Goal: Information Seeking & Learning: Check status

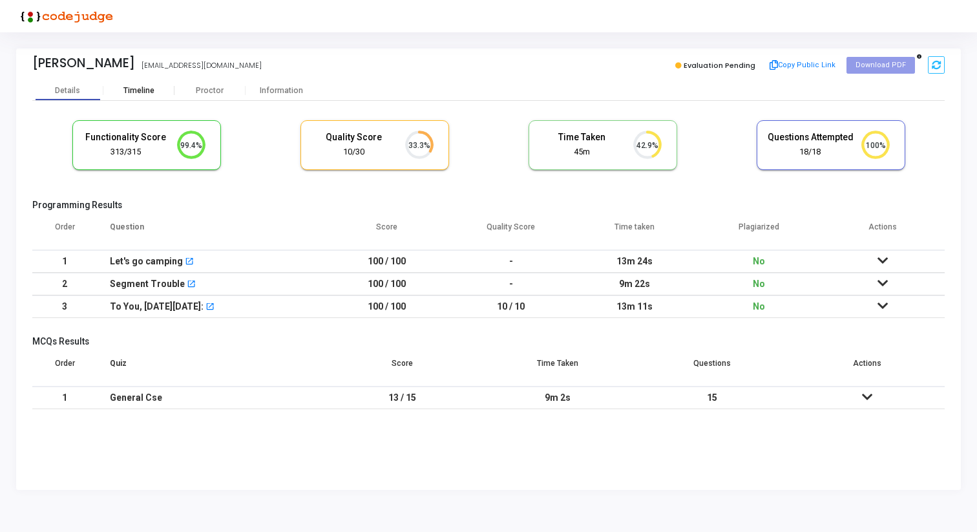
click at [142, 89] on div "Timeline" at bounding box center [138, 91] width 31 height 10
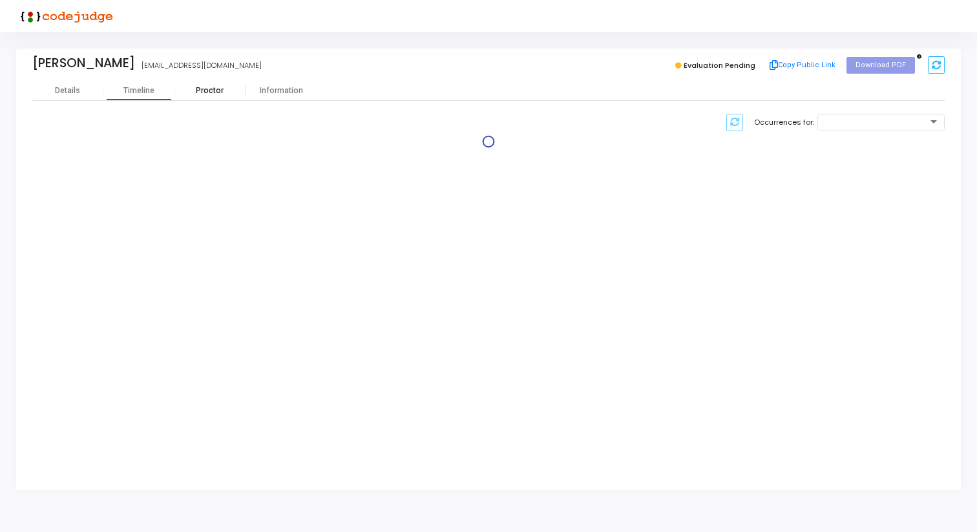
click at [194, 89] on div "Proctor" at bounding box center [210, 91] width 71 height 10
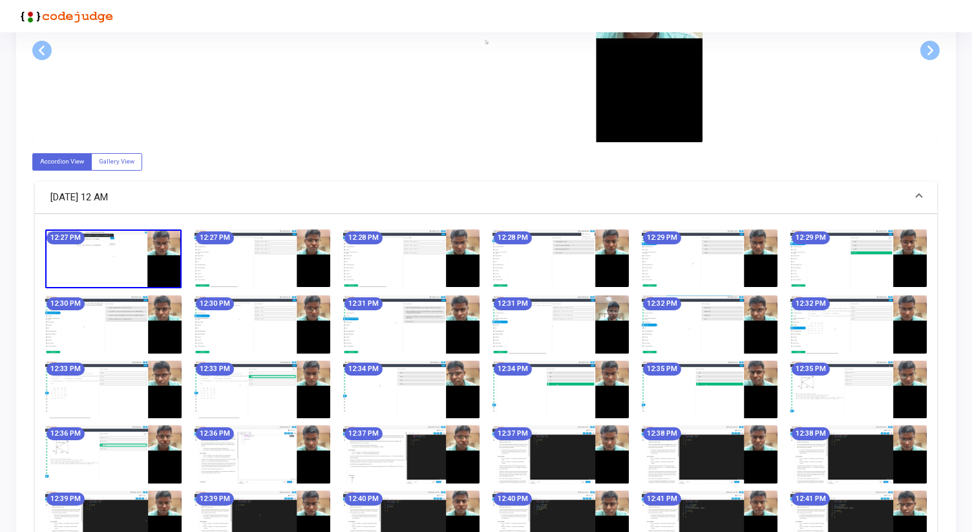
scroll to position [335, 0]
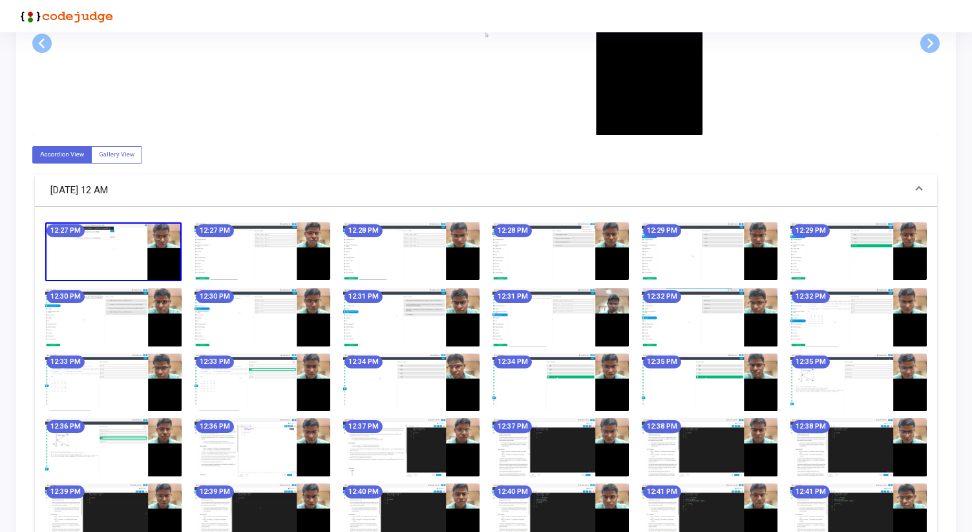
click at [118, 261] on img at bounding box center [113, 251] width 136 height 59
click at [121, 155] on label "Gallery View" at bounding box center [116, 154] width 51 height 17
click at [107, 155] on input "Gallery View" at bounding box center [103, 154] width 8 height 8
radio input "true"
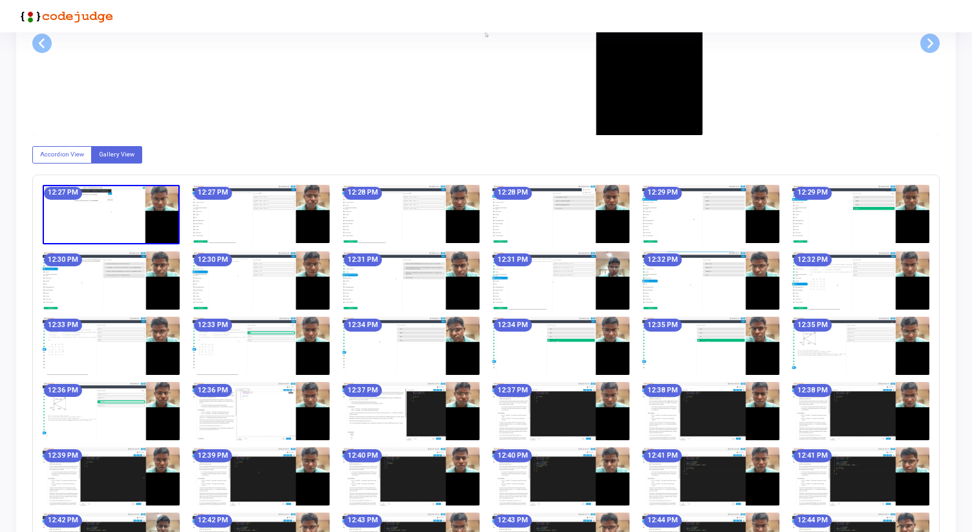
click at [107, 191] on img at bounding box center [111, 214] width 137 height 59
click at [107, 200] on img at bounding box center [111, 214] width 137 height 59
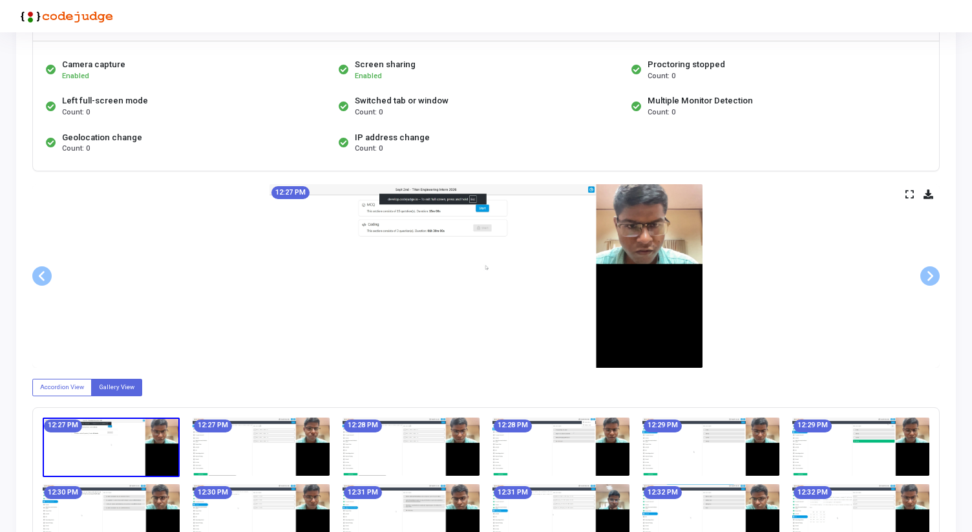
scroll to position [85, 0]
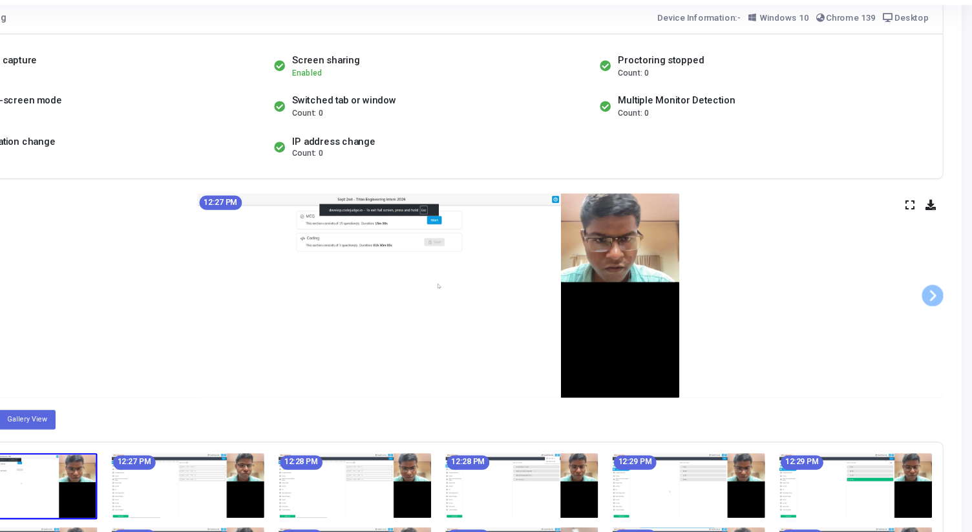
click at [909, 213] on icon at bounding box center [910, 211] width 8 height 7
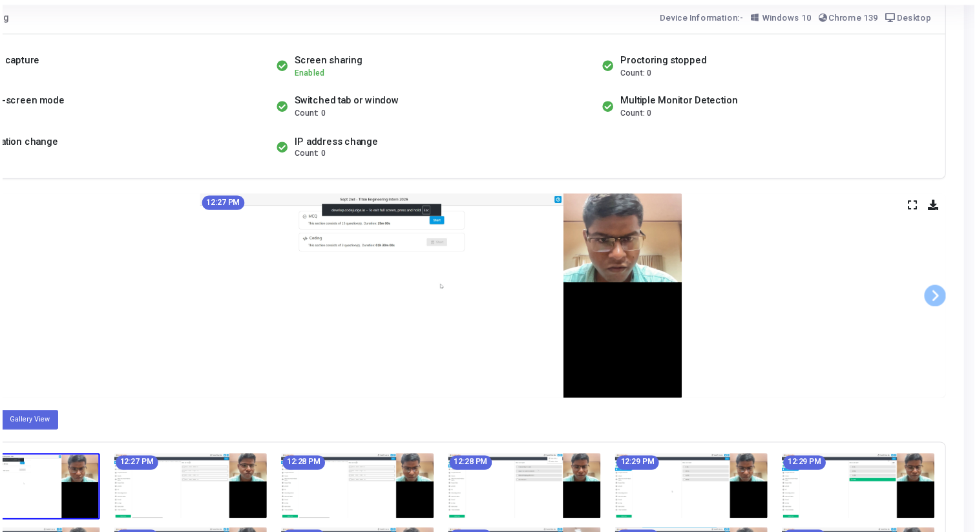
scroll to position [0, 0]
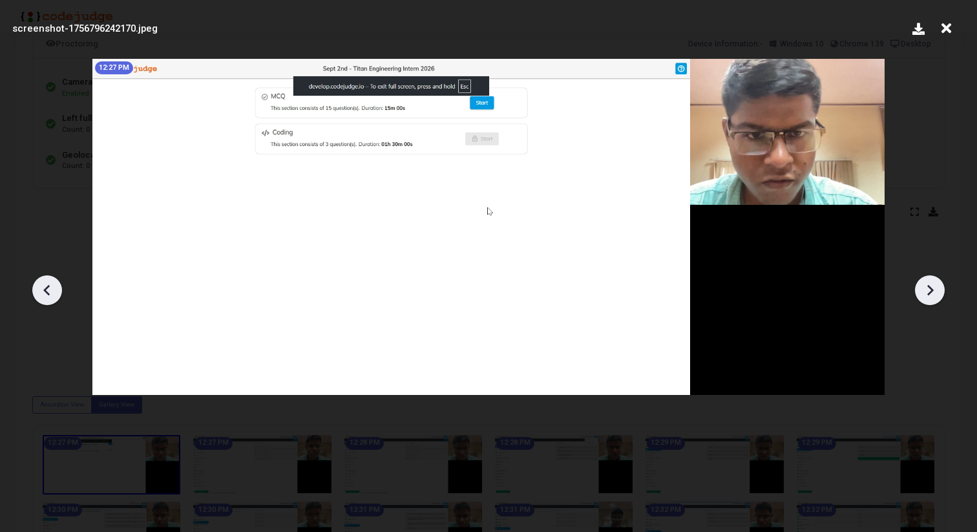
click at [933, 286] on icon at bounding box center [930, 290] width 19 height 19
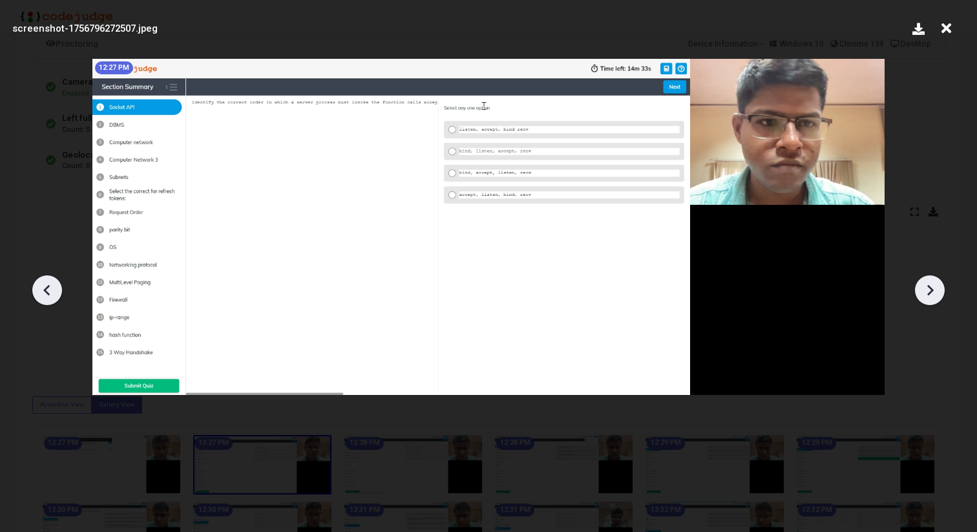
click at [933, 286] on icon at bounding box center [930, 290] width 19 height 19
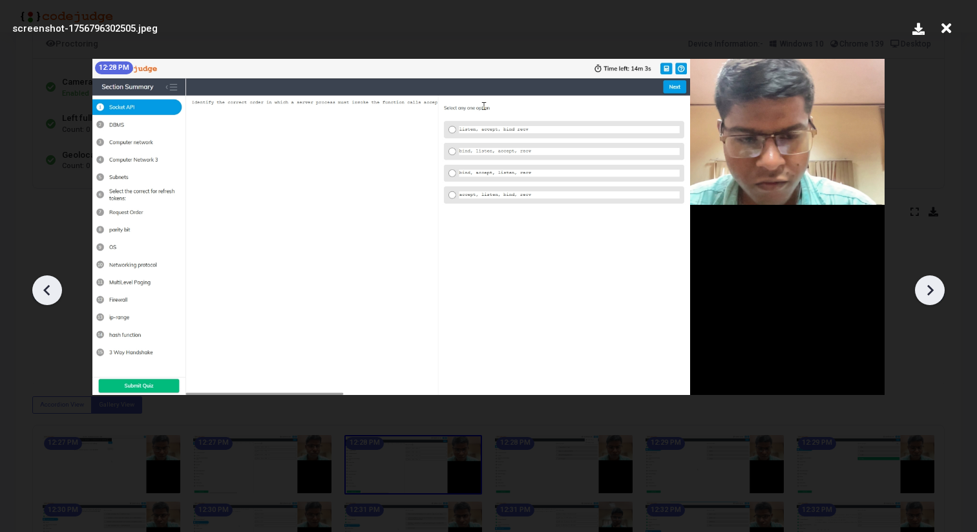
click at [933, 286] on icon at bounding box center [930, 290] width 19 height 19
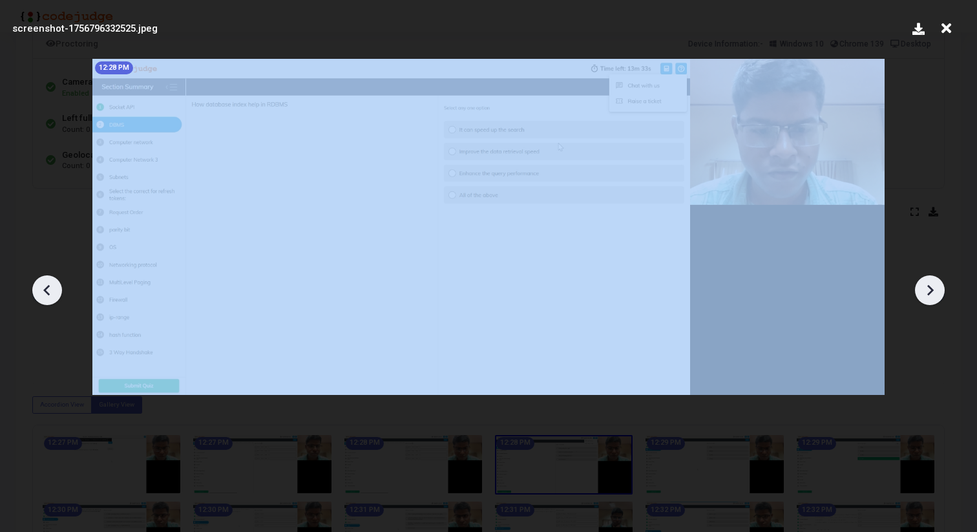
click at [933, 286] on icon at bounding box center [930, 290] width 19 height 19
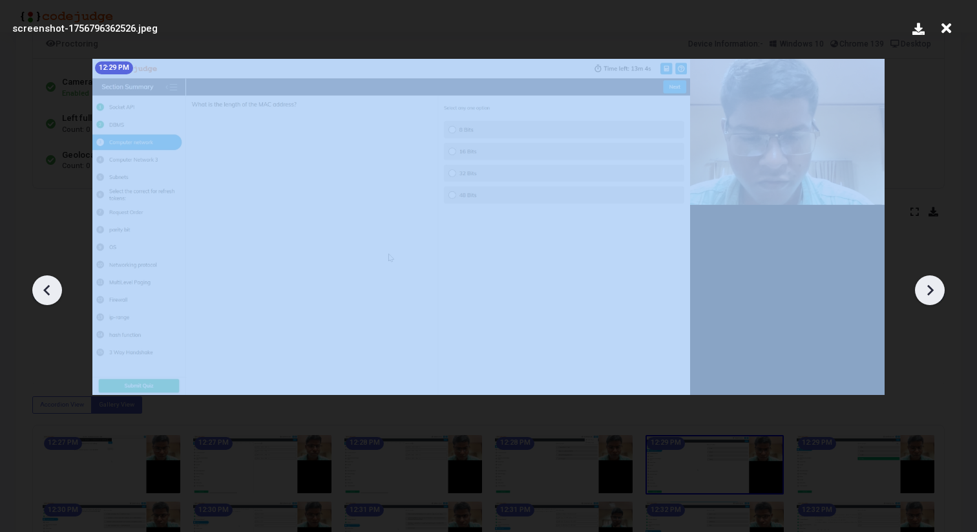
click at [933, 286] on icon at bounding box center [930, 290] width 19 height 19
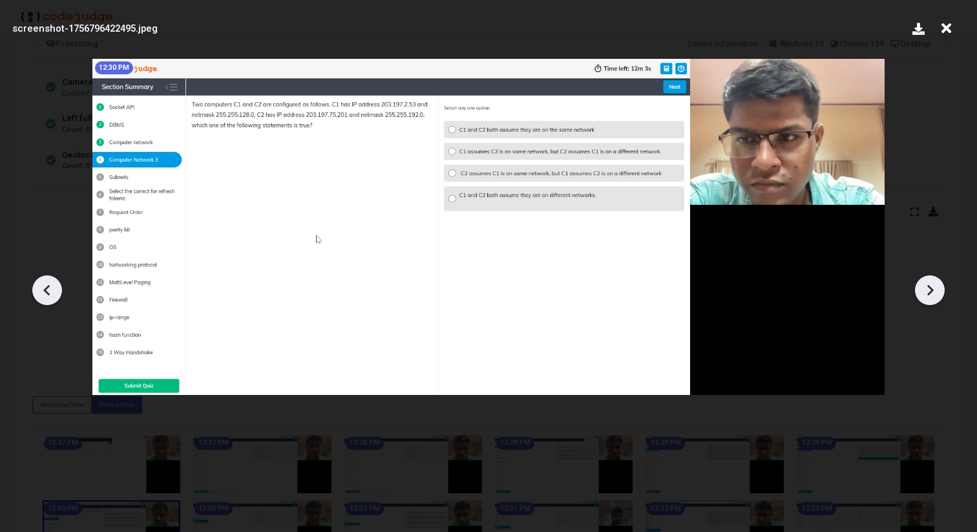
click at [933, 286] on icon at bounding box center [930, 290] width 19 height 19
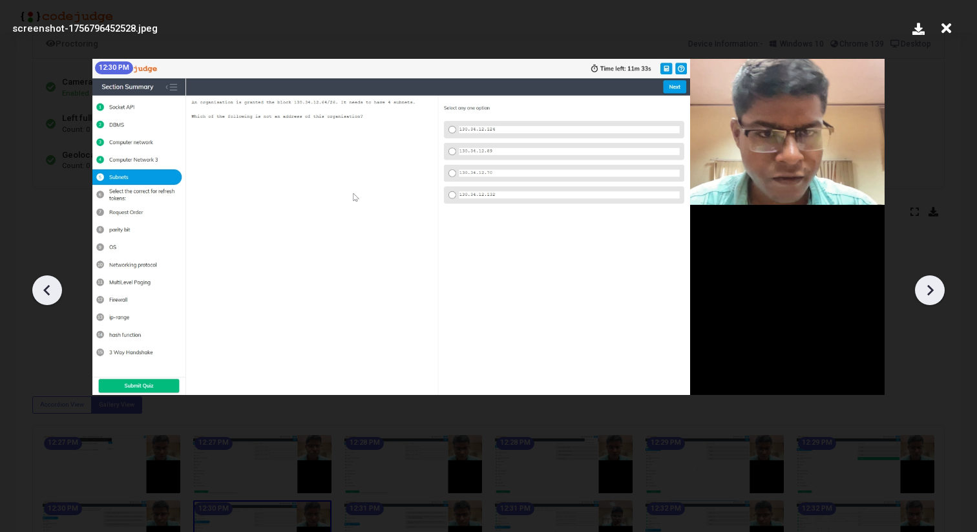
click at [933, 286] on icon at bounding box center [930, 290] width 19 height 19
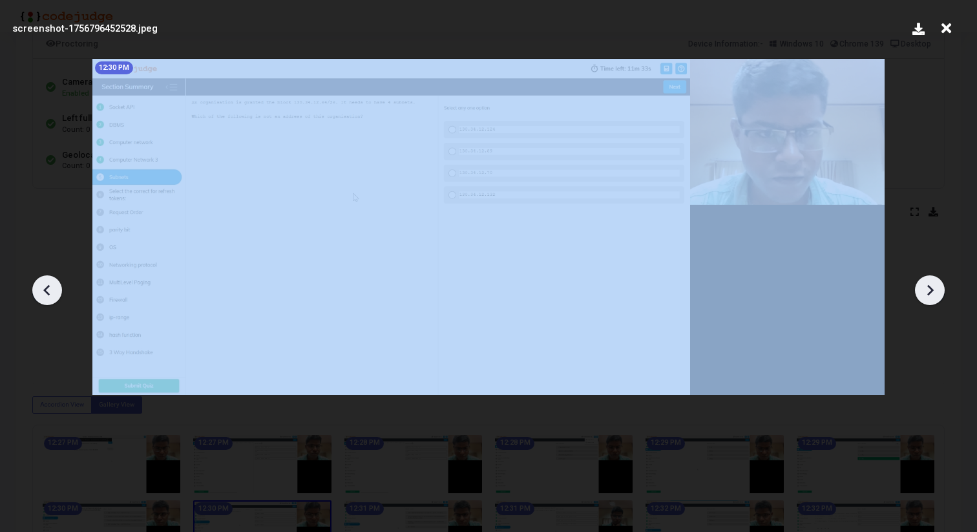
click at [933, 286] on icon at bounding box center [930, 290] width 19 height 19
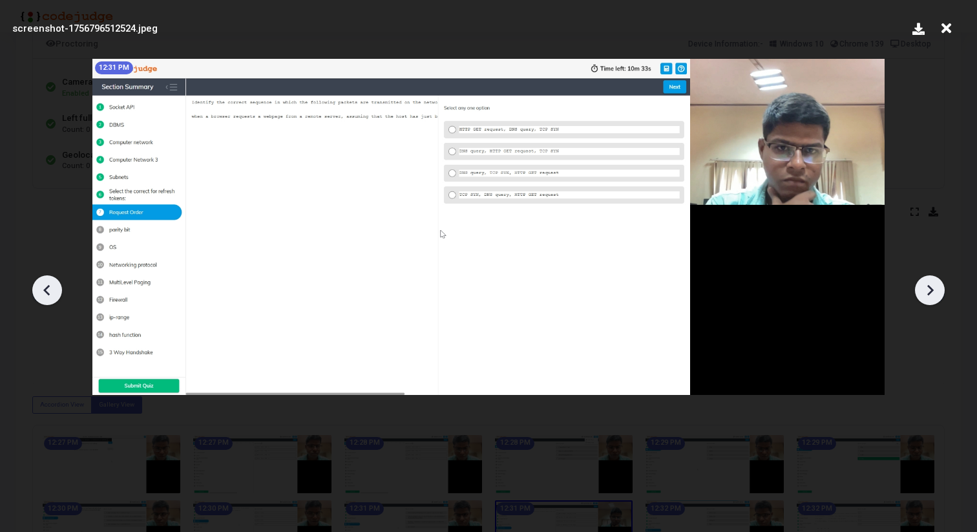
click at [933, 286] on icon at bounding box center [930, 290] width 19 height 19
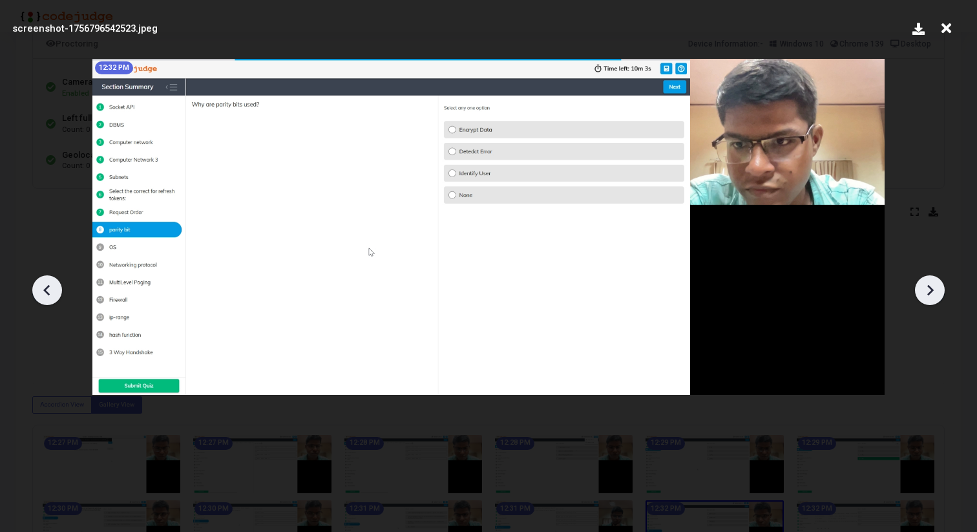
click at [933, 286] on icon at bounding box center [930, 290] width 19 height 19
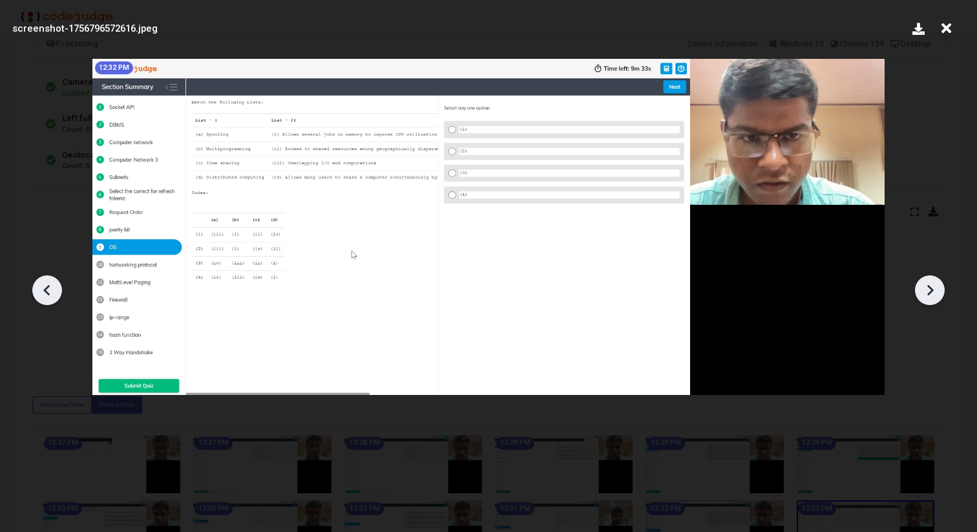
click at [933, 286] on icon at bounding box center [930, 290] width 19 height 19
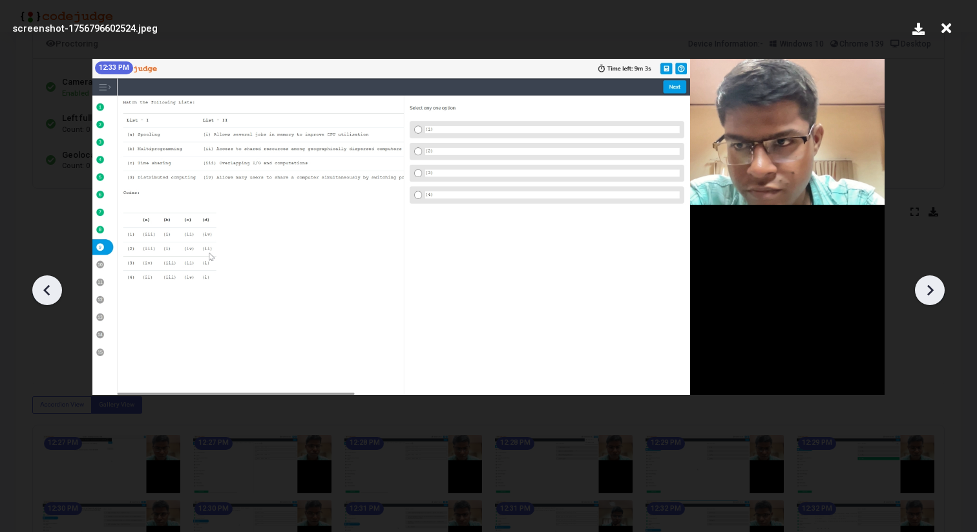
click at [933, 286] on icon at bounding box center [930, 290] width 19 height 19
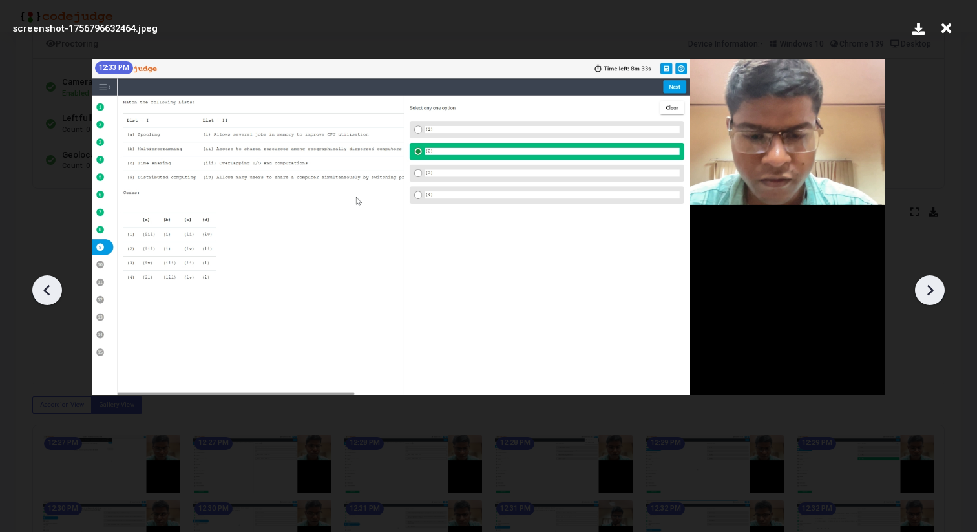
click at [933, 286] on icon at bounding box center [930, 290] width 19 height 19
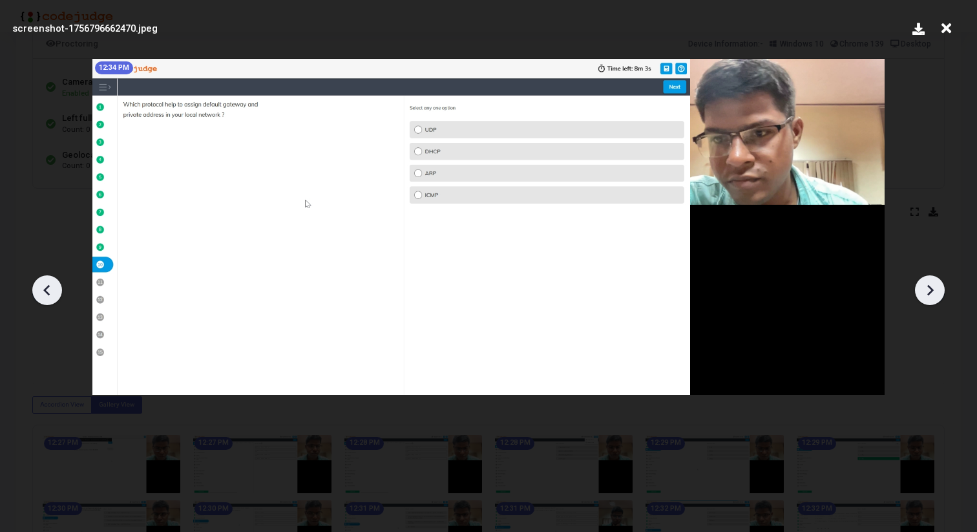
click at [933, 286] on icon at bounding box center [930, 290] width 19 height 19
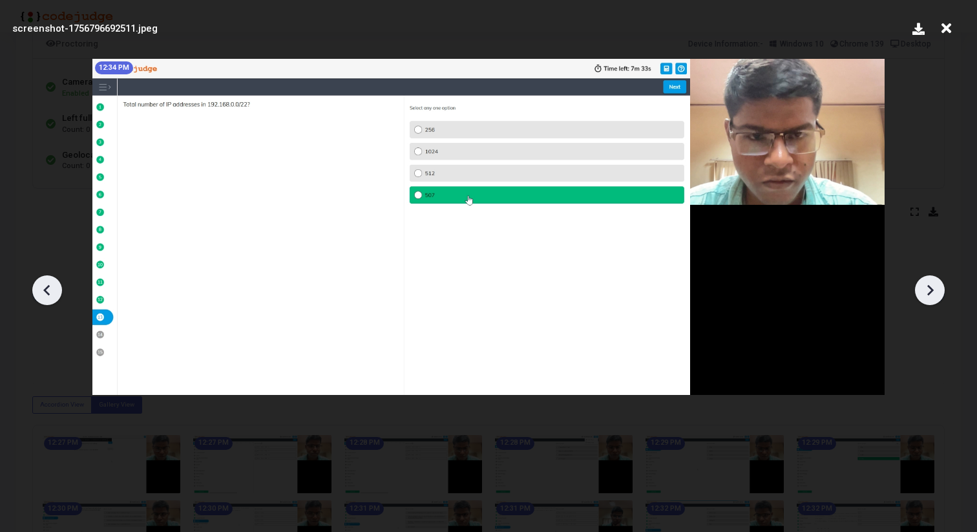
click at [933, 286] on icon at bounding box center [930, 290] width 19 height 19
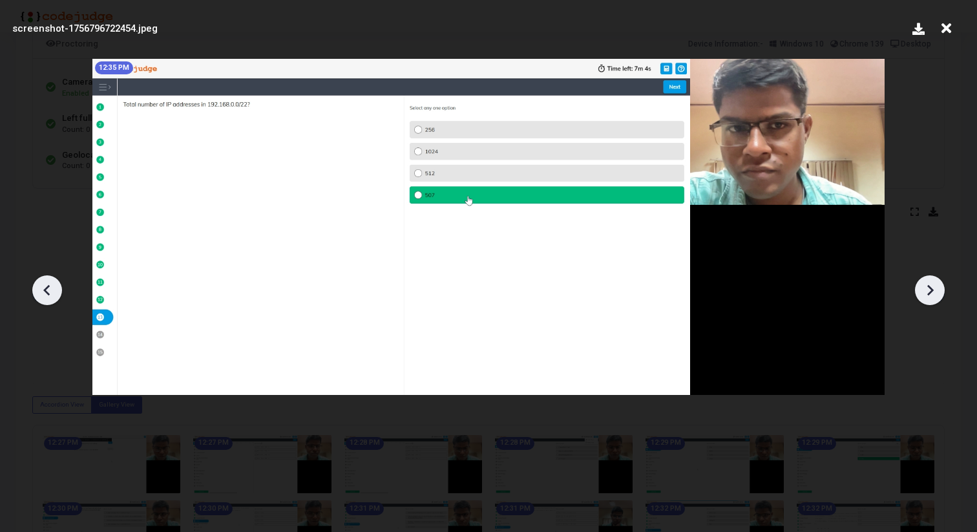
click at [933, 286] on icon at bounding box center [930, 290] width 19 height 19
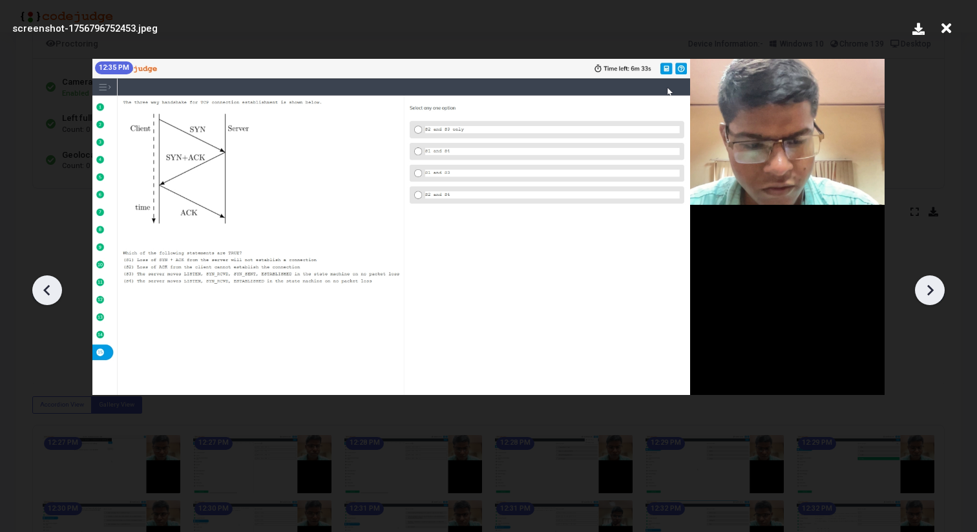
click at [933, 286] on icon at bounding box center [930, 290] width 19 height 19
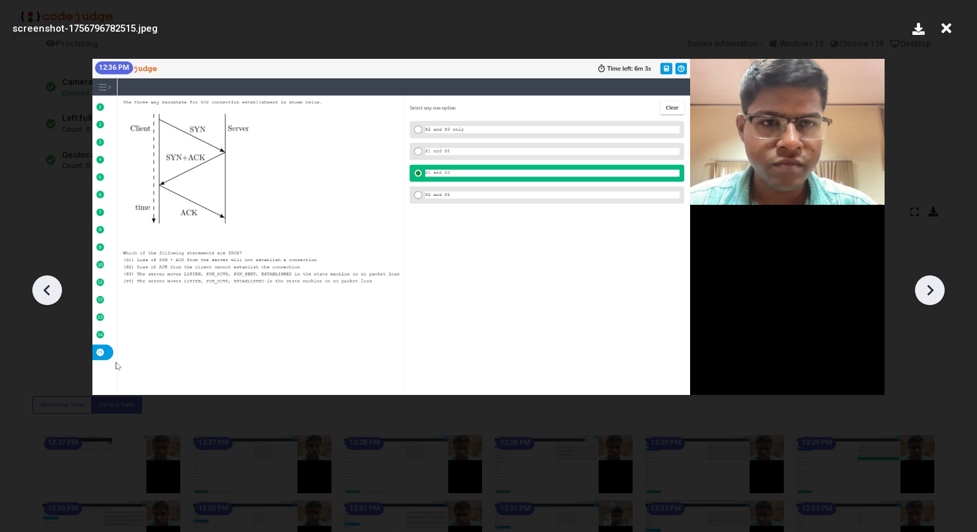
click at [933, 286] on icon at bounding box center [930, 290] width 19 height 19
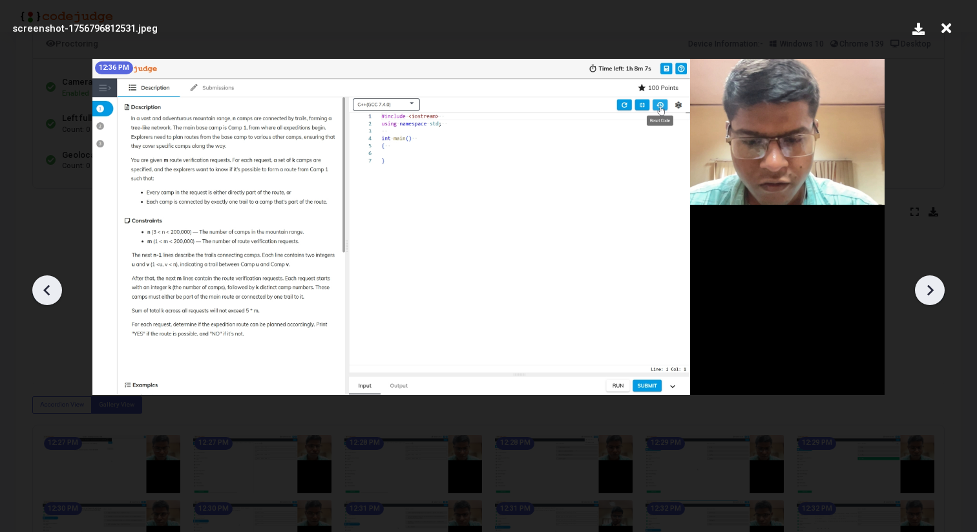
click at [933, 286] on icon at bounding box center [930, 290] width 19 height 19
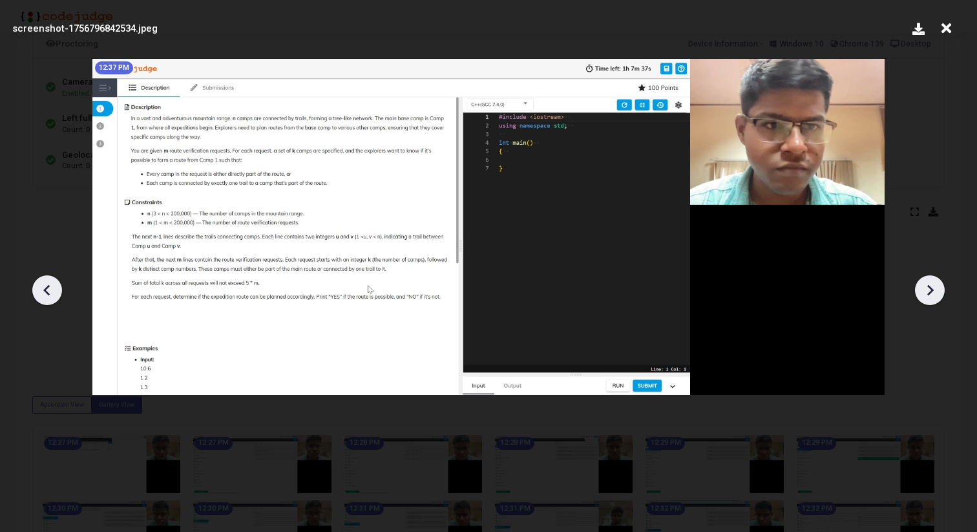
click at [933, 286] on icon at bounding box center [930, 290] width 19 height 19
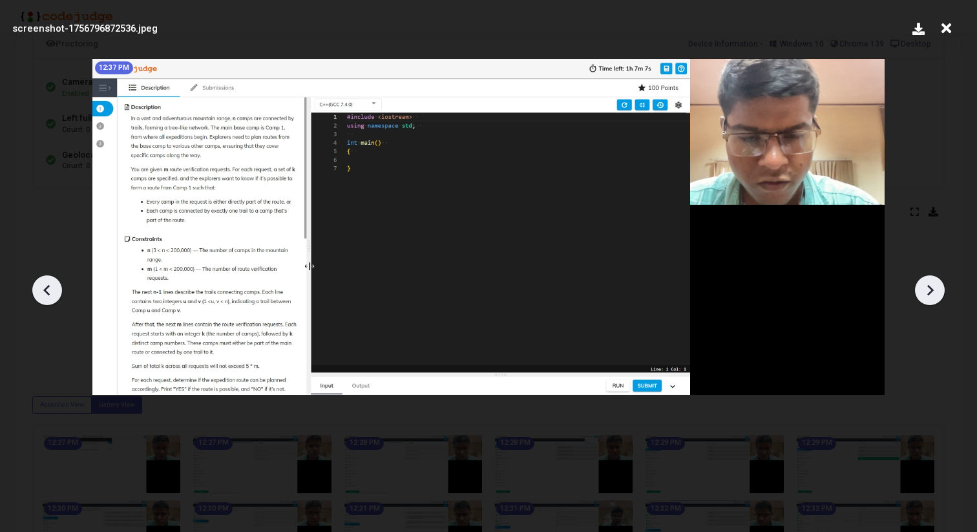
click at [933, 286] on icon at bounding box center [930, 290] width 19 height 19
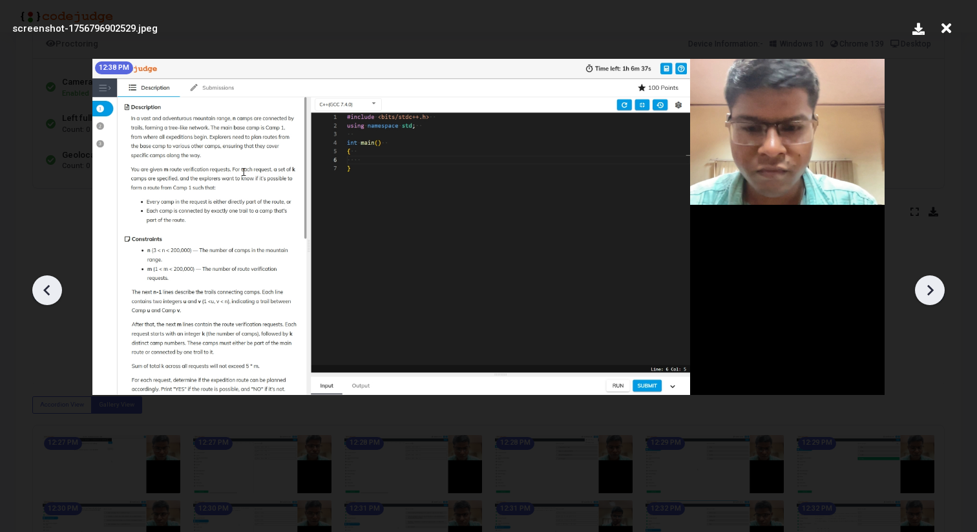
click at [933, 286] on icon at bounding box center [930, 290] width 19 height 19
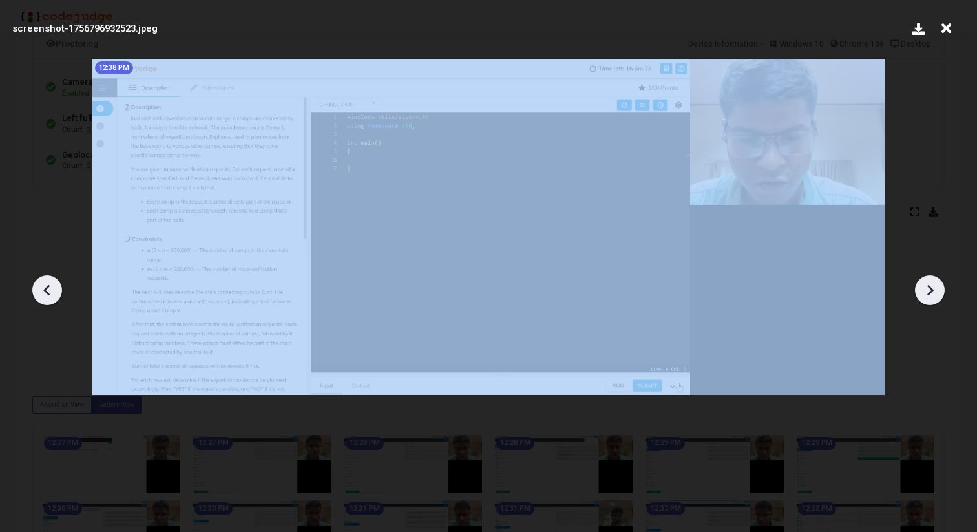
click at [933, 286] on icon at bounding box center [930, 290] width 19 height 19
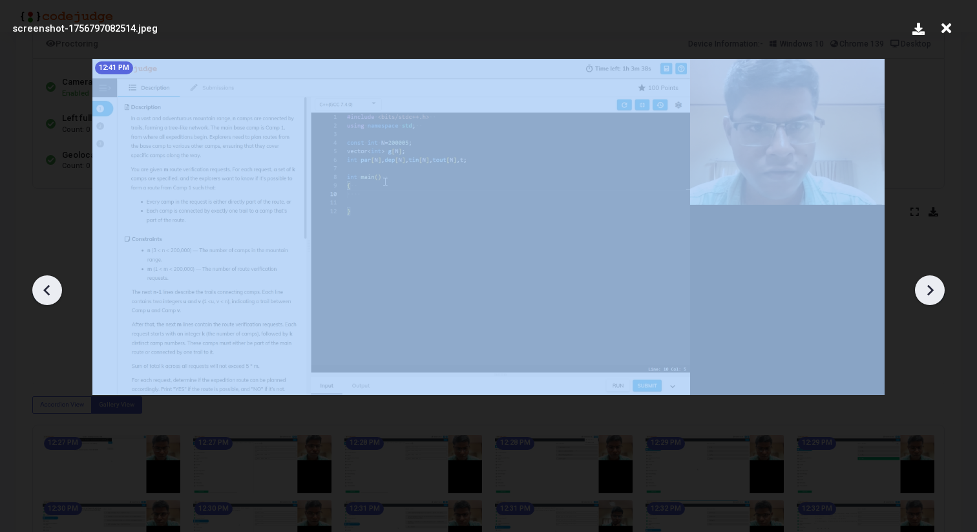
click at [933, 286] on icon at bounding box center [930, 290] width 19 height 19
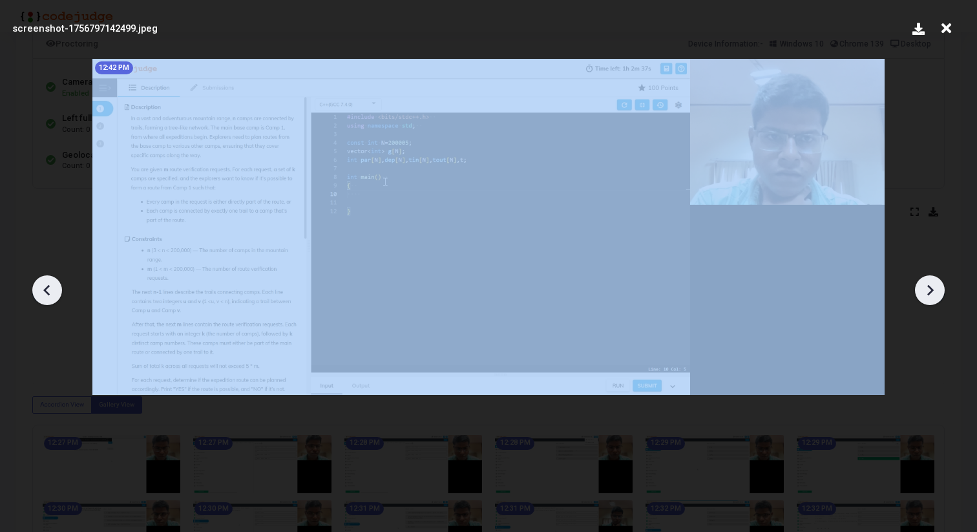
click at [933, 286] on icon at bounding box center [930, 290] width 19 height 19
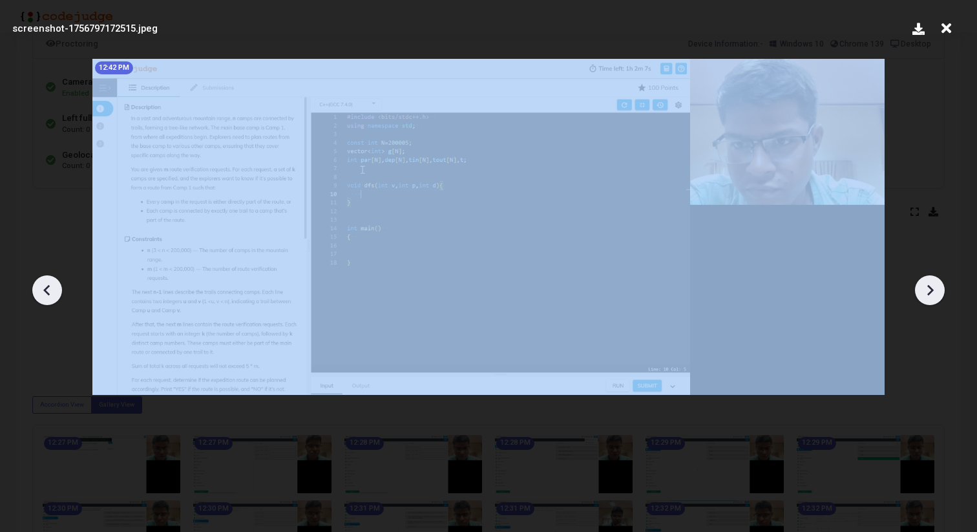
click at [933, 286] on icon at bounding box center [930, 290] width 19 height 19
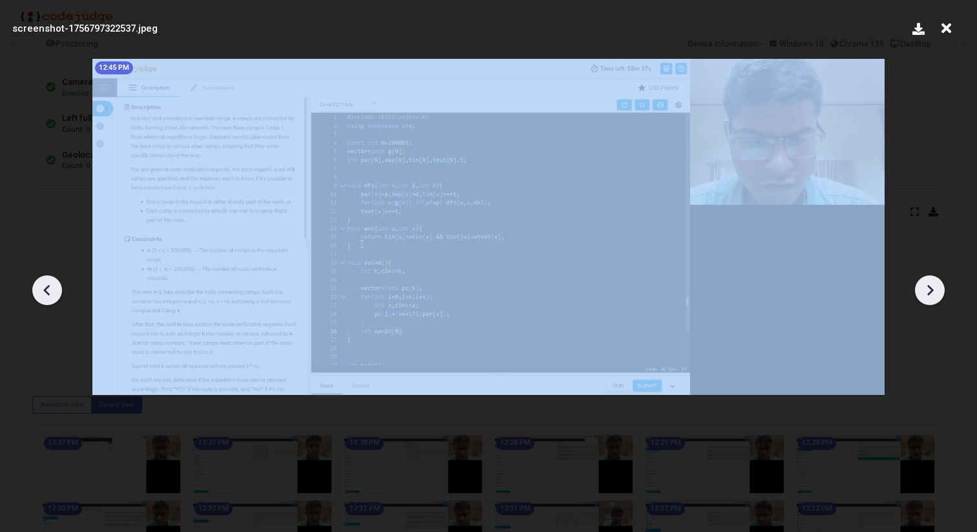
click at [933, 286] on icon at bounding box center [930, 290] width 19 height 19
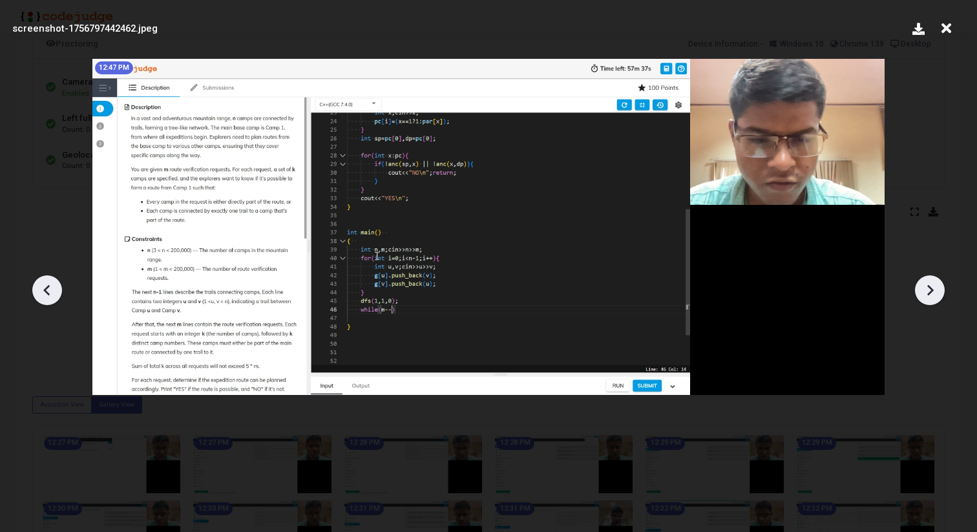
click at [933, 286] on icon at bounding box center [930, 290] width 19 height 19
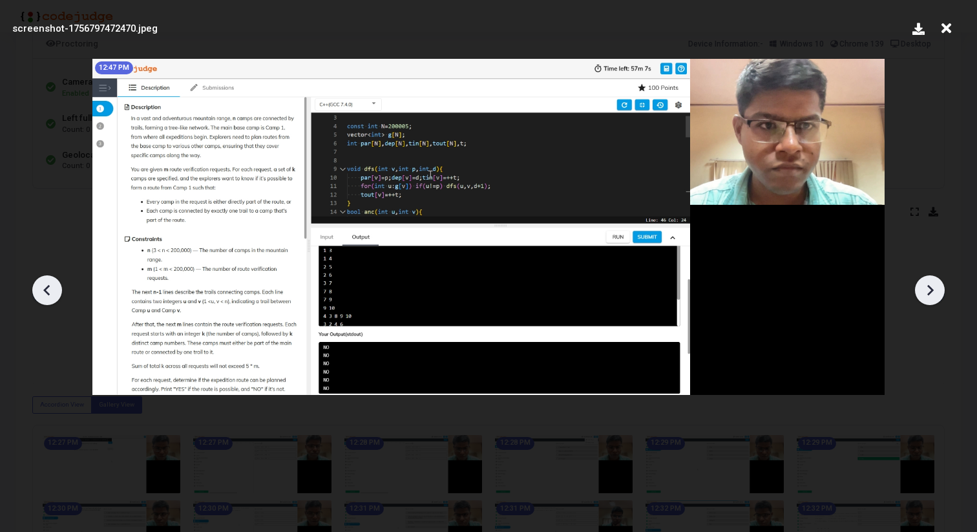
click at [40, 293] on icon at bounding box center [46, 290] width 19 height 19
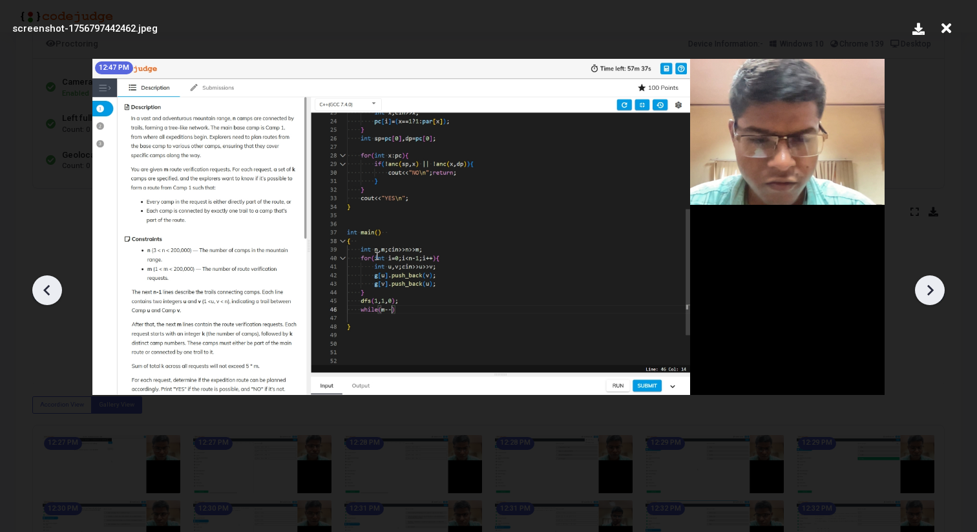
click at [40, 293] on icon at bounding box center [46, 290] width 19 height 19
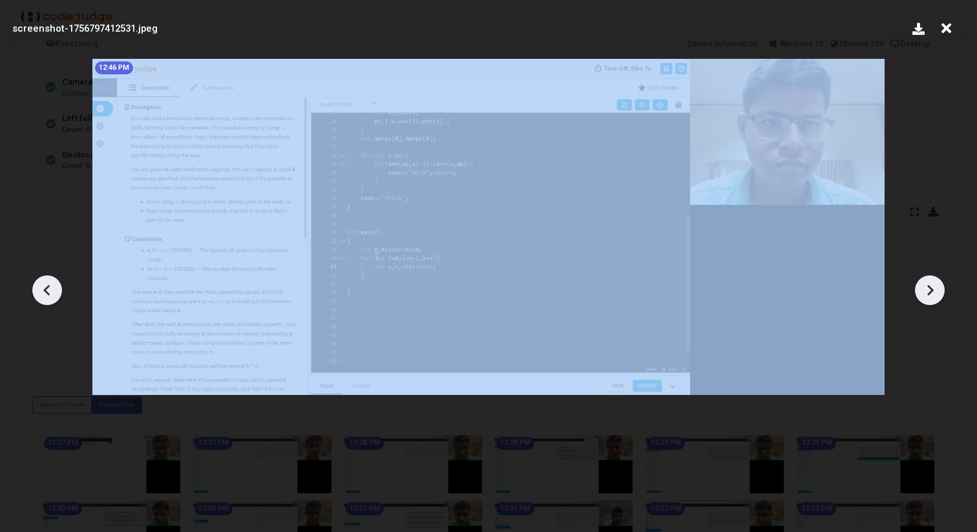
click at [40, 293] on icon at bounding box center [46, 290] width 19 height 19
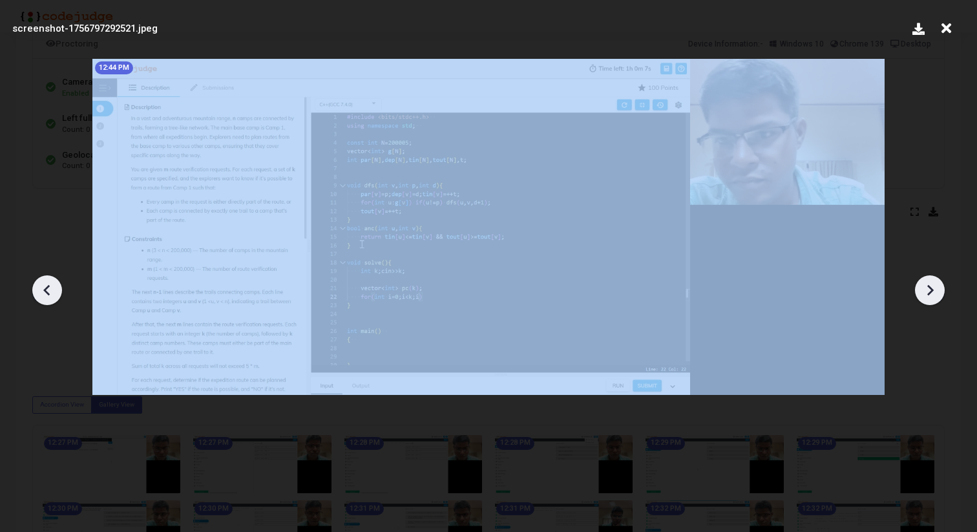
click at [40, 293] on icon at bounding box center [46, 290] width 19 height 19
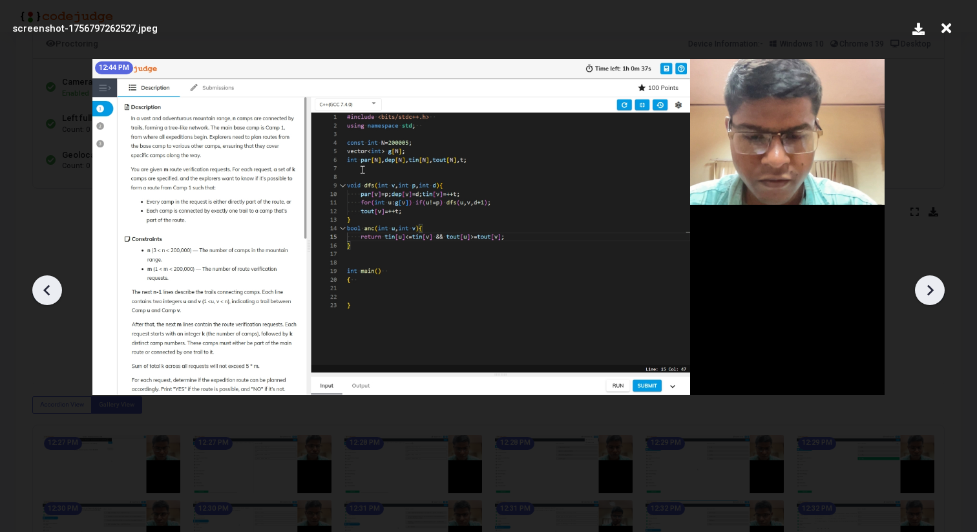
click at [928, 288] on icon at bounding box center [930, 290] width 19 height 19
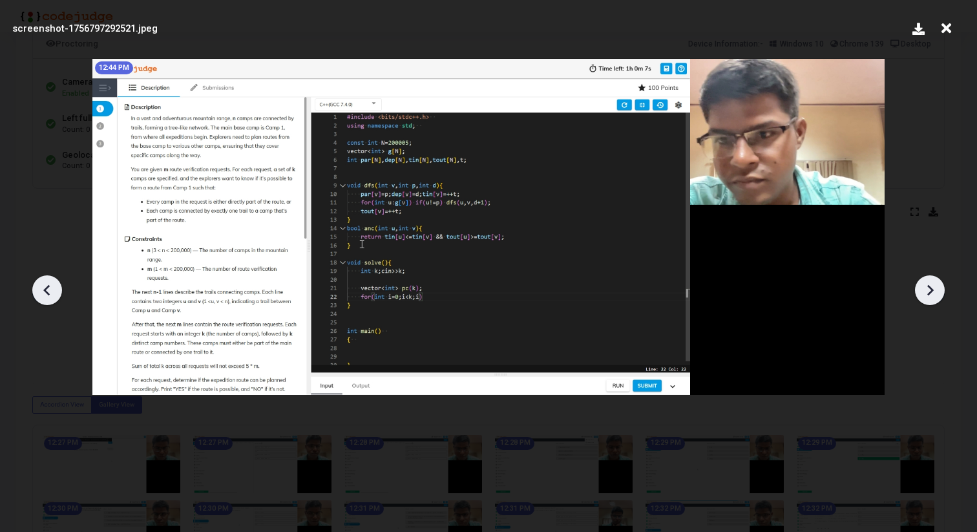
click at [928, 288] on icon at bounding box center [930, 290] width 19 height 19
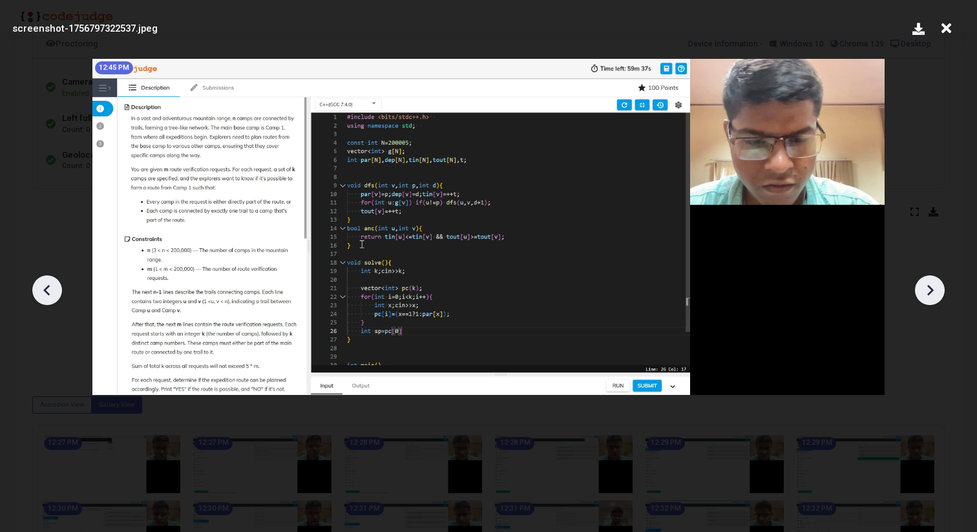
click at [928, 288] on icon at bounding box center [930, 290] width 19 height 19
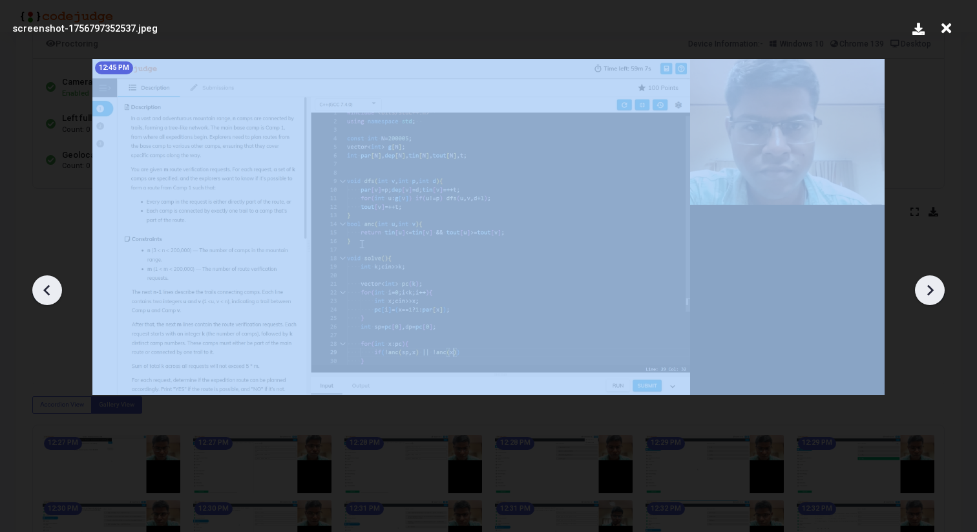
click at [928, 288] on icon at bounding box center [930, 290] width 19 height 19
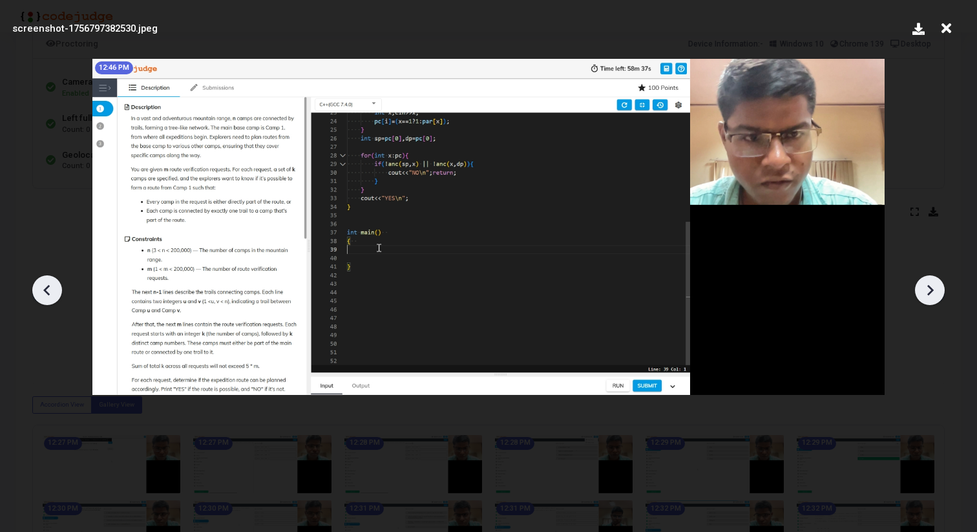
click at [928, 288] on icon at bounding box center [930, 290] width 19 height 19
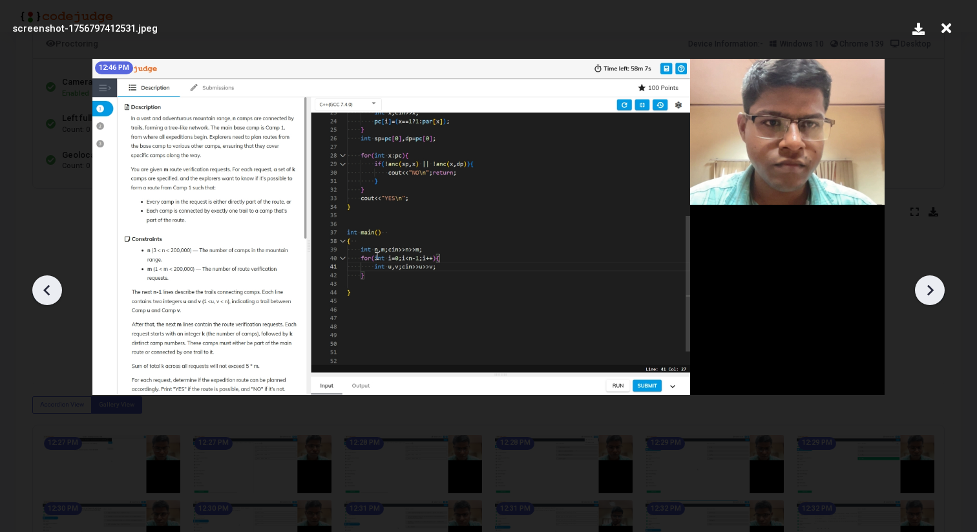
click at [928, 288] on icon at bounding box center [930, 290] width 19 height 19
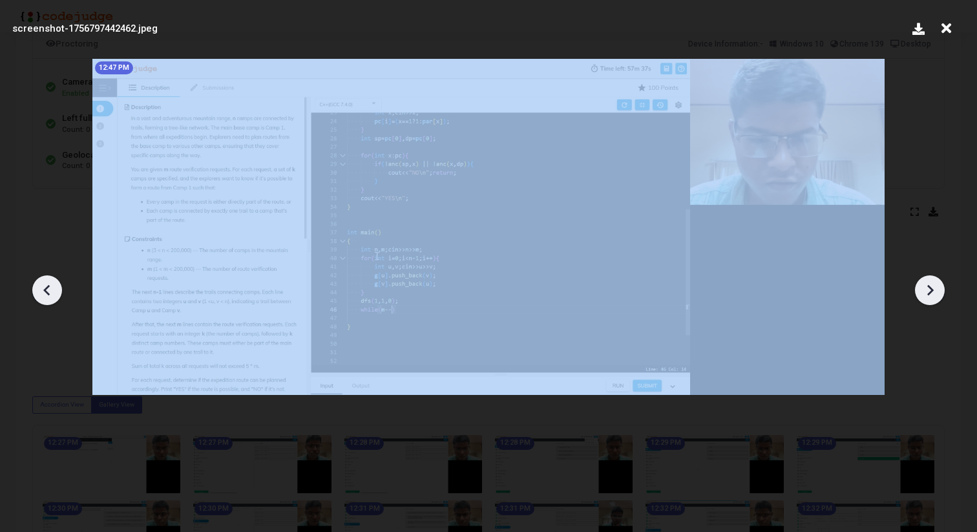
click at [928, 288] on icon at bounding box center [930, 290] width 19 height 19
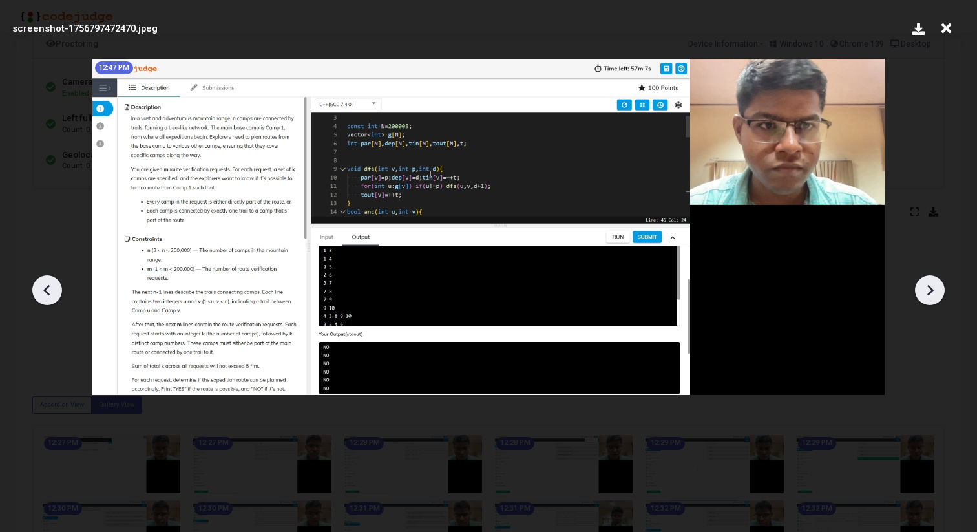
click at [928, 288] on icon at bounding box center [930, 290] width 19 height 19
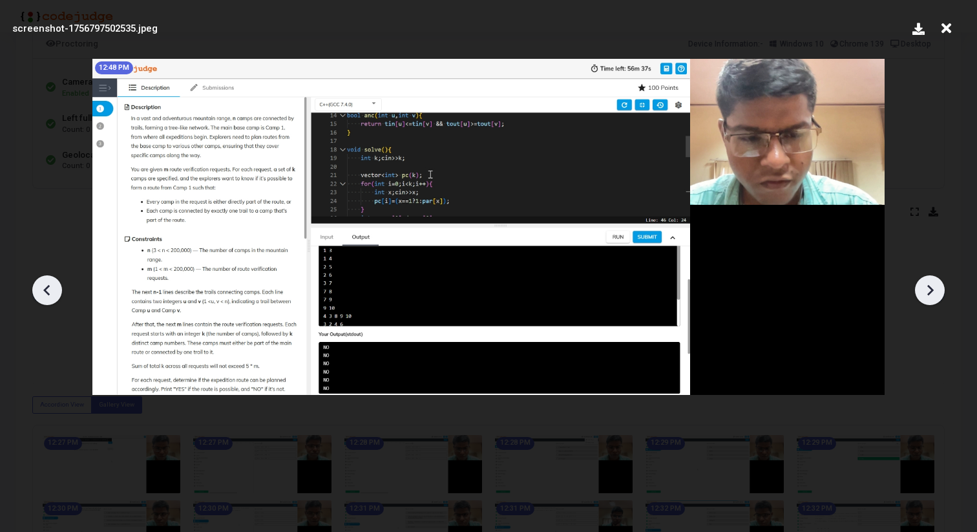
click at [928, 288] on icon at bounding box center [930, 290] width 19 height 19
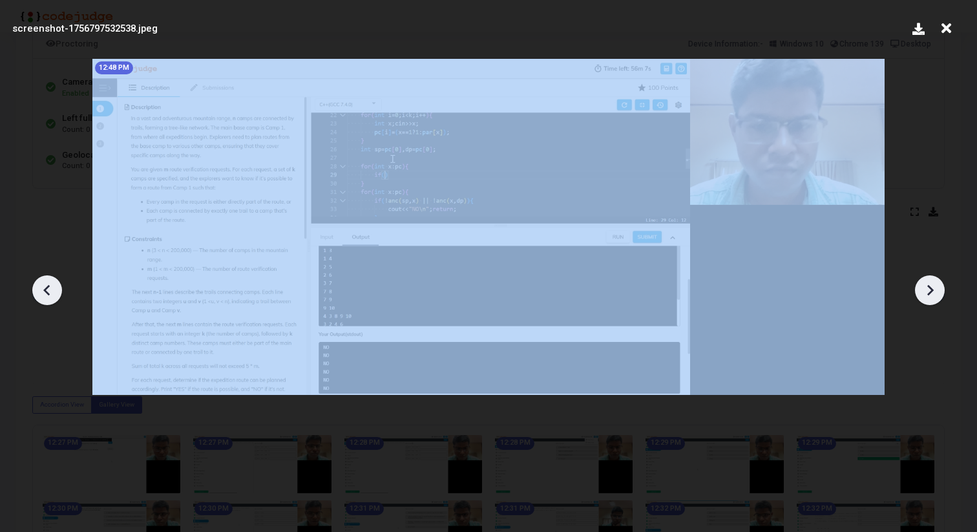
click at [928, 288] on icon at bounding box center [930, 290] width 19 height 19
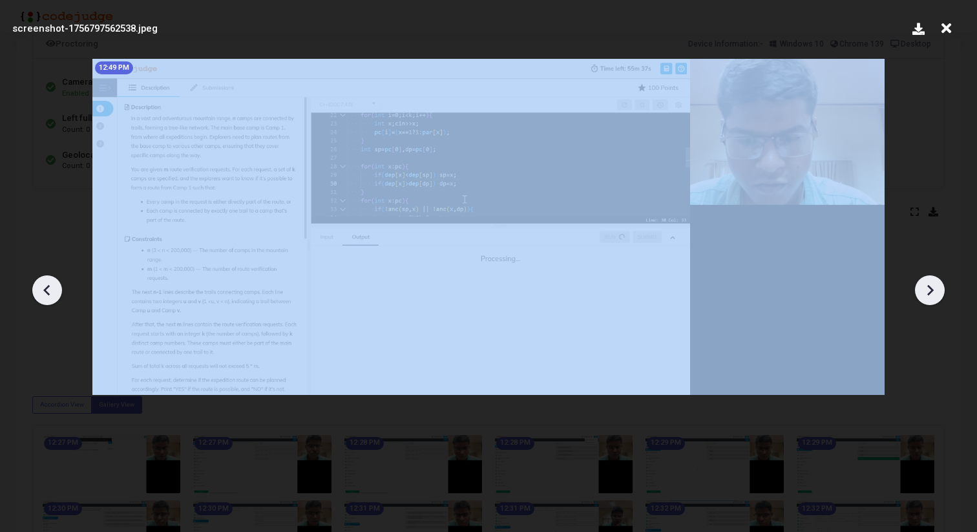
click at [928, 288] on icon at bounding box center [930, 290] width 19 height 19
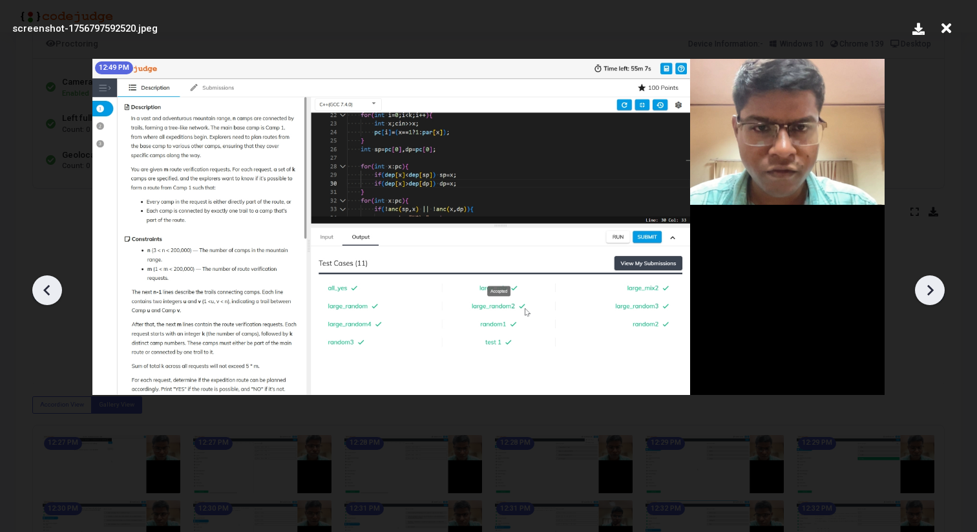
click at [928, 288] on icon at bounding box center [930, 290] width 19 height 19
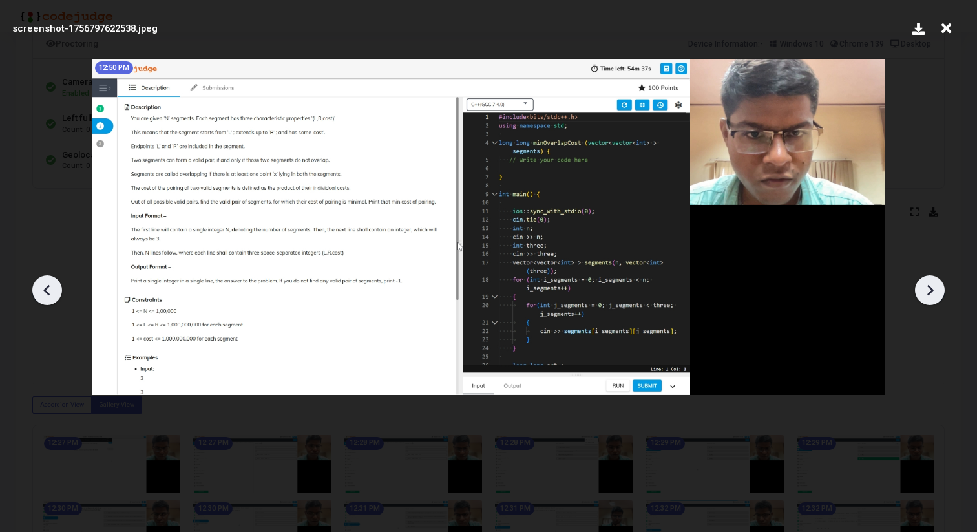
click at [928, 288] on icon at bounding box center [930, 290] width 19 height 19
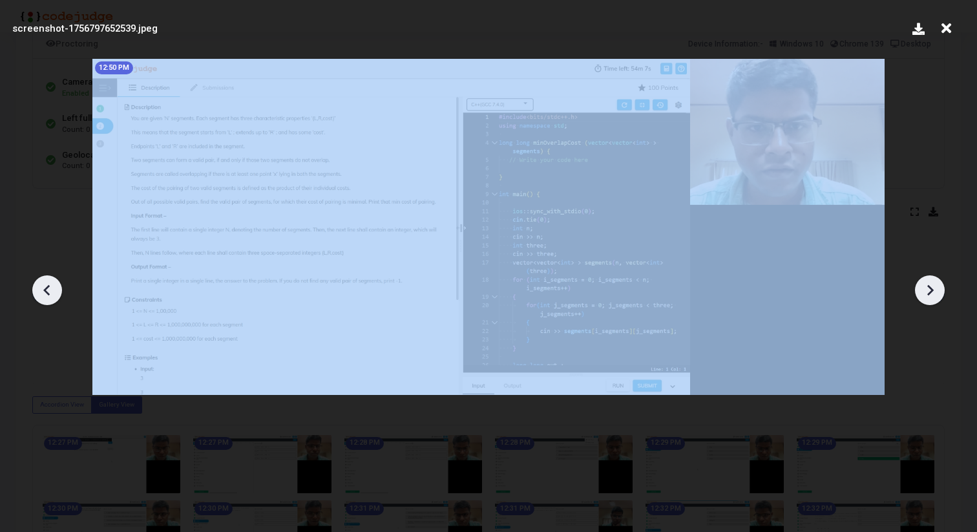
click at [928, 288] on icon at bounding box center [930, 290] width 19 height 19
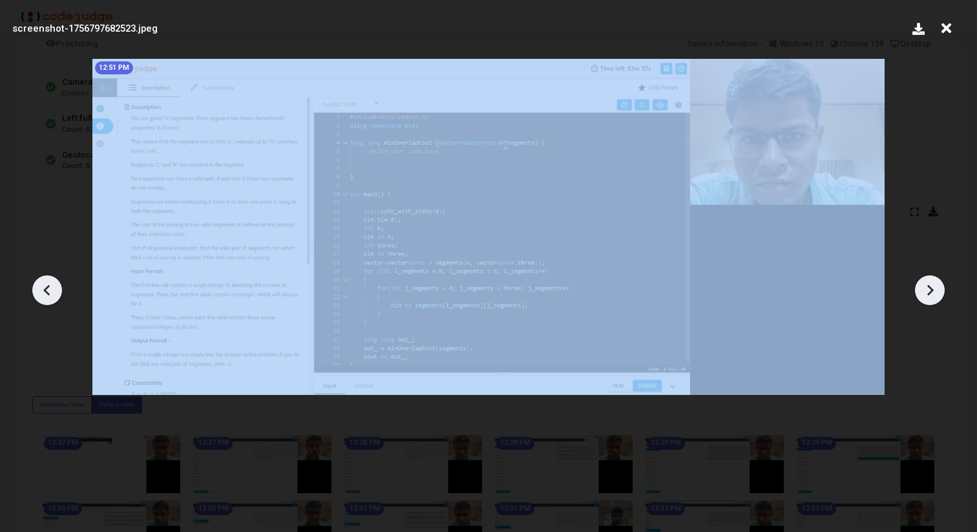
click at [928, 288] on icon at bounding box center [930, 290] width 19 height 19
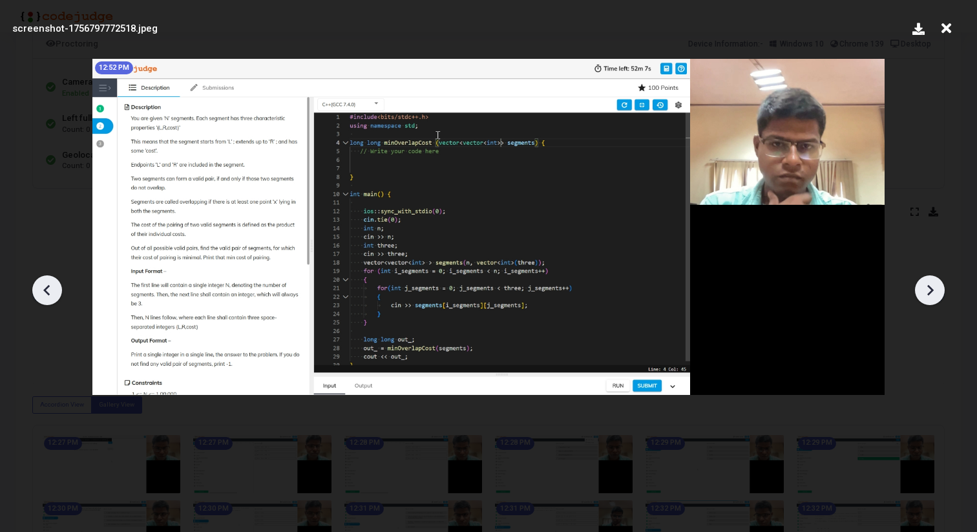
click at [928, 288] on icon at bounding box center [930, 290] width 19 height 19
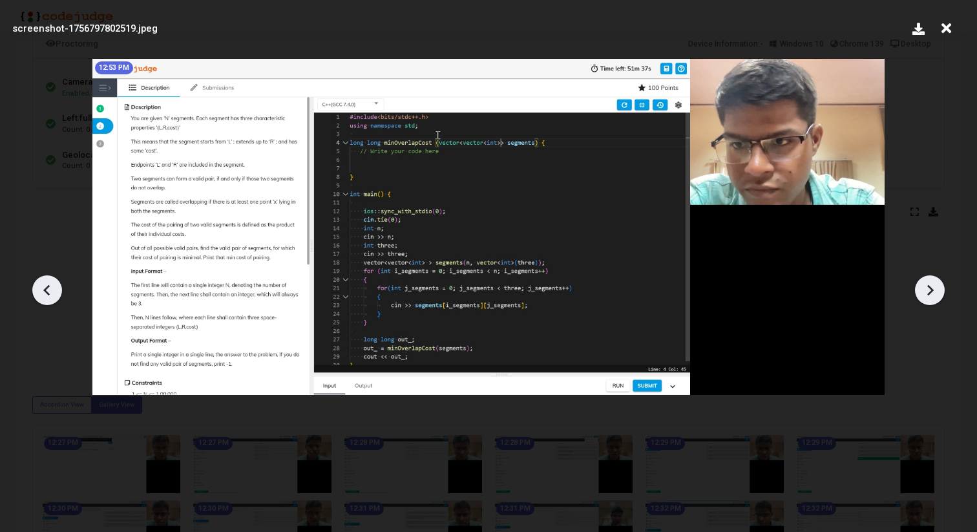
click at [926, 295] on icon at bounding box center [930, 290] width 19 height 19
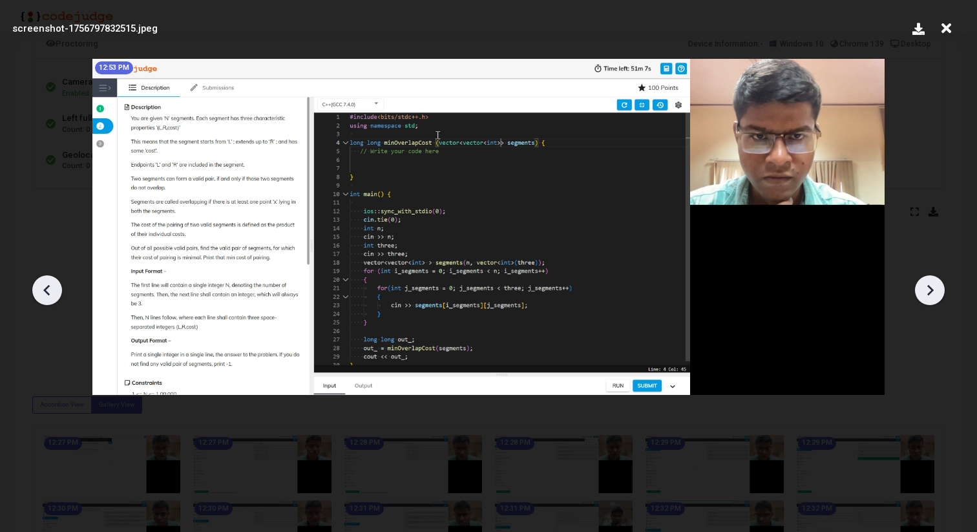
click at [926, 295] on icon at bounding box center [930, 290] width 19 height 19
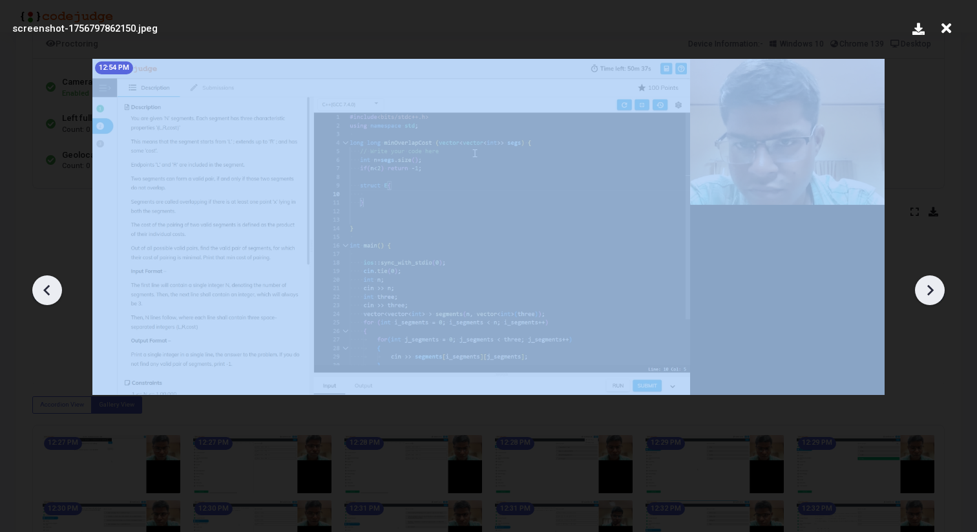
click at [926, 295] on icon at bounding box center [930, 290] width 19 height 19
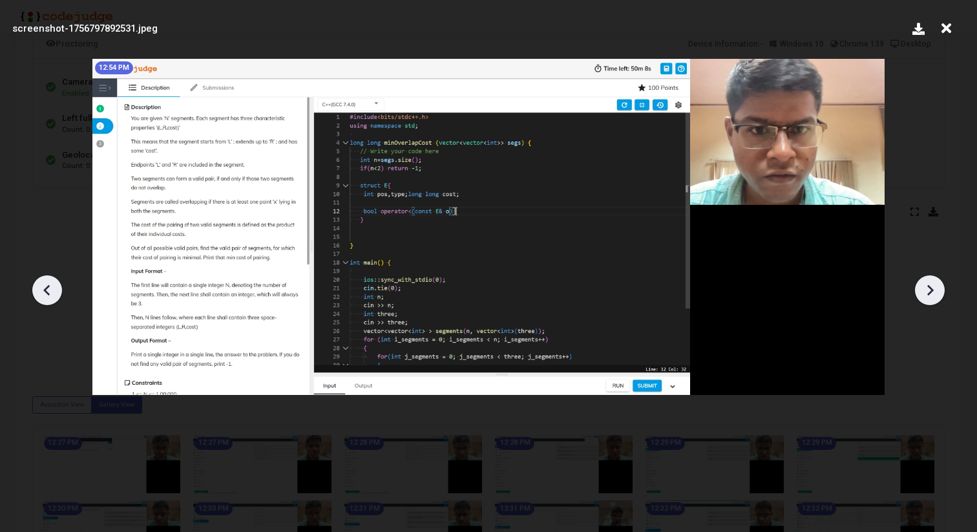
click at [926, 295] on icon at bounding box center [930, 290] width 19 height 19
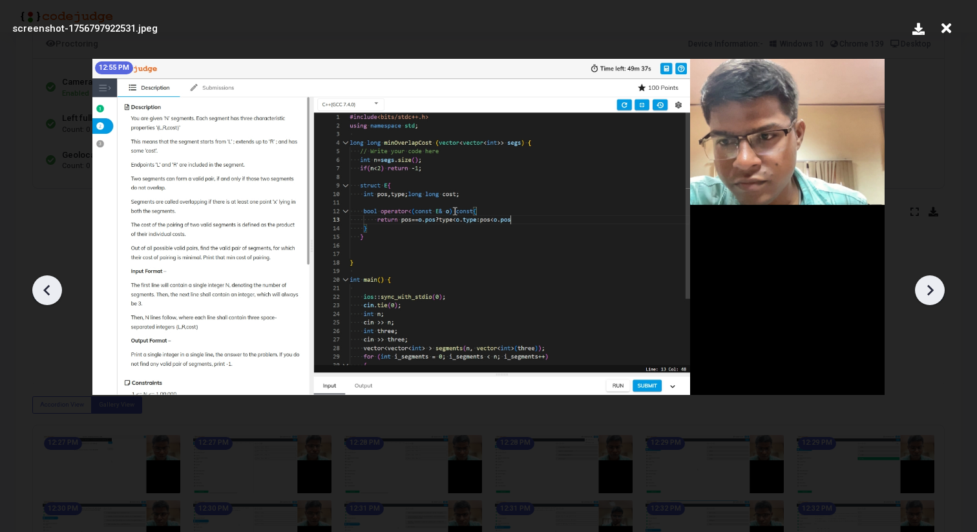
click at [926, 295] on icon at bounding box center [930, 290] width 19 height 19
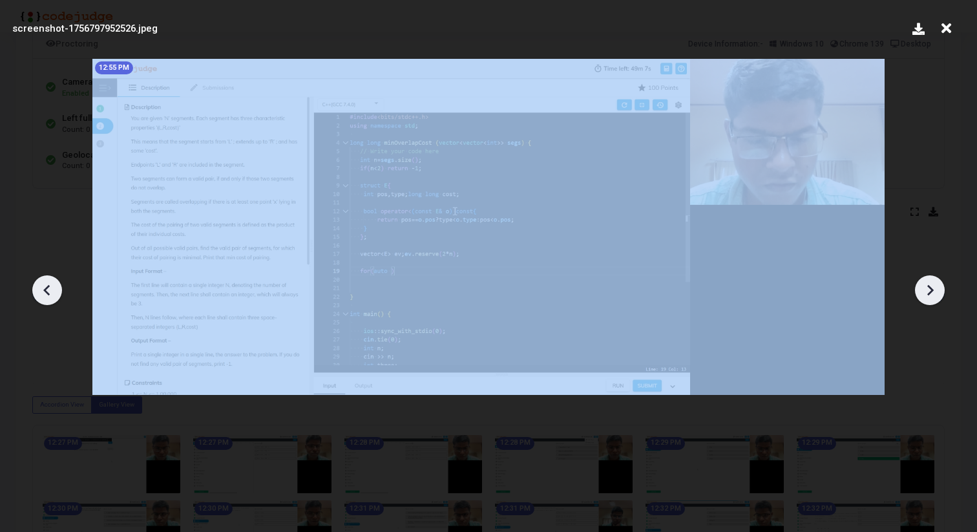
click at [926, 295] on icon at bounding box center [930, 290] width 19 height 19
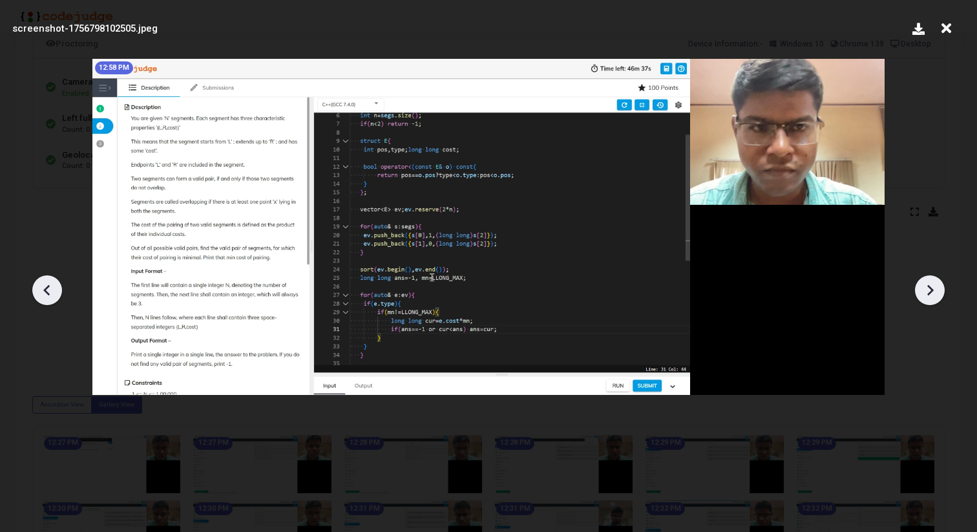
click at [926, 295] on icon at bounding box center [930, 290] width 19 height 19
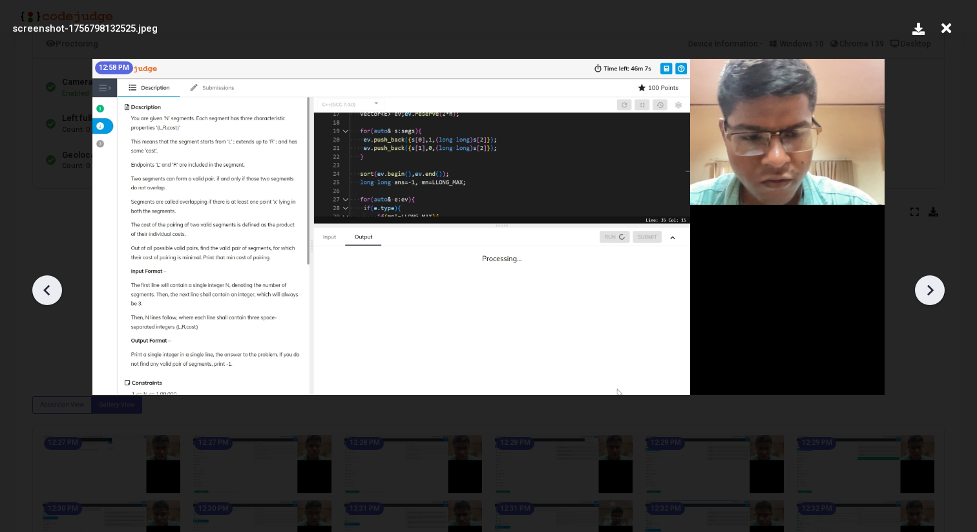
click at [926, 295] on icon at bounding box center [930, 290] width 19 height 19
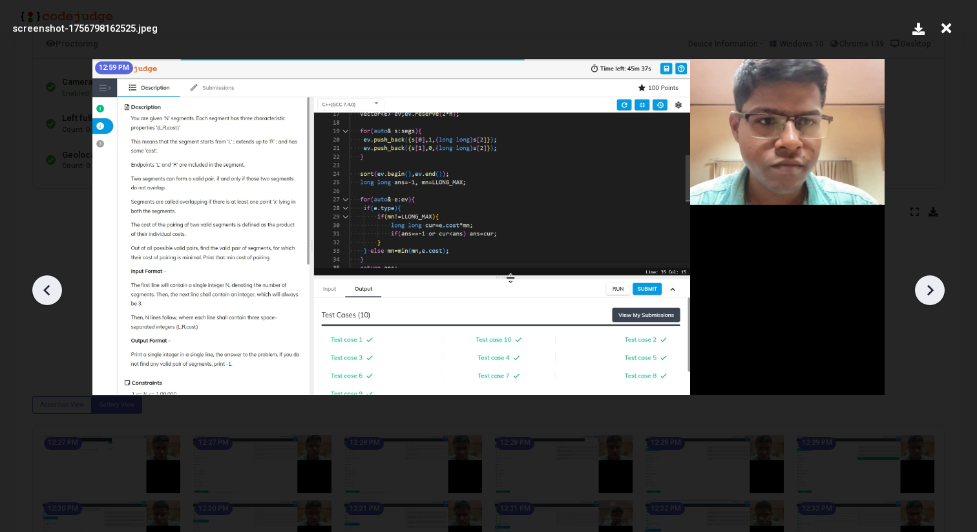
click at [926, 295] on icon at bounding box center [930, 290] width 19 height 19
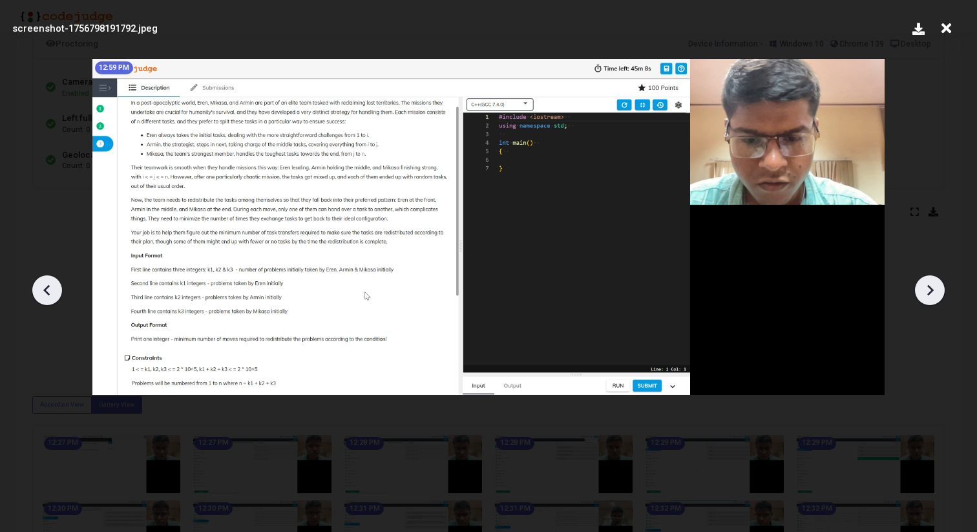
click at [926, 295] on icon at bounding box center [930, 290] width 19 height 19
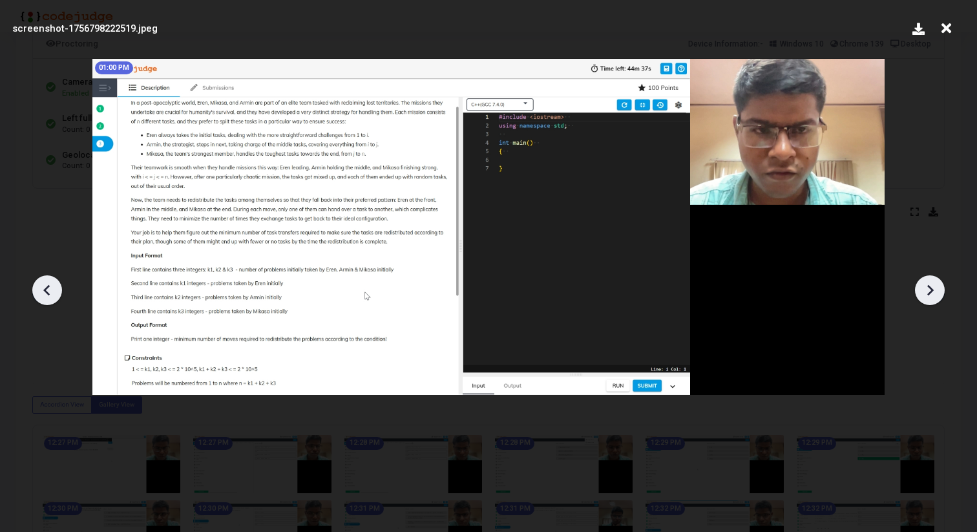
click at [926, 295] on icon at bounding box center [930, 290] width 19 height 19
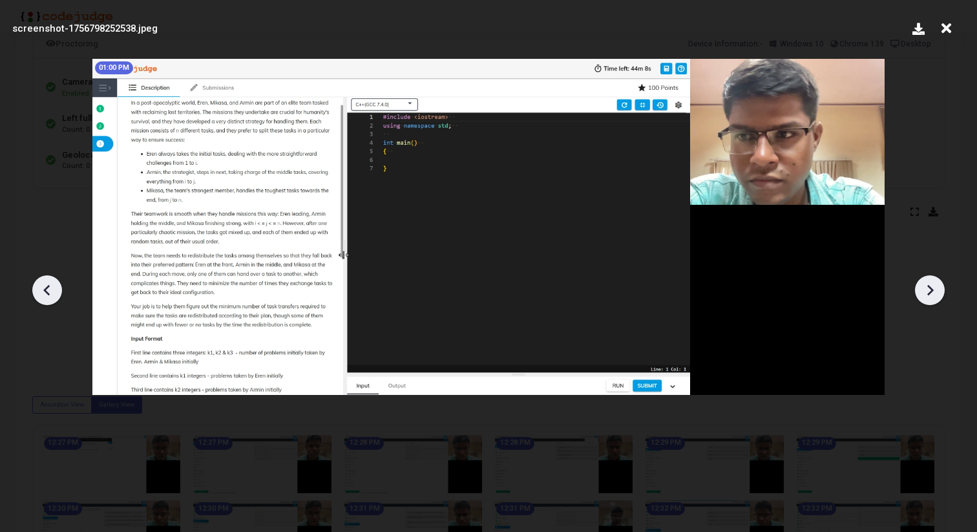
click at [926, 295] on icon at bounding box center [930, 290] width 19 height 19
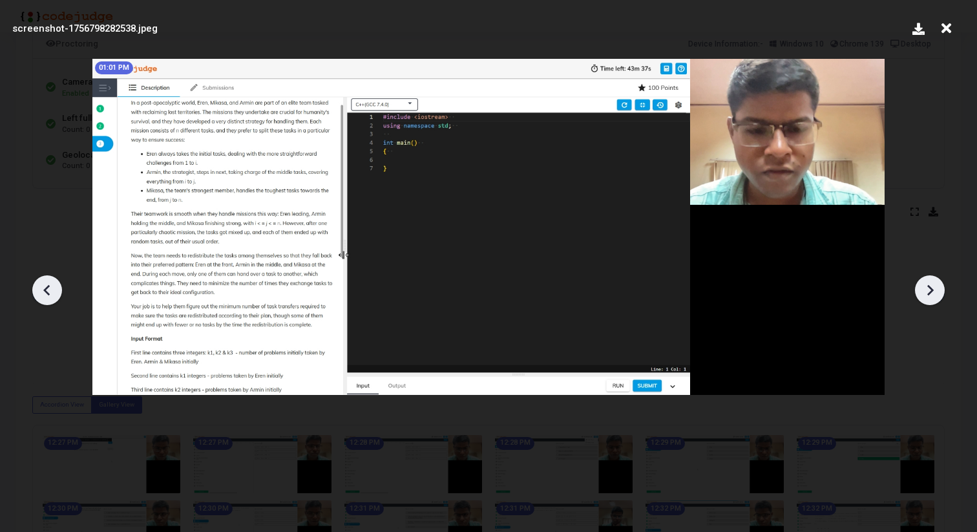
click at [926, 295] on icon at bounding box center [930, 290] width 19 height 19
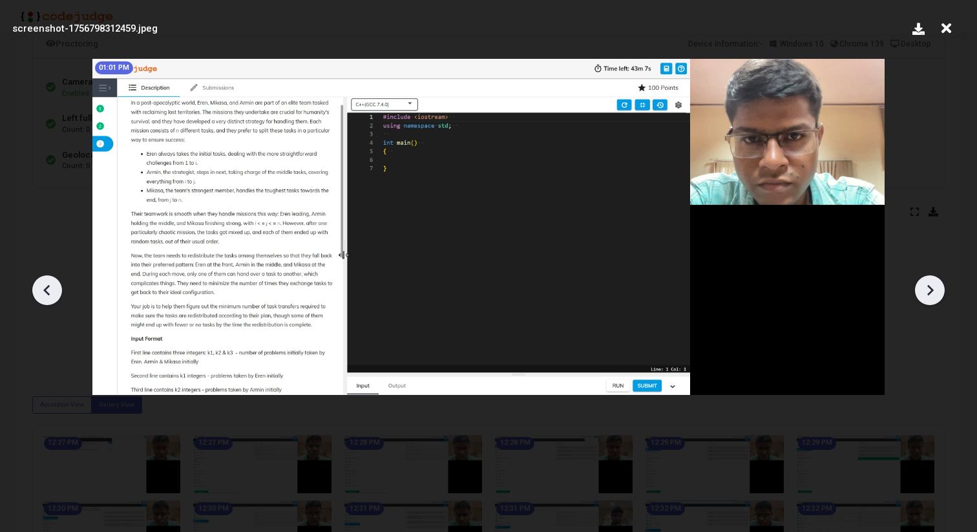
click at [926, 295] on icon at bounding box center [930, 290] width 19 height 19
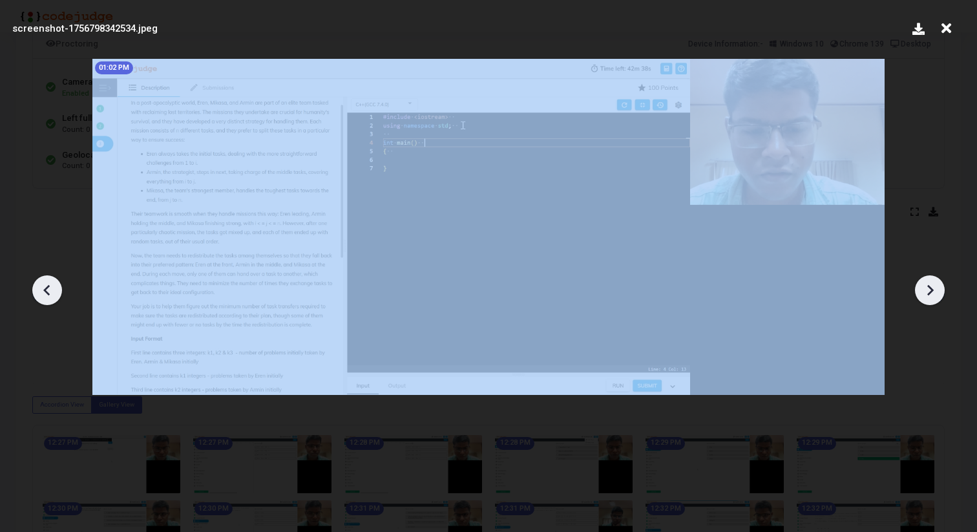
click at [926, 295] on icon at bounding box center [930, 290] width 19 height 19
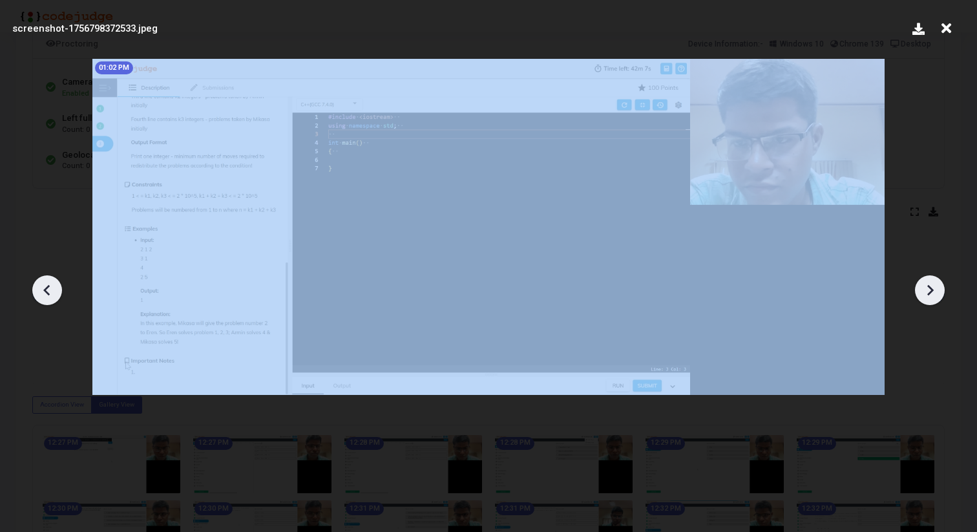
click at [926, 295] on icon at bounding box center [930, 290] width 19 height 19
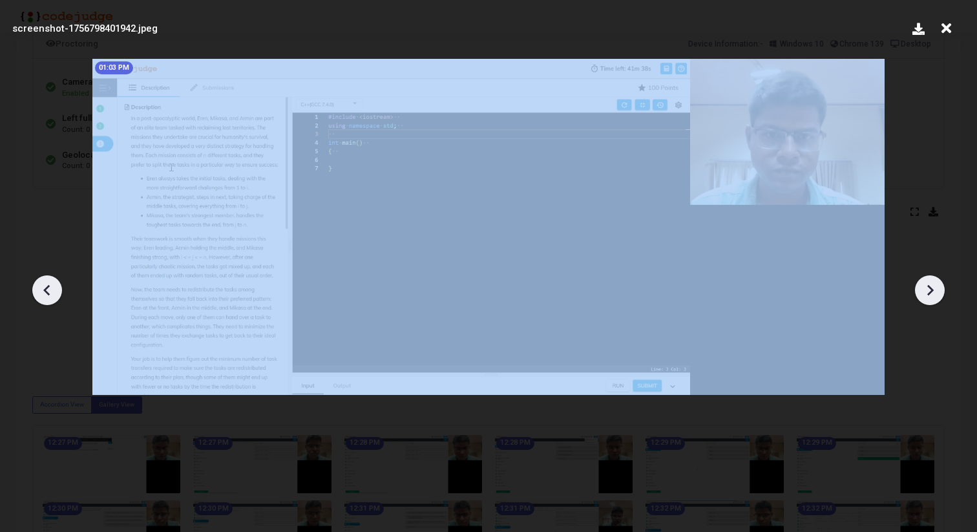
click at [926, 295] on icon at bounding box center [930, 290] width 19 height 19
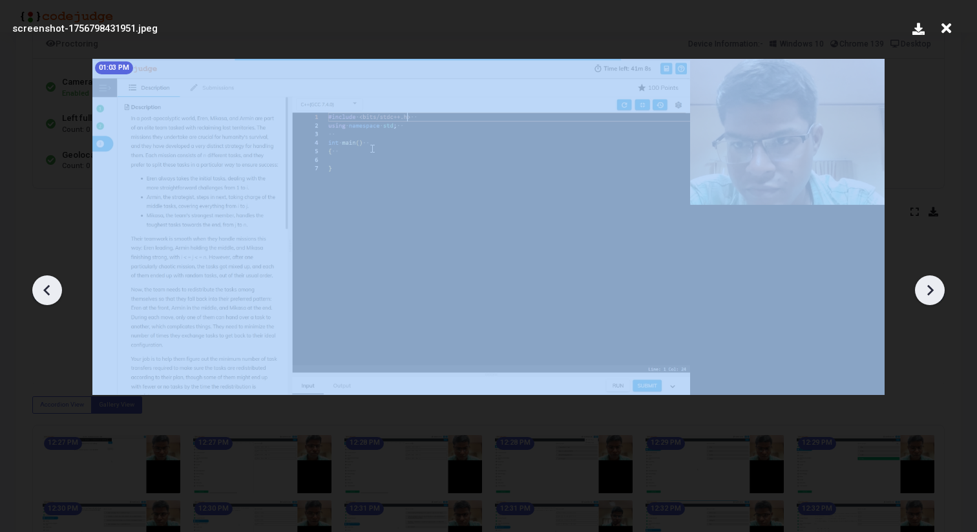
click at [926, 295] on icon at bounding box center [930, 290] width 19 height 19
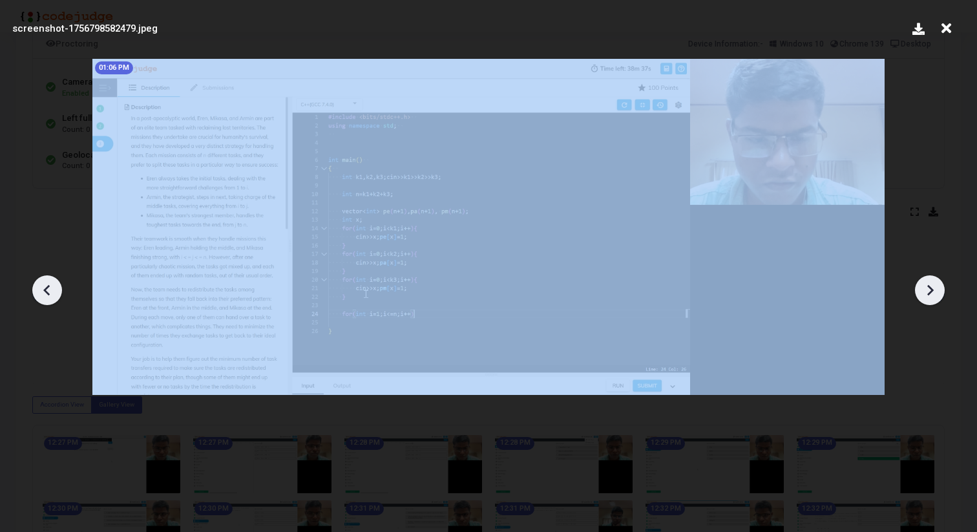
click at [926, 295] on icon at bounding box center [930, 290] width 19 height 19
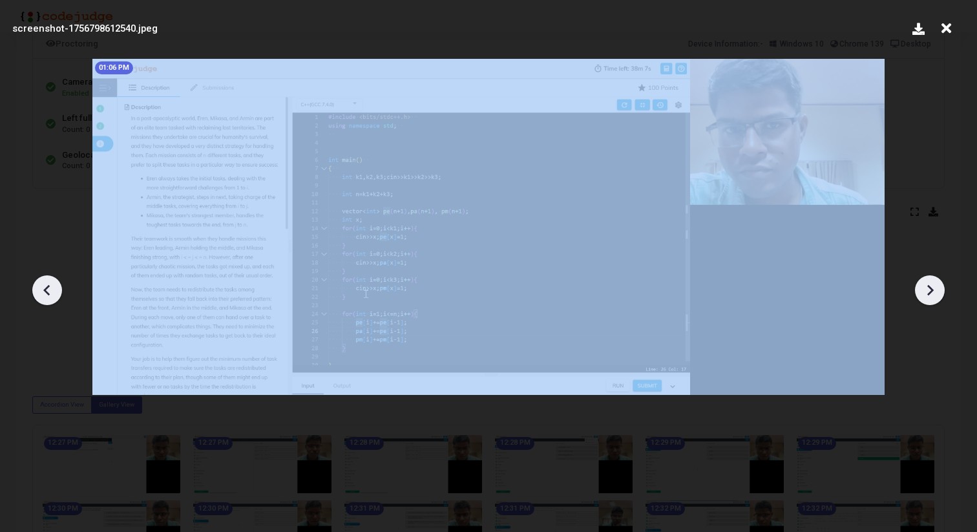
click at [926, 295] on icon at bounding box center [930, 290] width 19 height 19
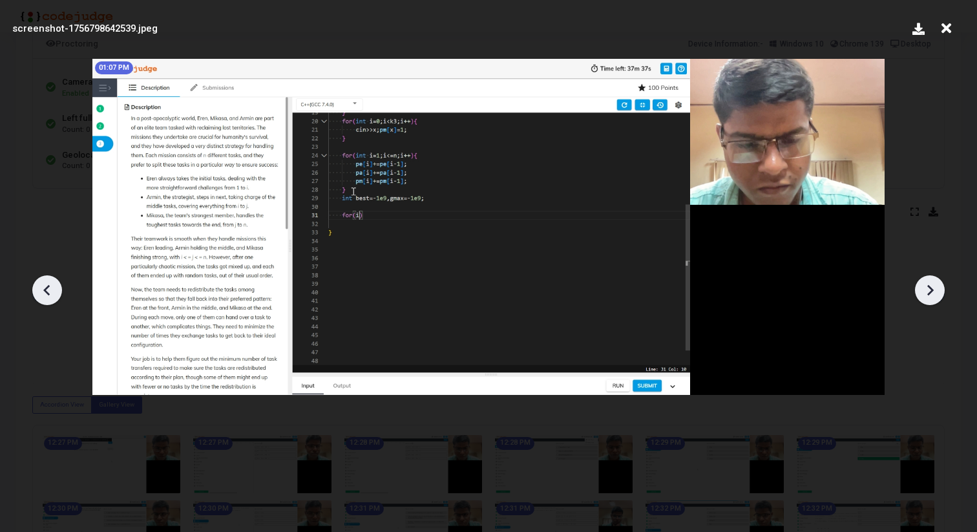
click at [926, 295] on icon at bounding box center [930, 290] width 19 height 19
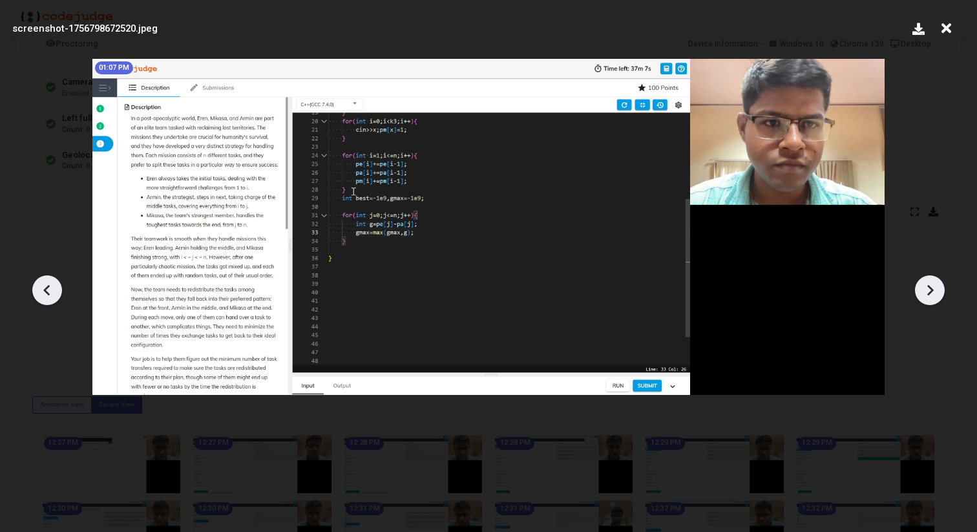
click at [926, 295] on icon at bounding box center [930, 290] width 19 height 19
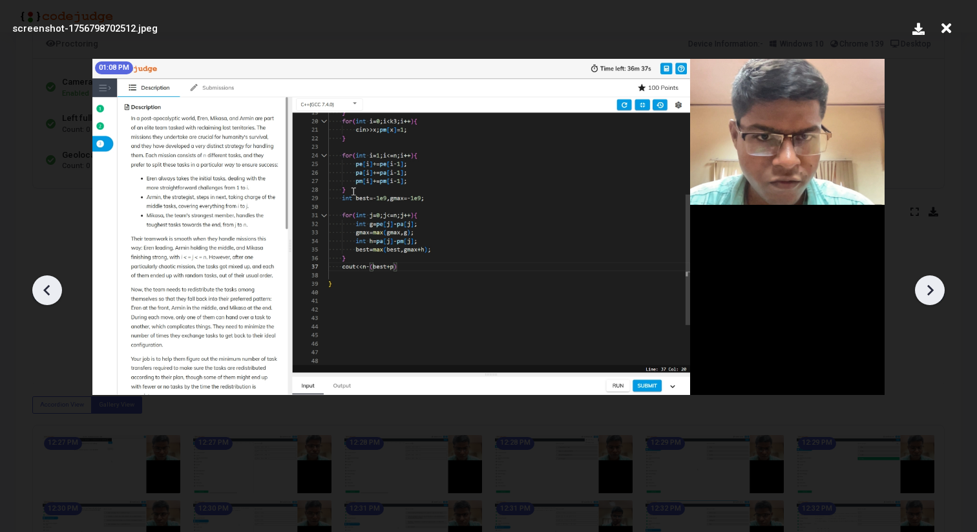
click at [926, 295] on icon at bounding box center [930, 290] width 19 height 19
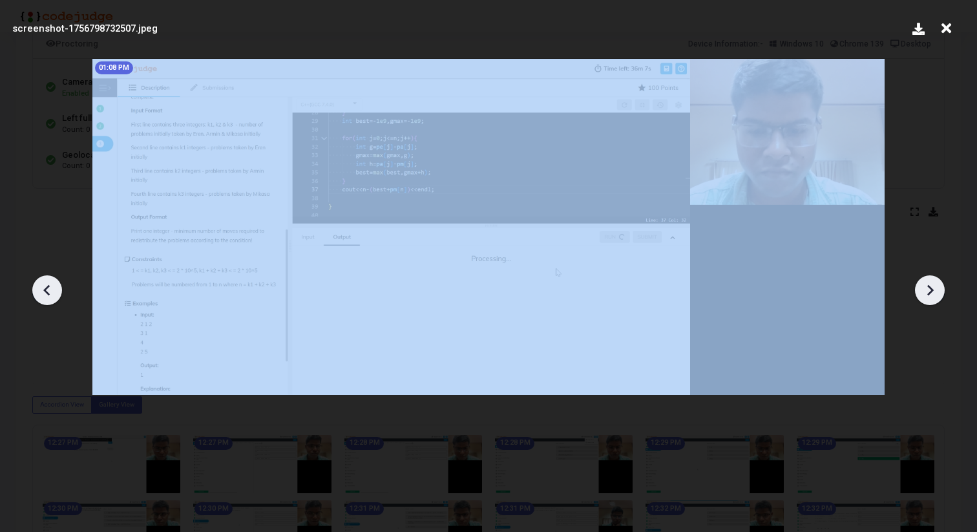
click at [926, 295] on icon at bounding box center [930, 290] width 19 height 19
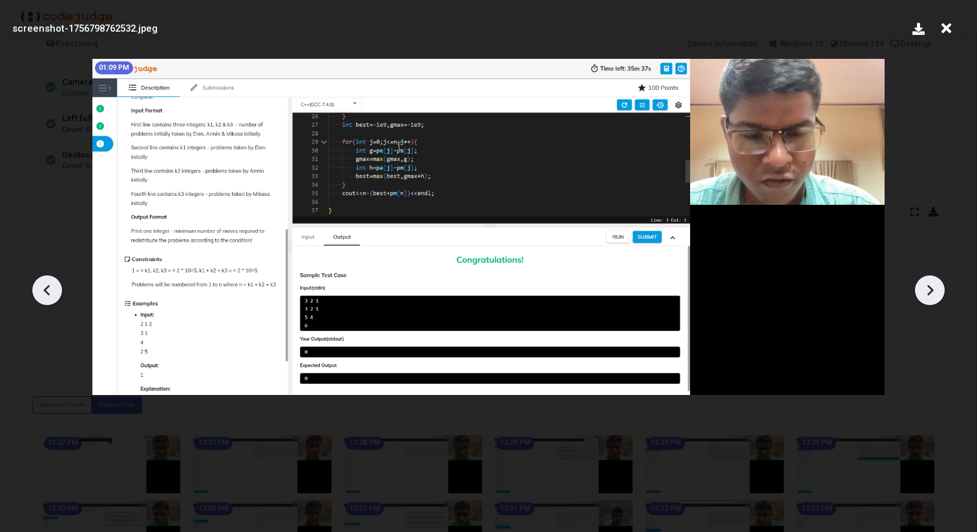
click at [926, 295] on icon at bounding box center [930, 290] width 19 height 19
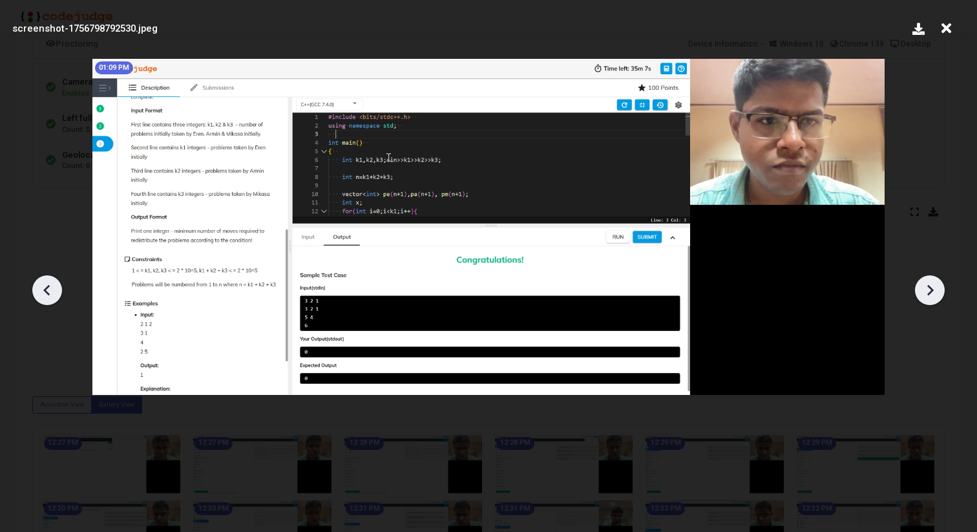
click at [926, 295] on icon at bounding box center [930, 290] width 19 height 19
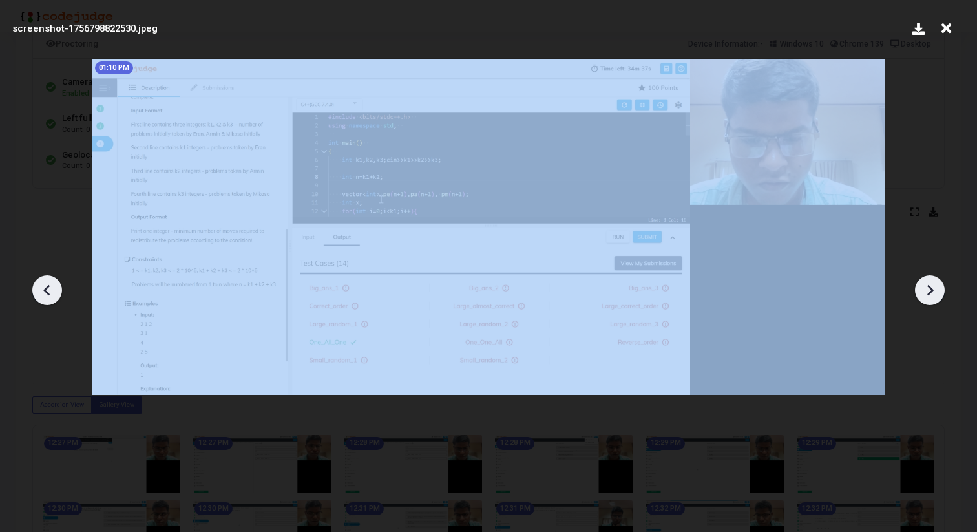
click at [926, 295] on icon at bounding box center [930, 290] width 19 height 19
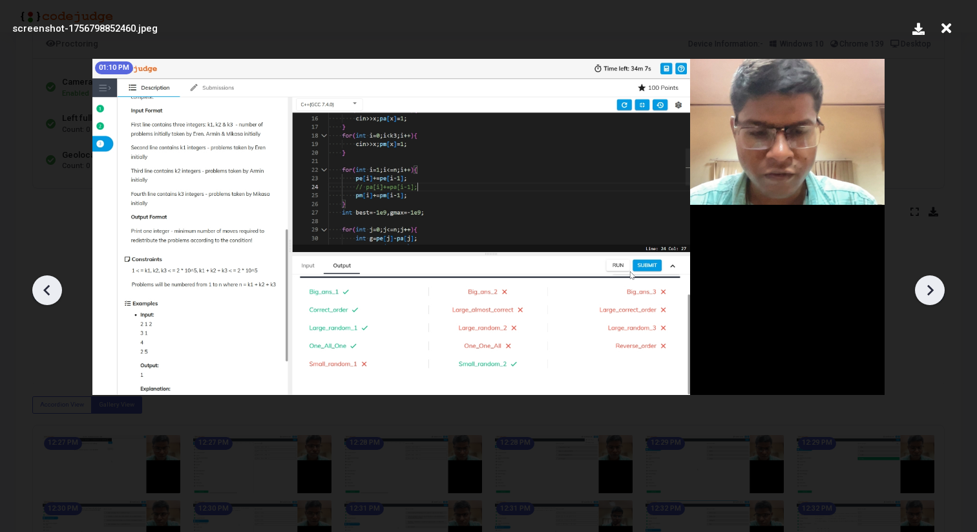
click at [926, 295] on icon at bounding box center [930, 290] width 19 height 19
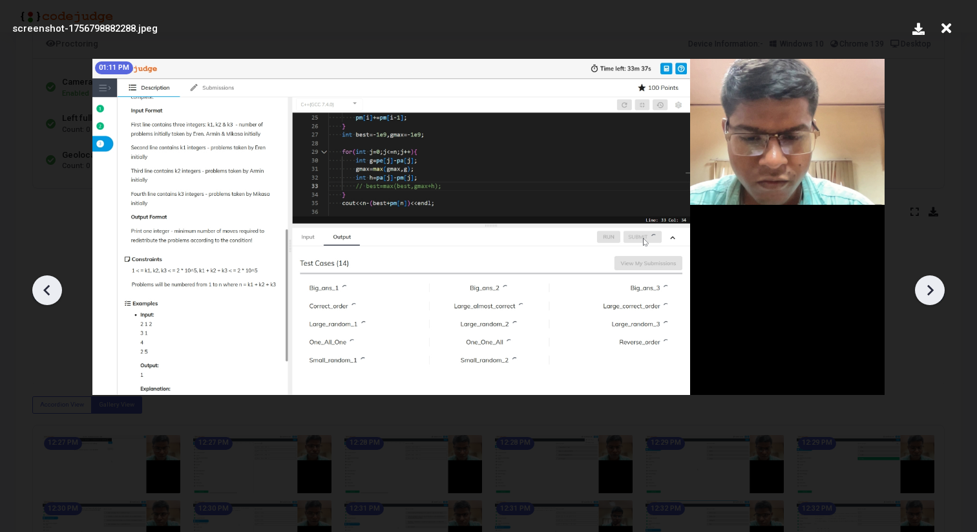
click at [926, 295] on icon at bounding box center [930, 290] width 19 height 19
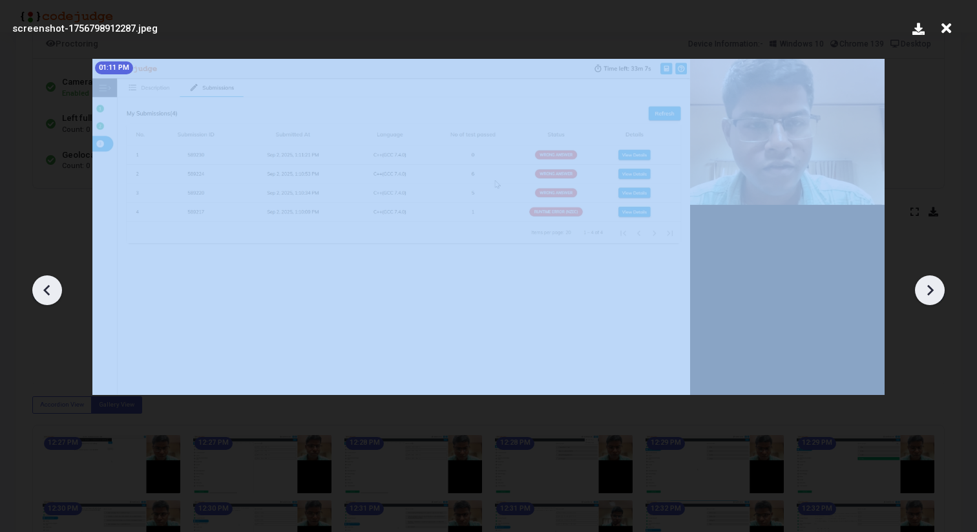
click at [926, 295] on icon at bounding box center [930, 290] width 19 height 19
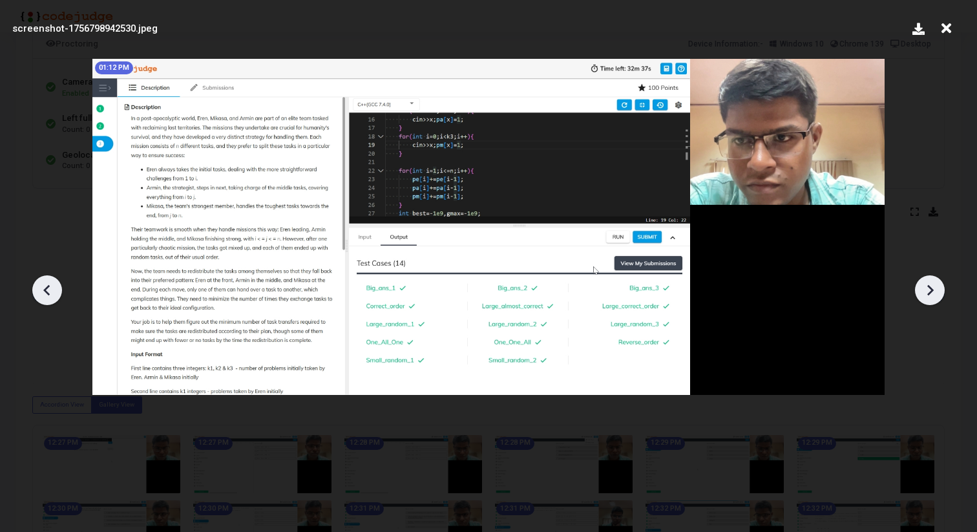
click at [38, 288] on icon at bounding box center [46, 290] width 19 height 19
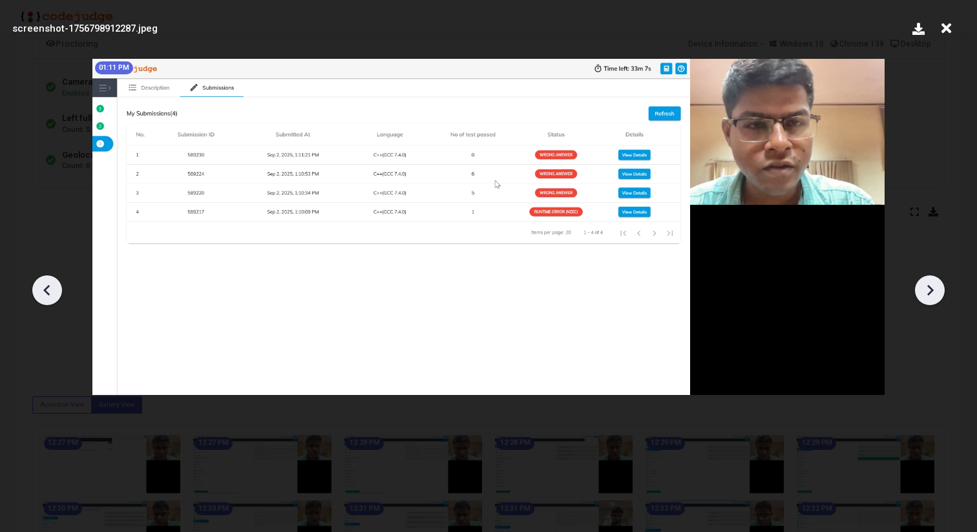
click at [39, 287] on icon at bounding box center [46, 290] width 19 height 19
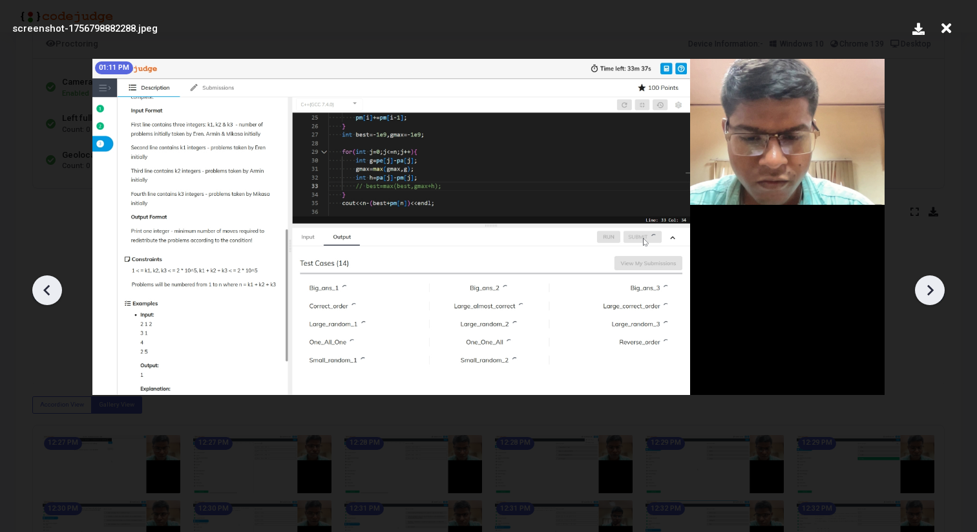
click at [935, 299] on icon at bounding box center [930, 290] width 19 height 19
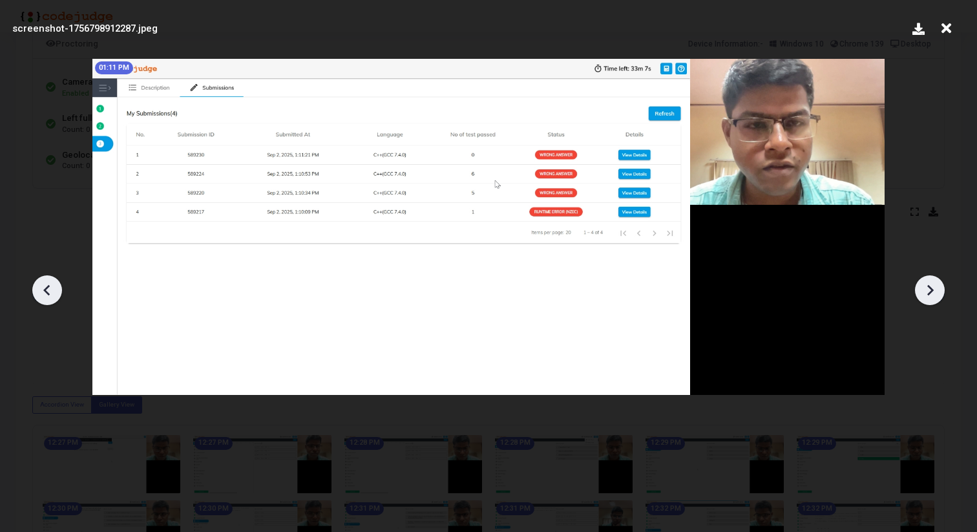
click at [41, 287] on icon at bounding box center [46, 290] width 19 height 19
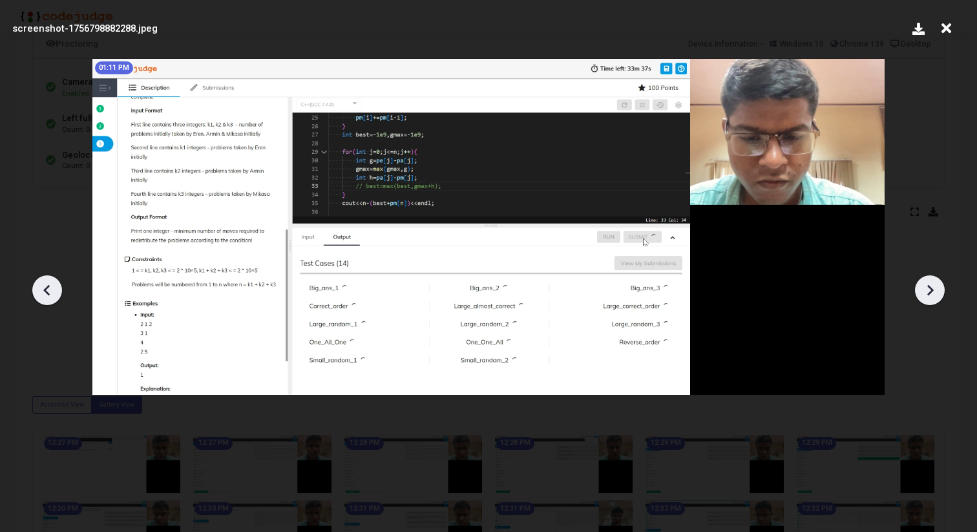
click at [41, 287] on icon at bounding box center [46, 290] width 19 height 19
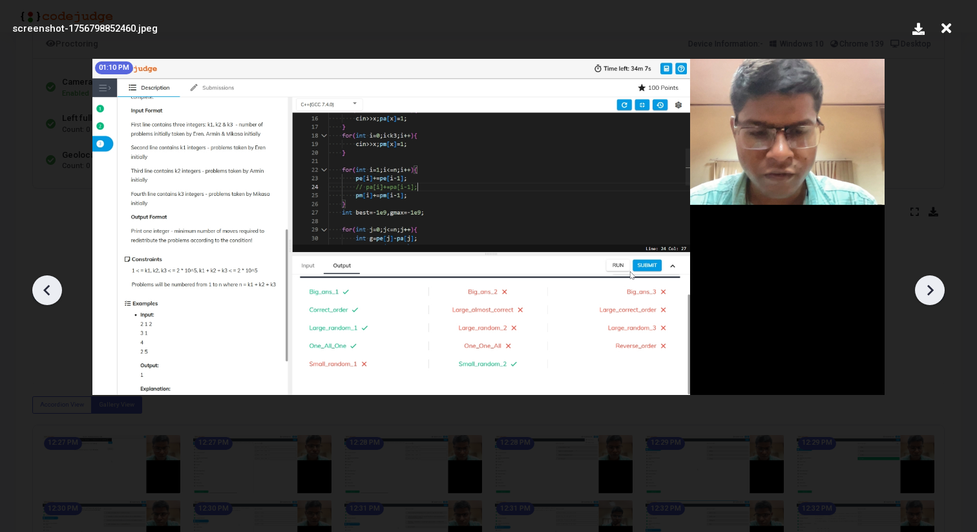
click at [41, 287] on icon at bounding box center [46, 290] width 19 height 19
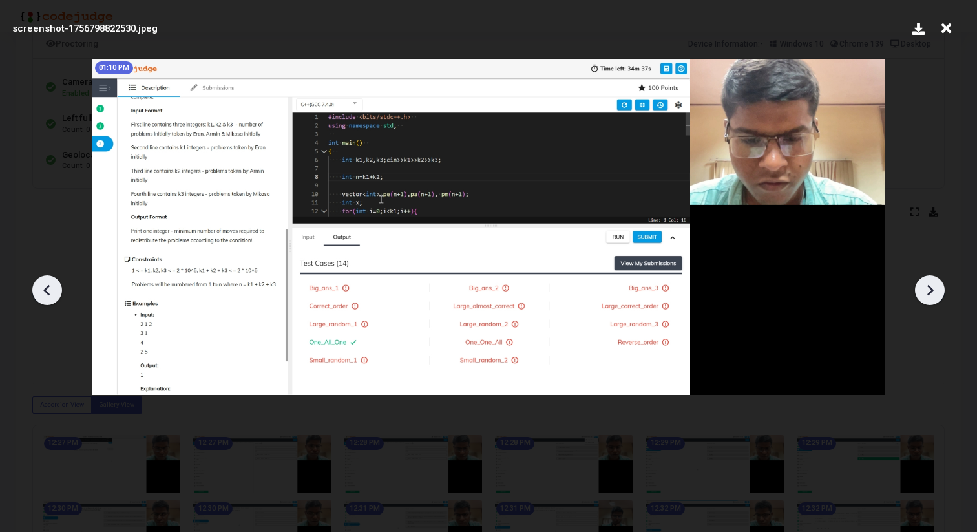
click at [935, 290] on icon at bounding box center [930, 290] width 19 height 19
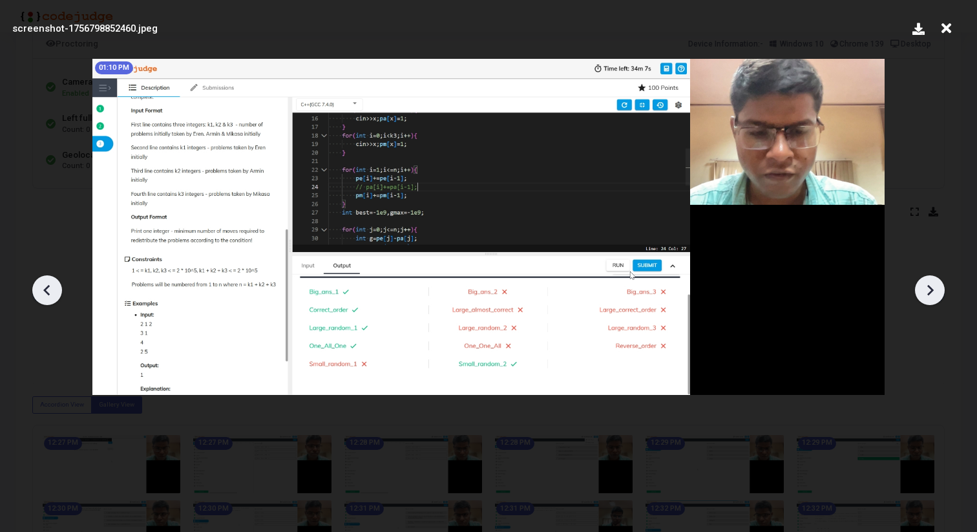
click at [46, 288] on icon at bounding box center [46, 289] width 6 height 11
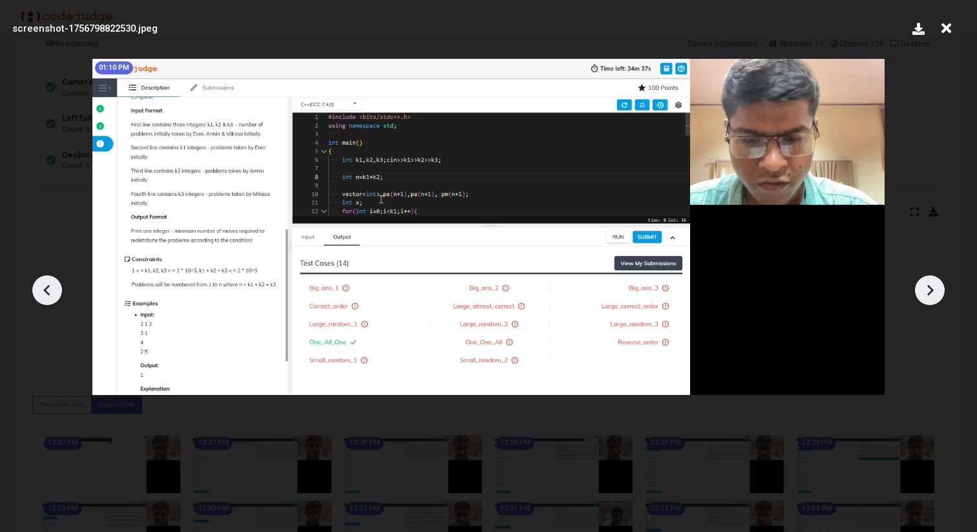
click at [937, 290] on icon at bounding box center [930, 290] width 19 height 19
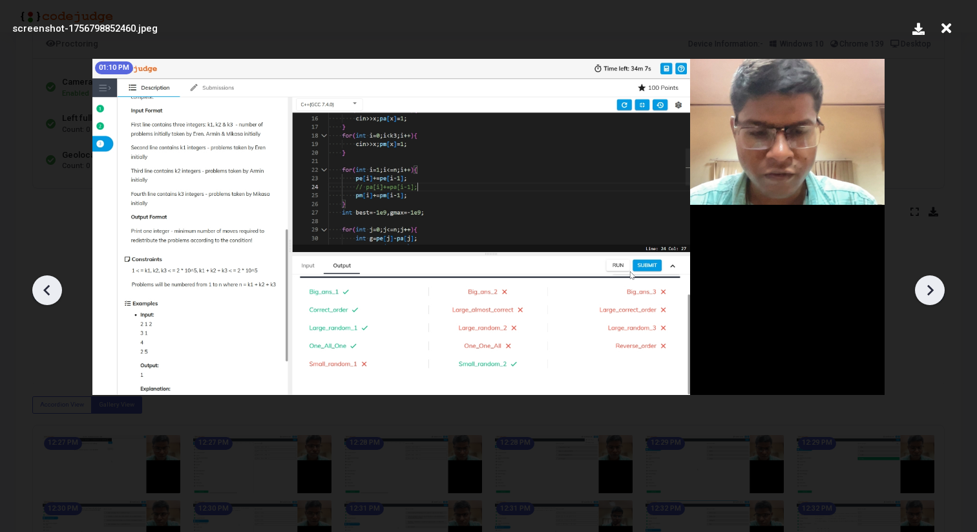
click at [937, 290] on icon at bounding box center [930, 290] width 19 height 19
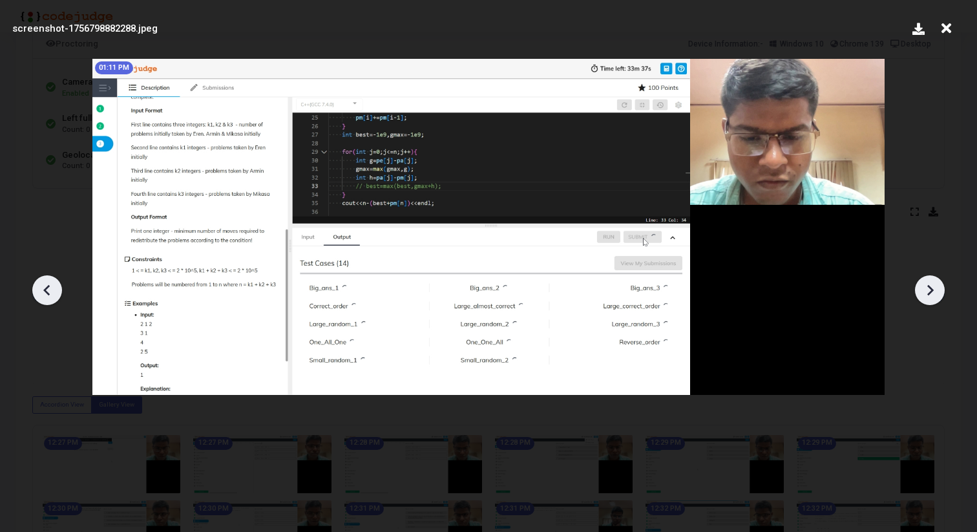
click at [937, 290] on icon at bounding box center [930, 290] width 19 height 19
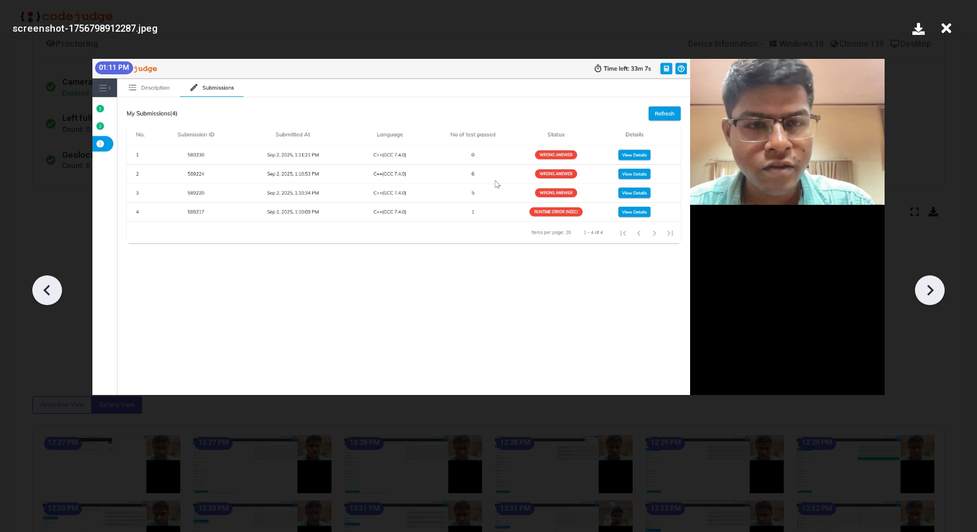
click at [937, 290] on icon at bounding box center [930, 290] width 19 height 19
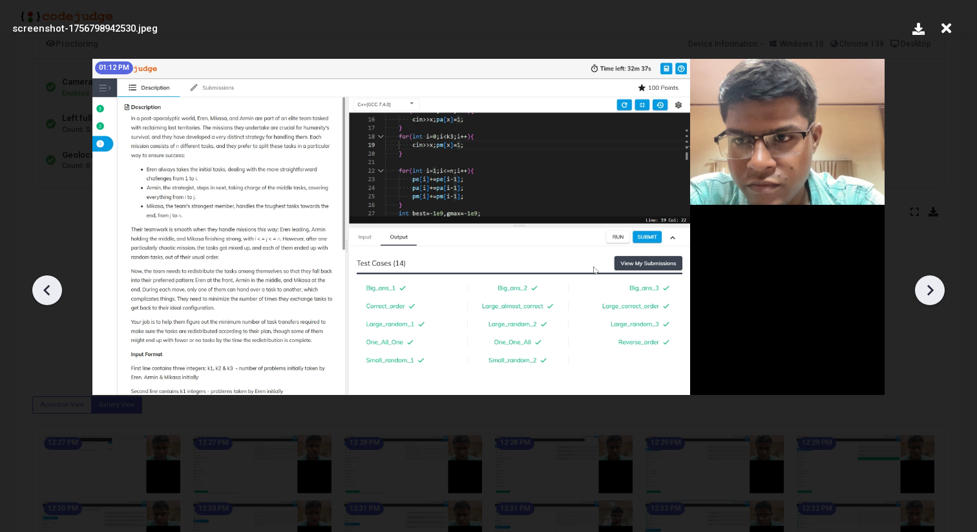
click at [937, 290] on icon at bounding box center [930, 290] width 19 height 19
click at [930, 293] on icon at bounding box center [931, 289] width 6 height 11
click at [918, 353] on div at bounding box center [488, 285] width 977 height 493
click at [925, 294] on icon at bounding box center [930, 290] width 19 height 19
click at [933, 287] on icon at bounding box center [930, 290] width 19 height 19
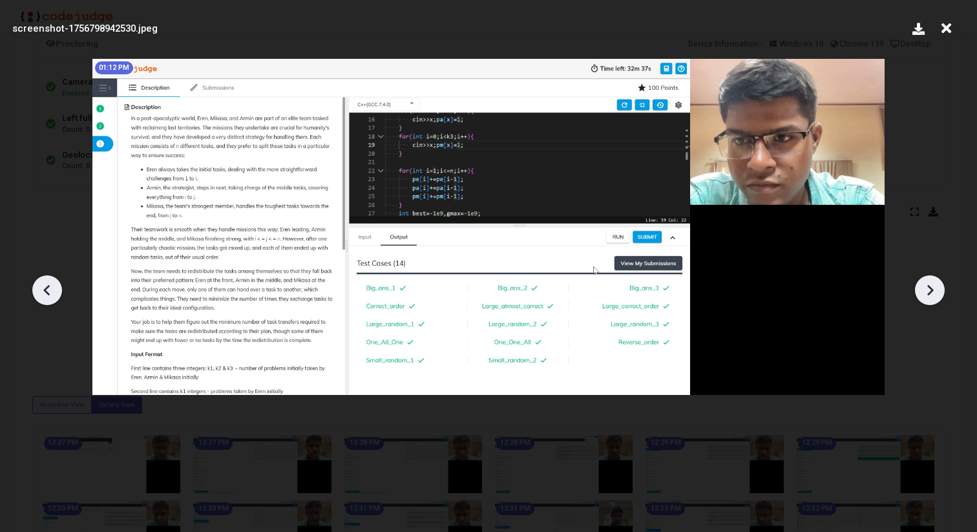
click at [829, 434] on div at bounding box center [488, 285] width 977 height 493
click at [950, 28] on icon at bounding box center [947, 28] width 20 height 25
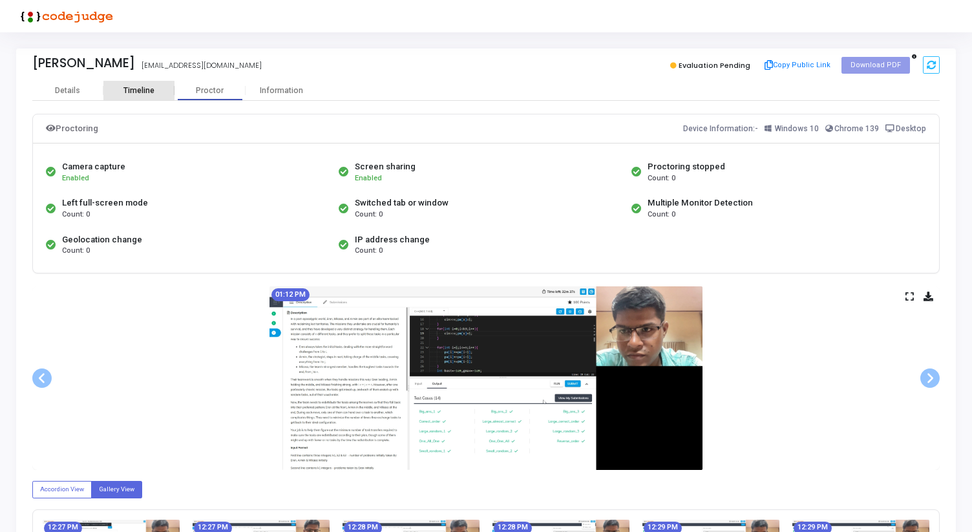
click at [152, 87] on div "Timeline" at bounding box center [138, 91] width 31 height 10
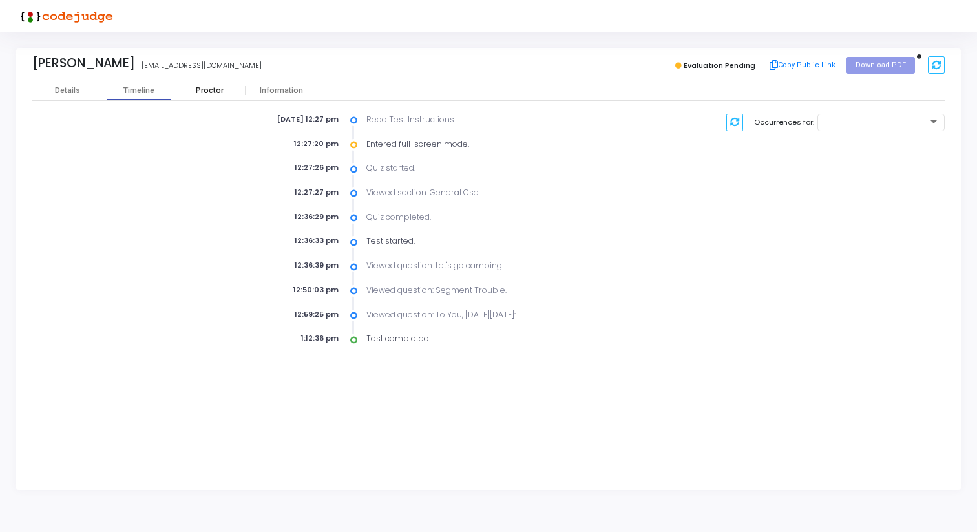
click at [215, 88] on div "Proctor" at bounding box center [210, 91] width 71 height 10
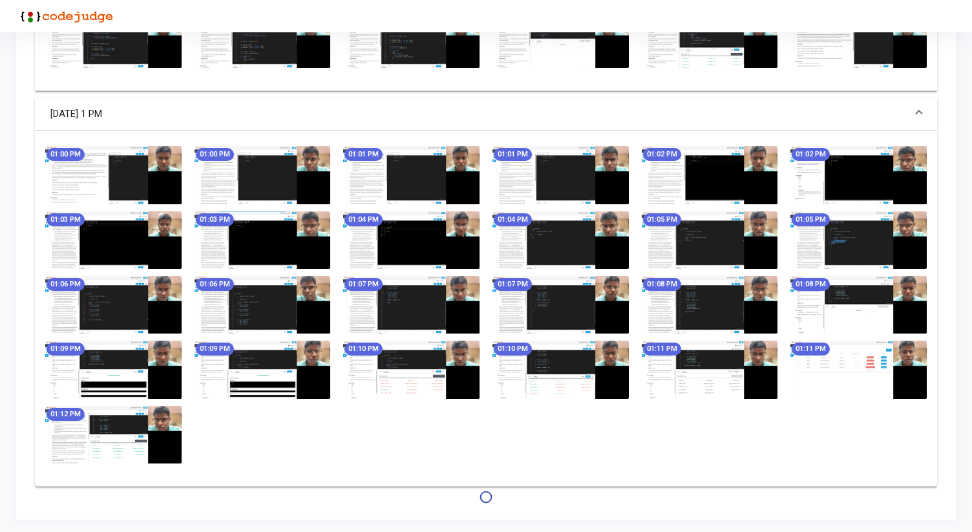
scroll to position [1184, 0]
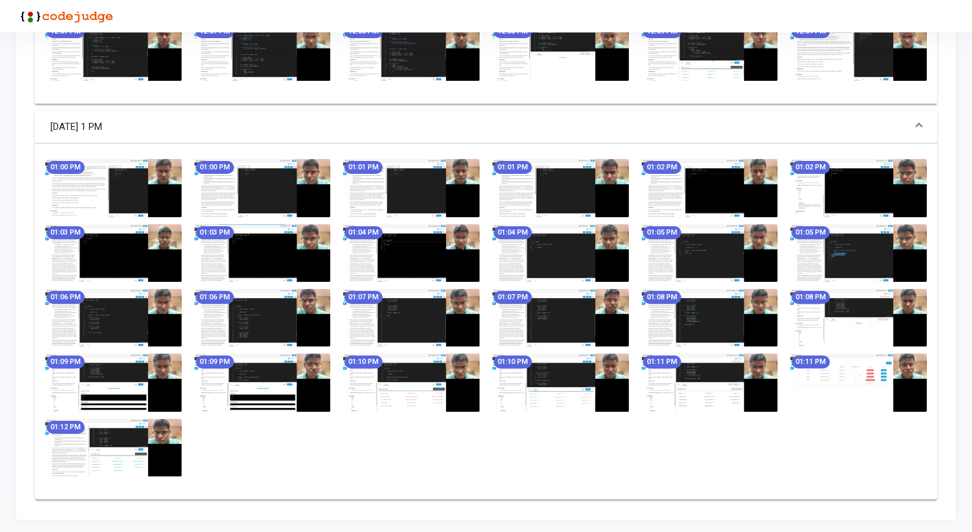
click at [137, 183] on img at bounding box center [113, 188] width 136 height 58
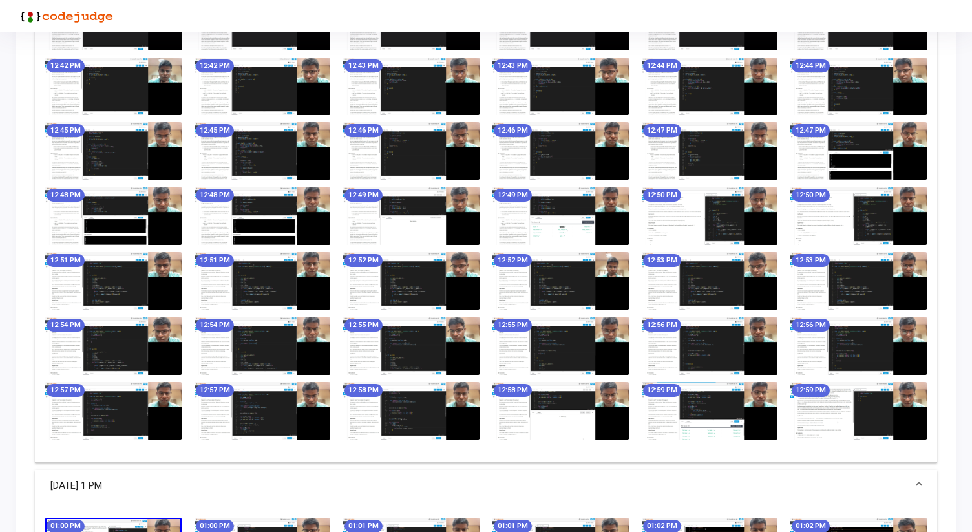
scroll to position [1050, 0]
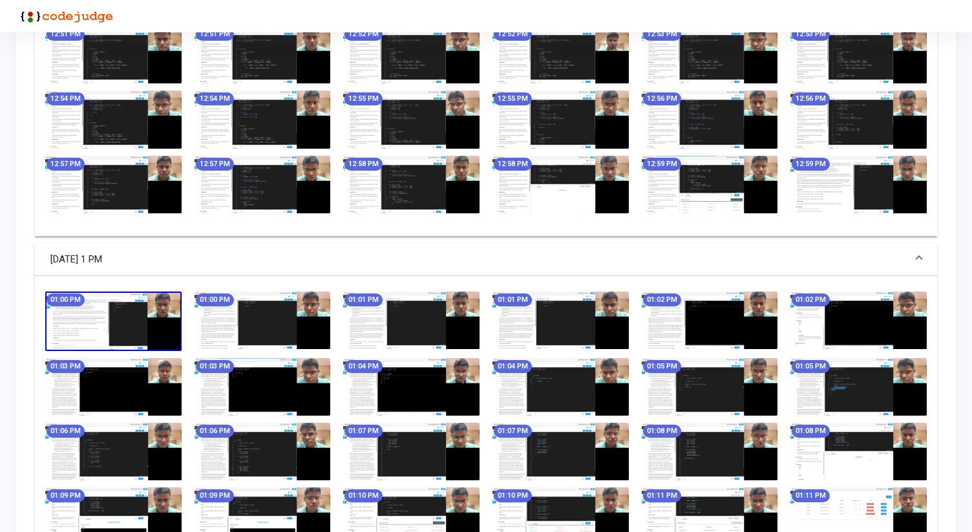
click at [882, 184] on img at bounding box center [859, 185] width 136 height 58
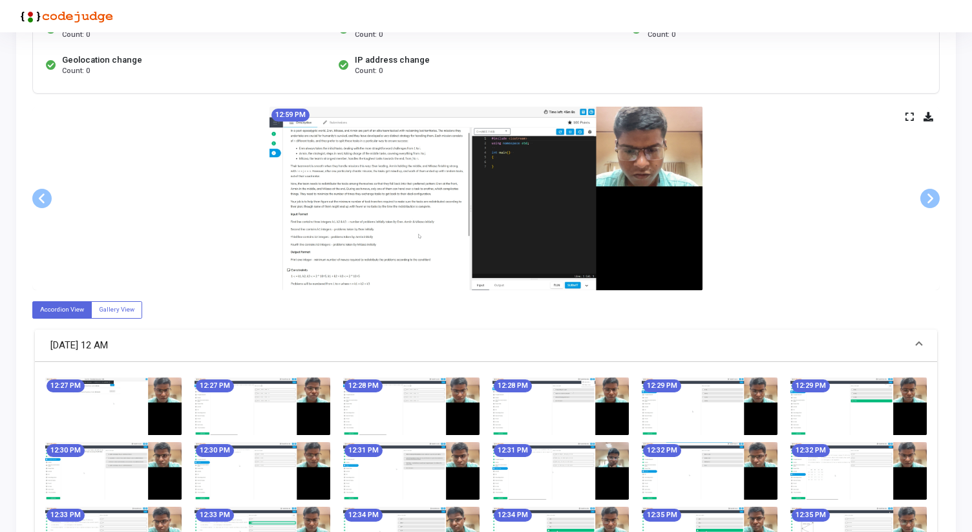
scroll to position [0, 0]
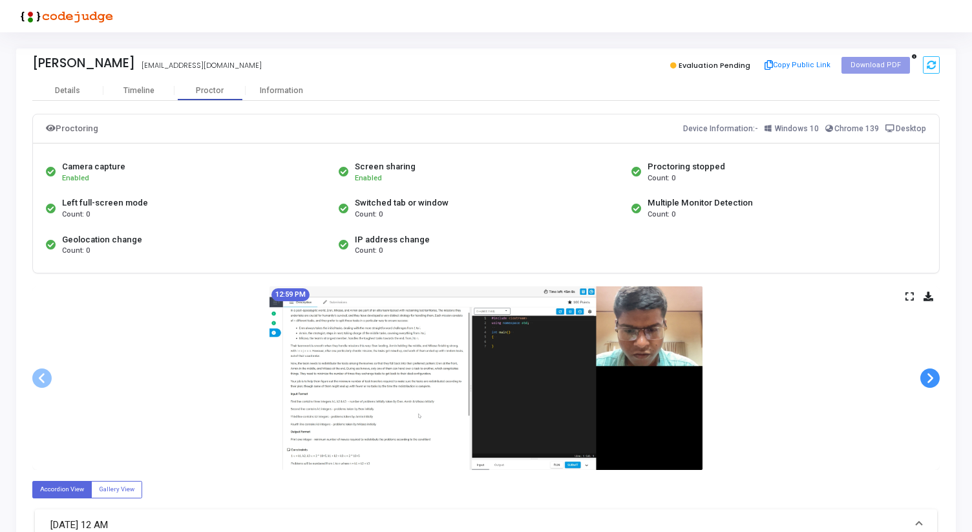
click at [930, 381] on span at bounding box center [930, 377] width 19 height 19
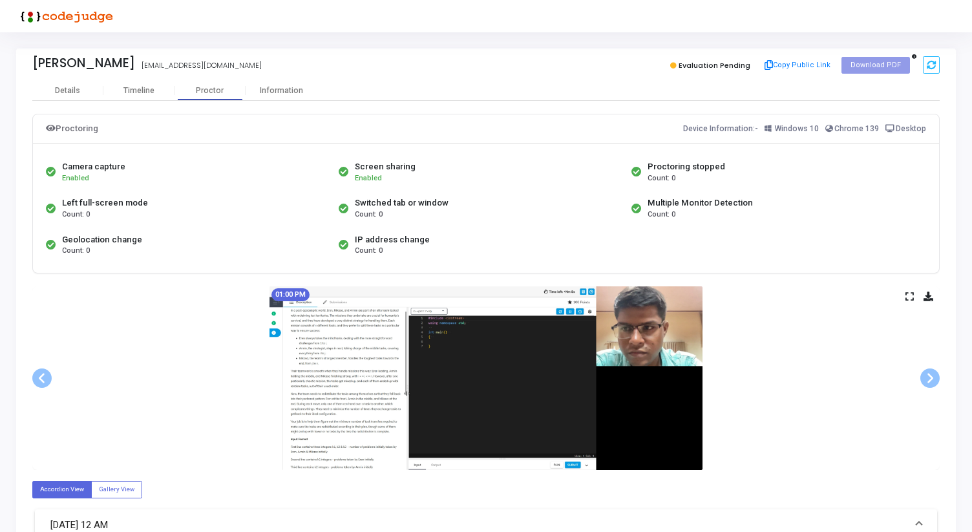
click at [910, 293] on icon at bounding box center [910, 296] width 8 height 7
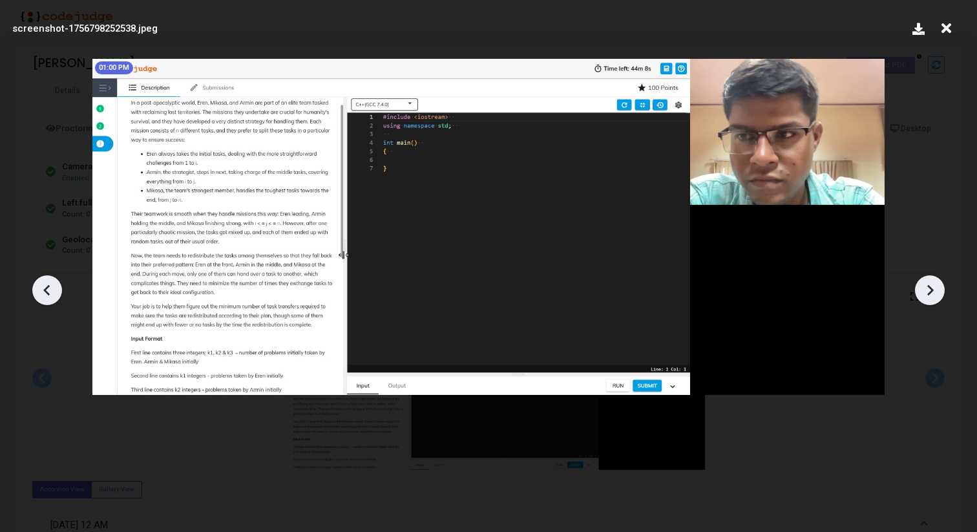
click at [930, 284] on icon at bounding box center [930, 290] width 19 height 19
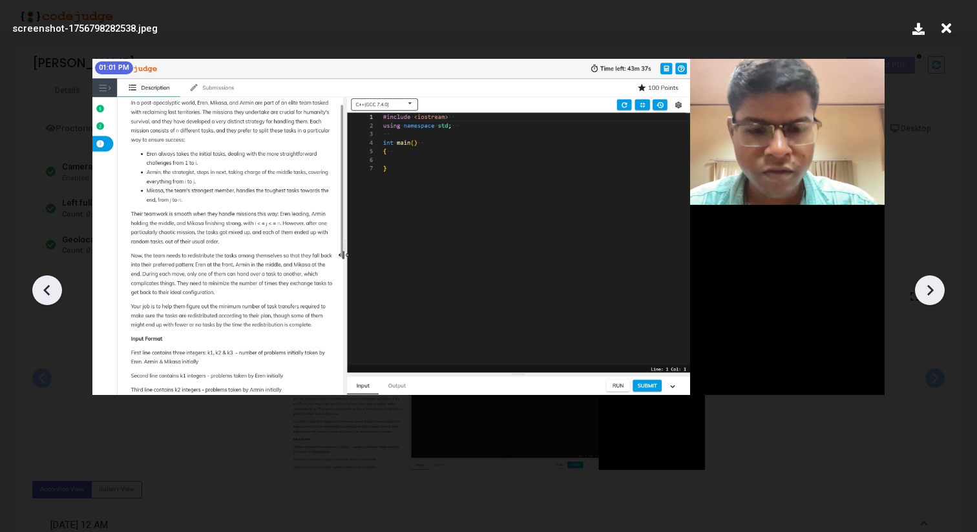
click at [930, 284] on icon at bounding box center [930, 290] width 19 height 19
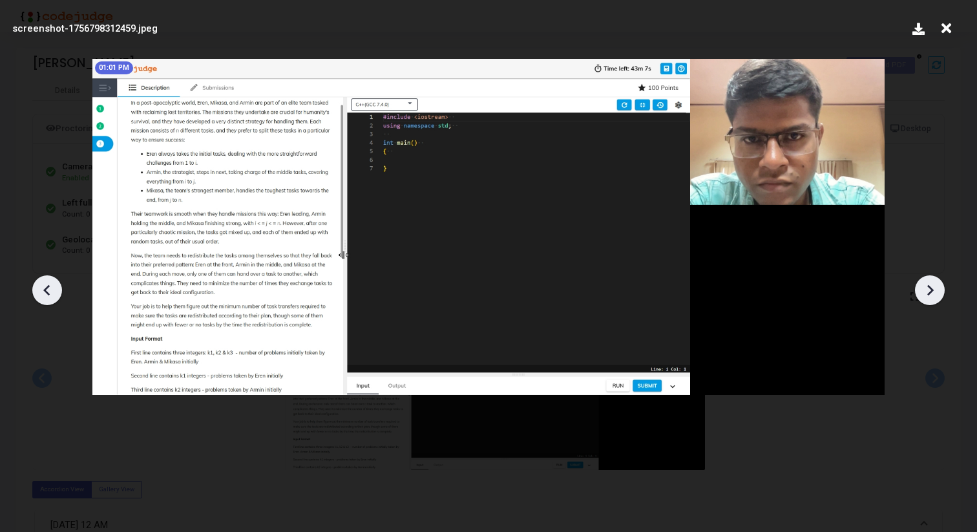
click at [930, 284] on icon at bounding box center [930, 290] width 19 height 19
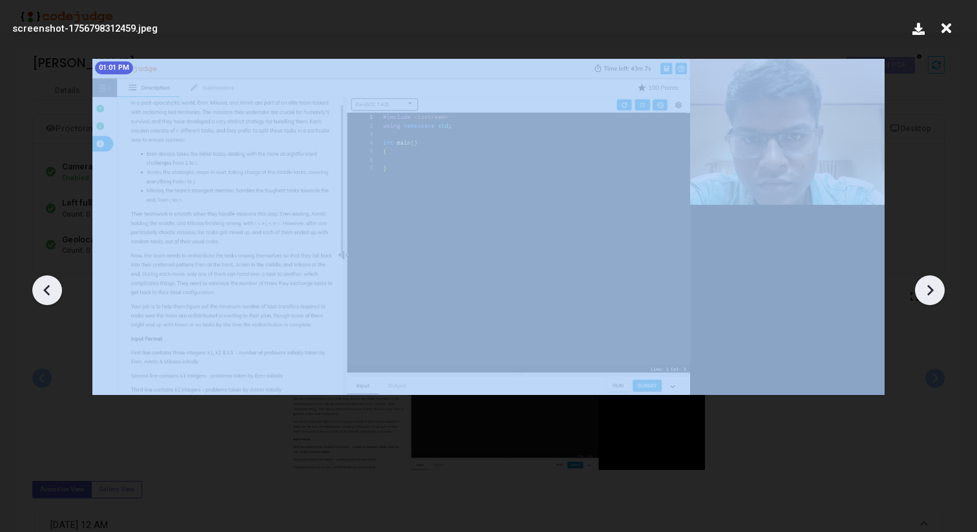
click at [930, 284] on icon at bounding box center [930, 290] width 19 height 19
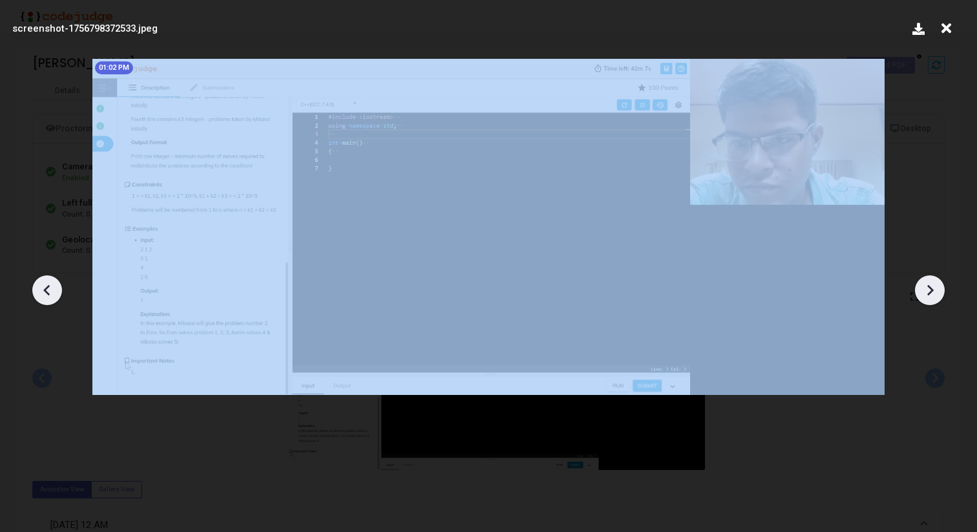
click at [930, 284] on icon at bounding box center [930, 290] width 19 height 19
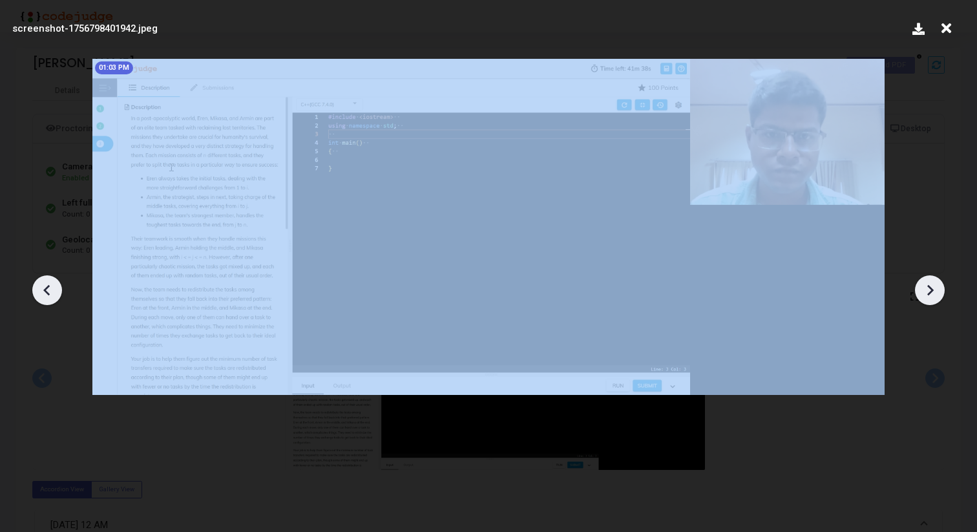
click at [930, 284] on icon at bounding box center [930, 290] width 19 height 19
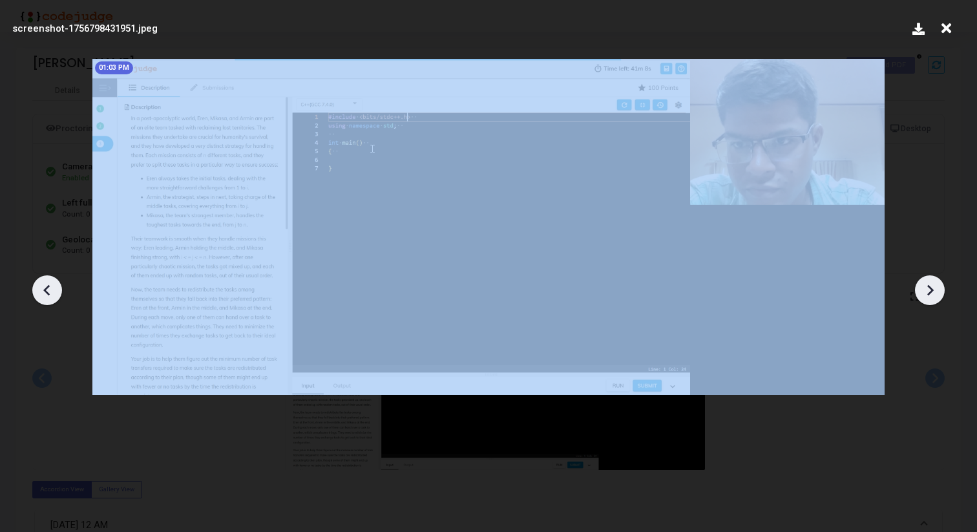
click at [930, 284] on icon at bounding box center [930, 290] width 19 height 19
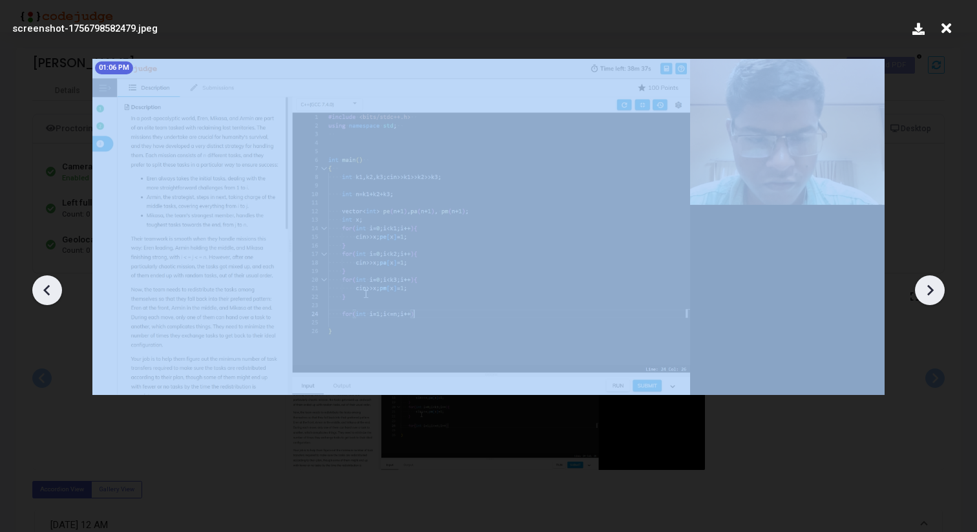
click at [930, 284] on icon at bounding box center [930, 290] width 19 height 19
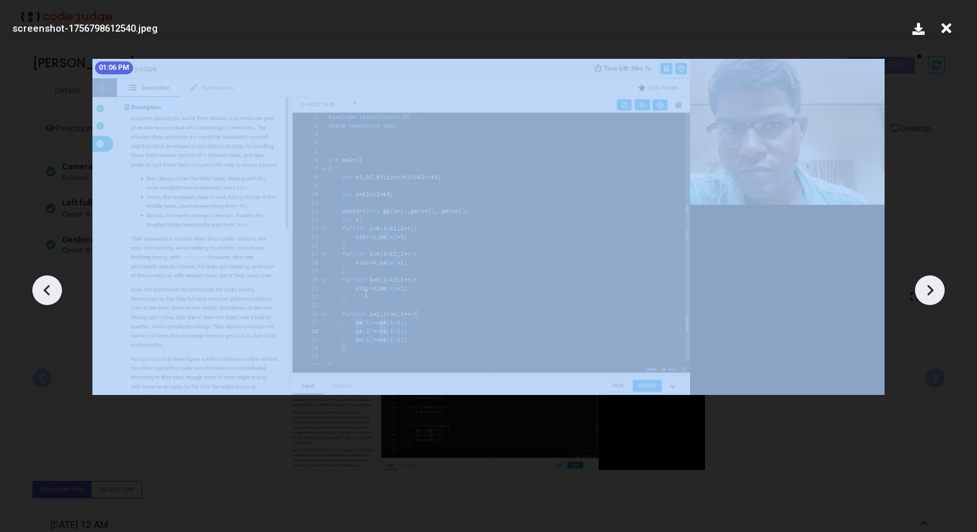
click at [930, 284] on icon at bounding box center [930, 290] width 19 height 19
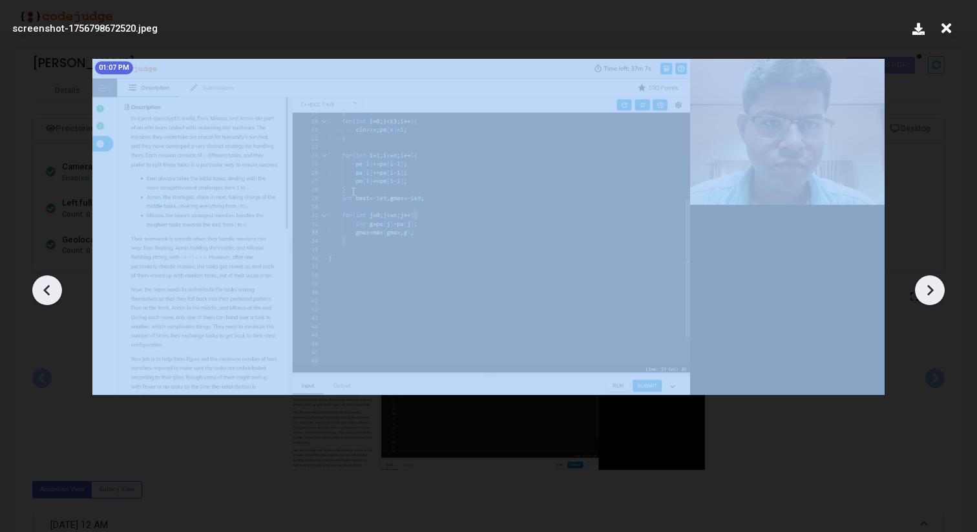
click at [930, 284] on icon at bounding box center [930, 290] width 19 height 19
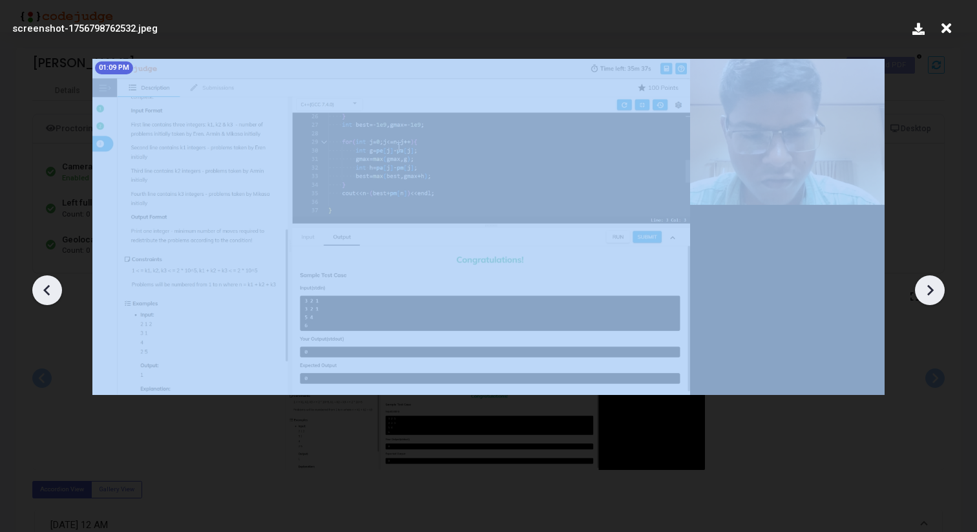
click at [930, 284] on icon at bounding box center [930, 290] width 19 height 19
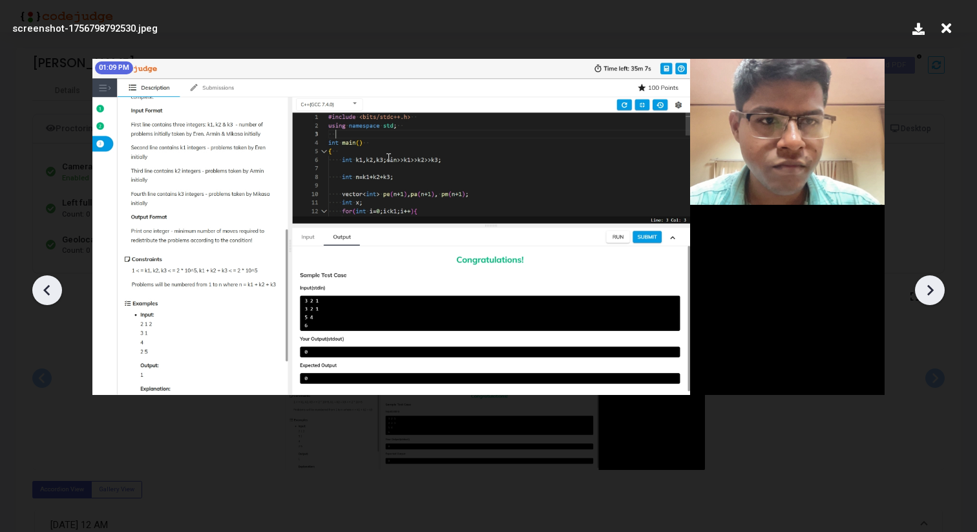
click at [44, 289] on icon at bounding box center [46, 289] width 6 height 11
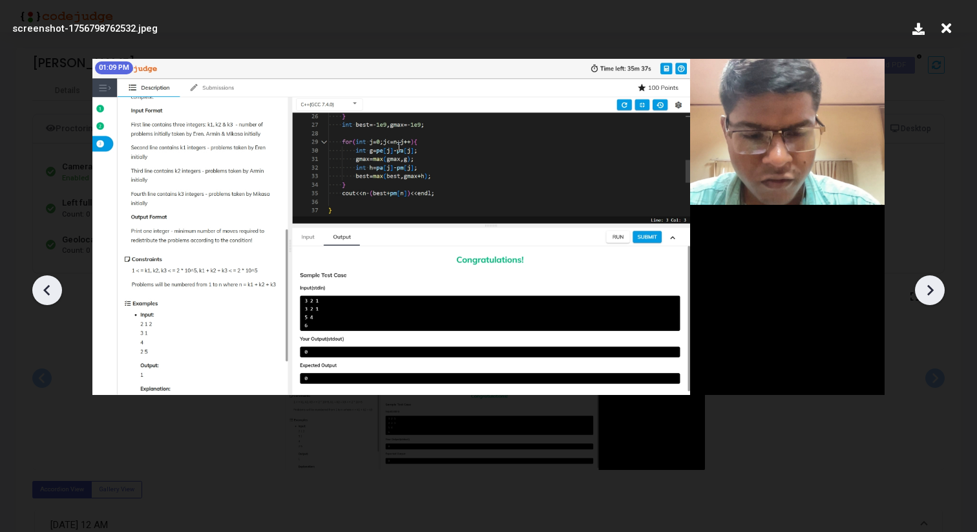
click at [44, 289] on icon at bounding box center [46, 289] width 6 height 11
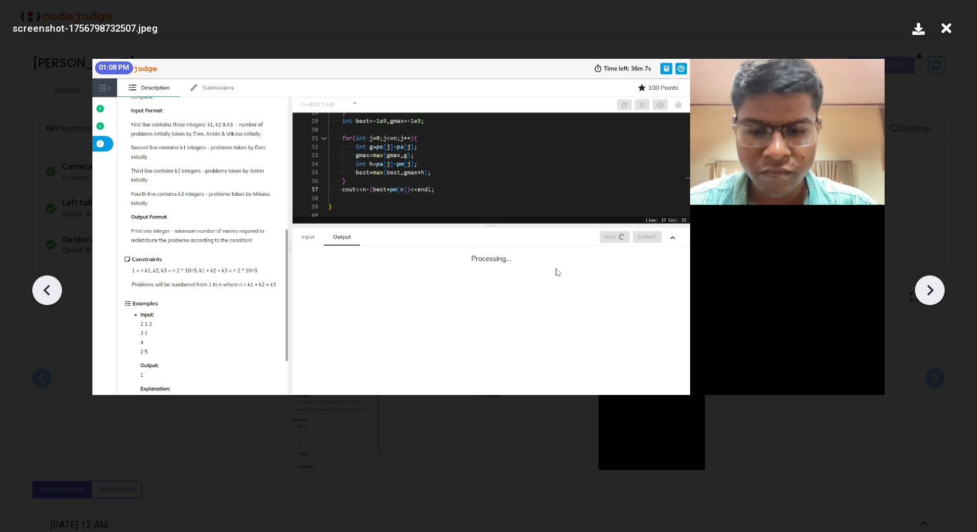
click at [931, 294] on icon at bounding box center [930, 290] width 19 height 19
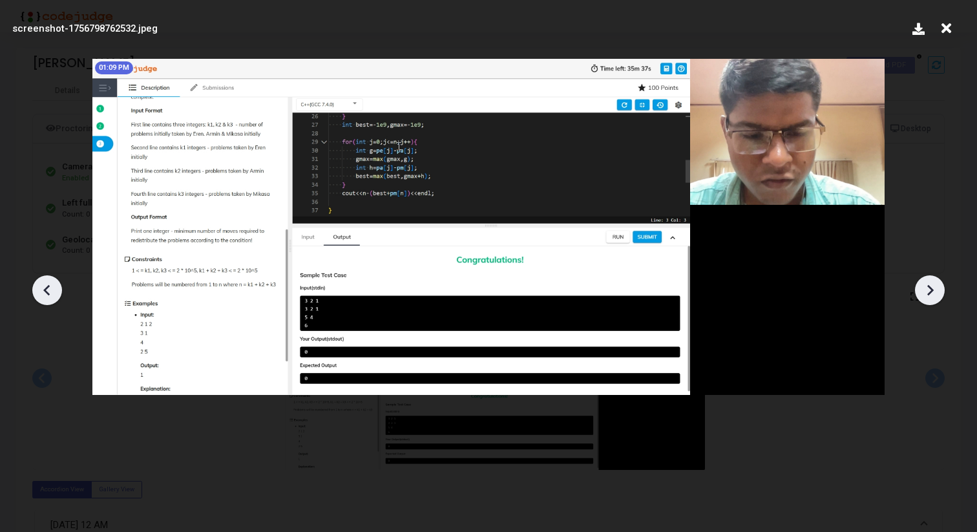
click at [931, 294] on icon at bounding box center [930, 290] width 19 height 19
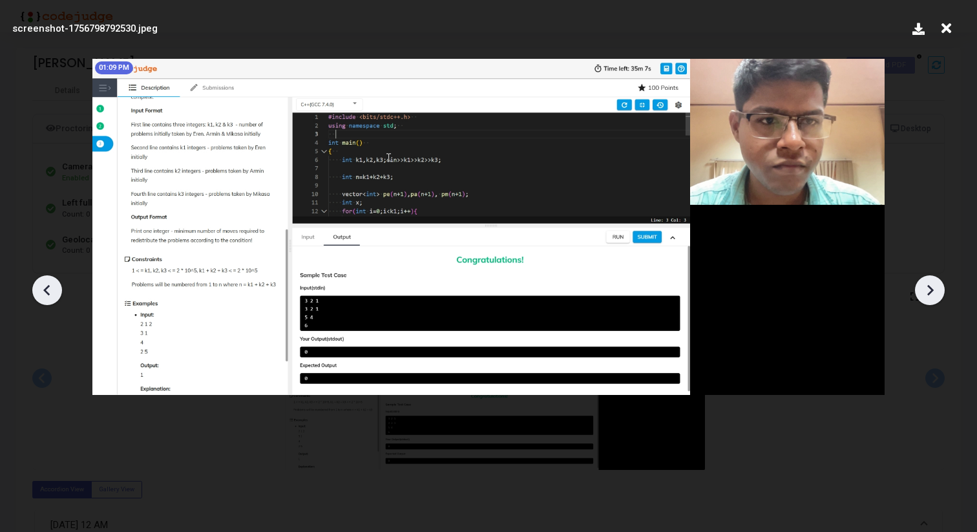
click at [931, 294] on icon at bounding box center [930, 290] width 19 height 19
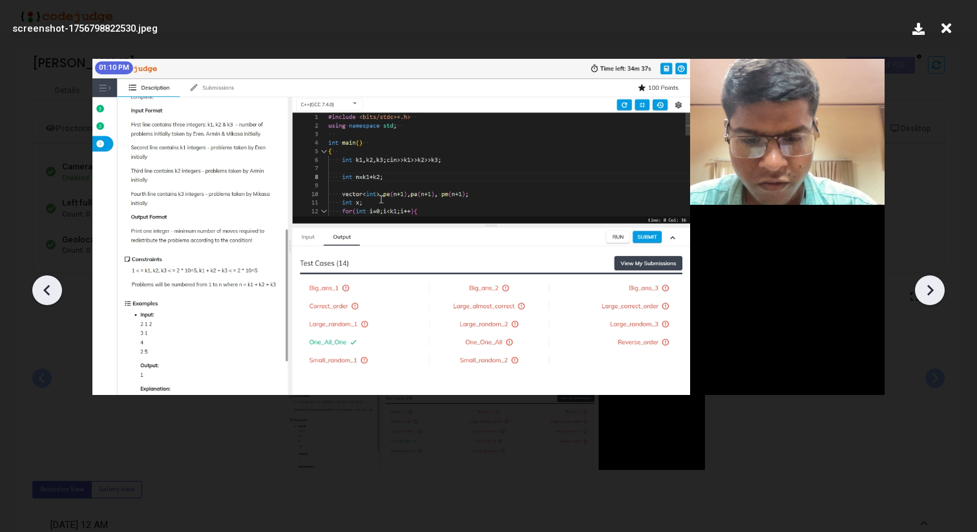
click at [931, 293] on icon at bounding box center [930, 290] width 19 height 19
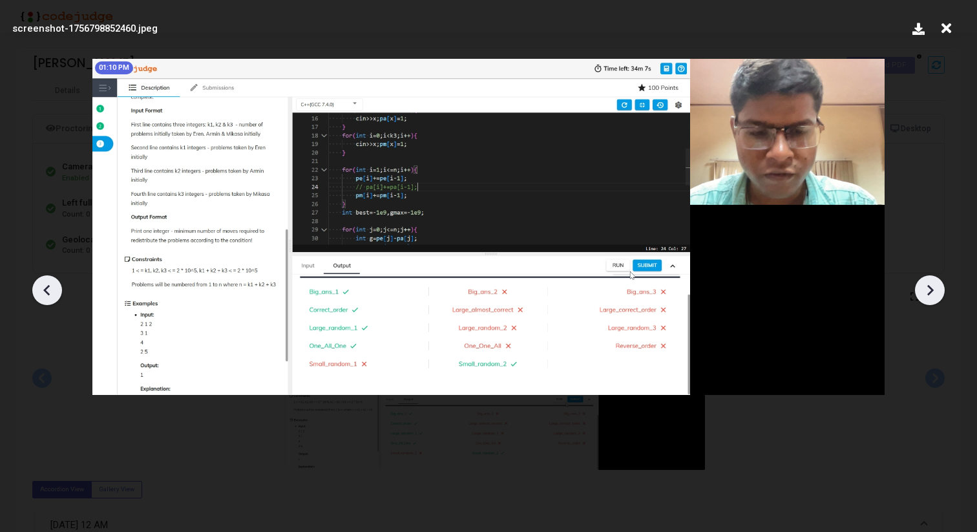
click at [932, 293] on icon at bounding box center [930, 290] width 19 height 19
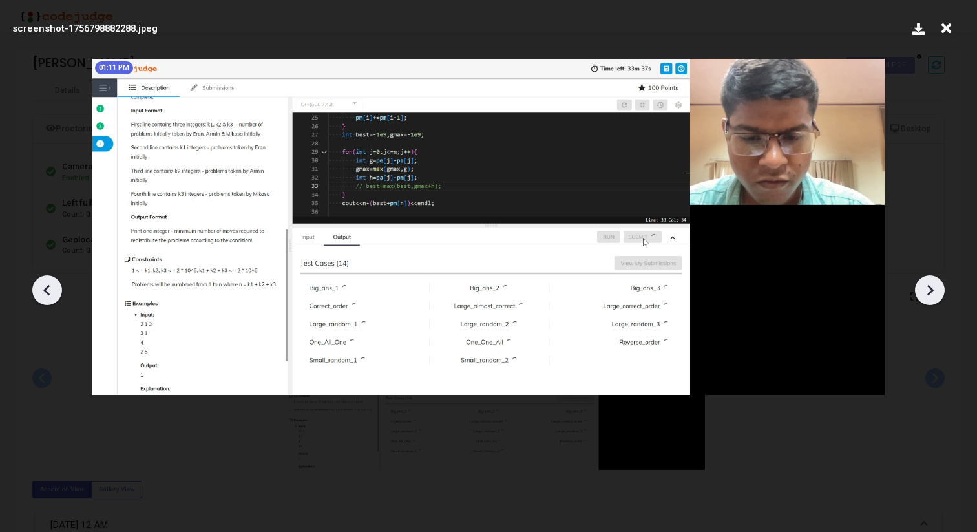
click at [932, 293] on icon at bounding box center [930, 290] width 19 height 19
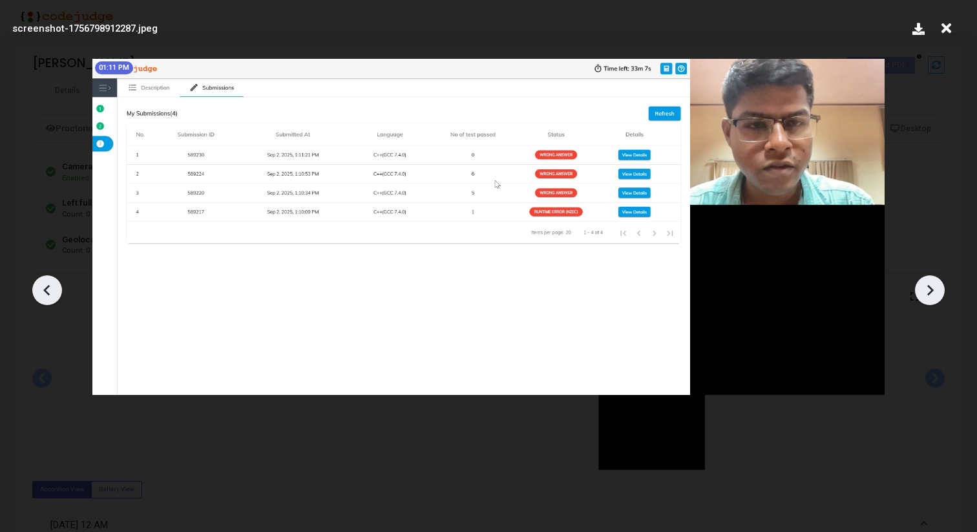
click at [932, 293] on icon at bounding box center [930, 290] width 19 height 19
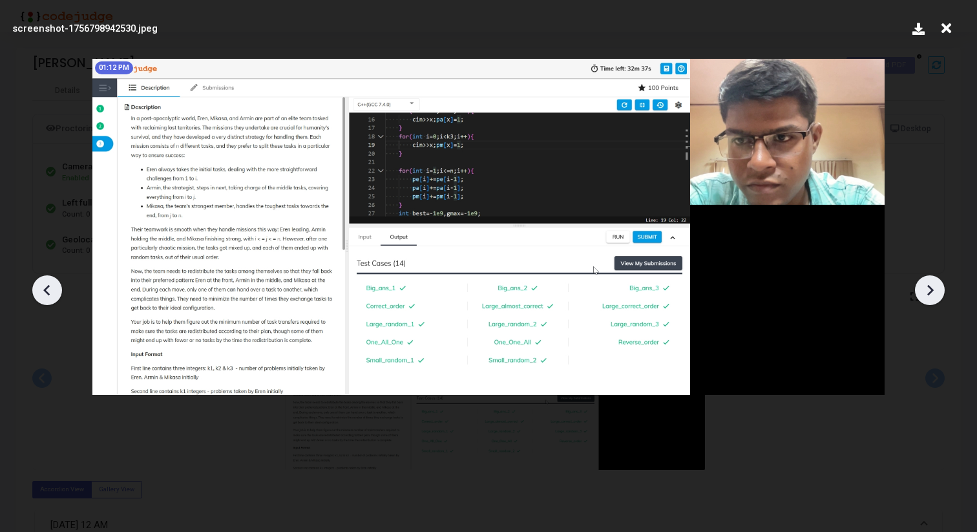
click at [932, 293] on icon at bounding box center [930, 290] width 19 height 19
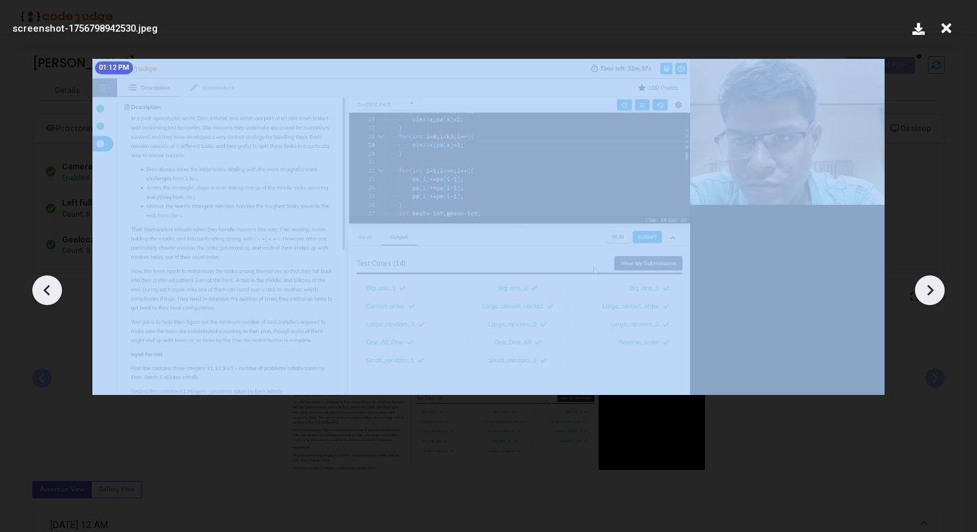
click at [932, 293] on icon at bounding box center [930, 290] width 19 height 19
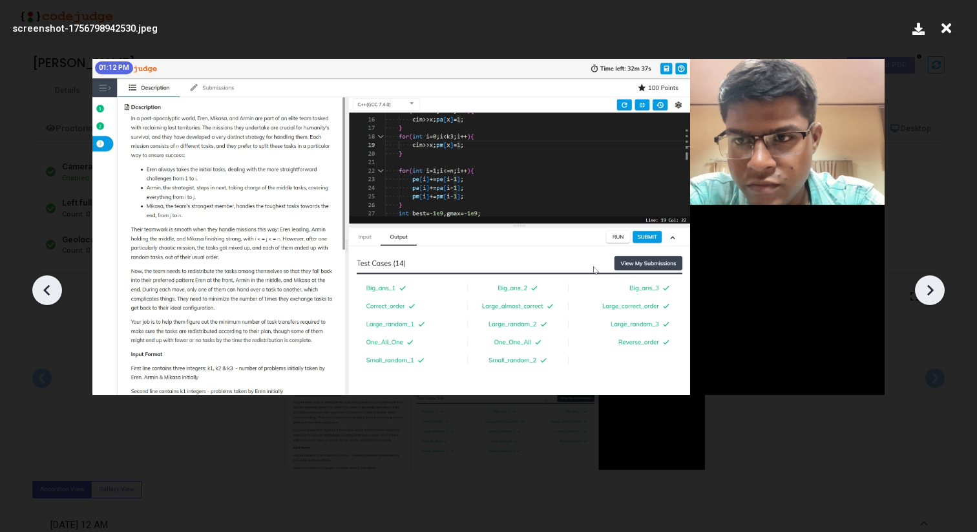
click at [46, 292] on icon at bounding box center [46, 289] width 6 height 11
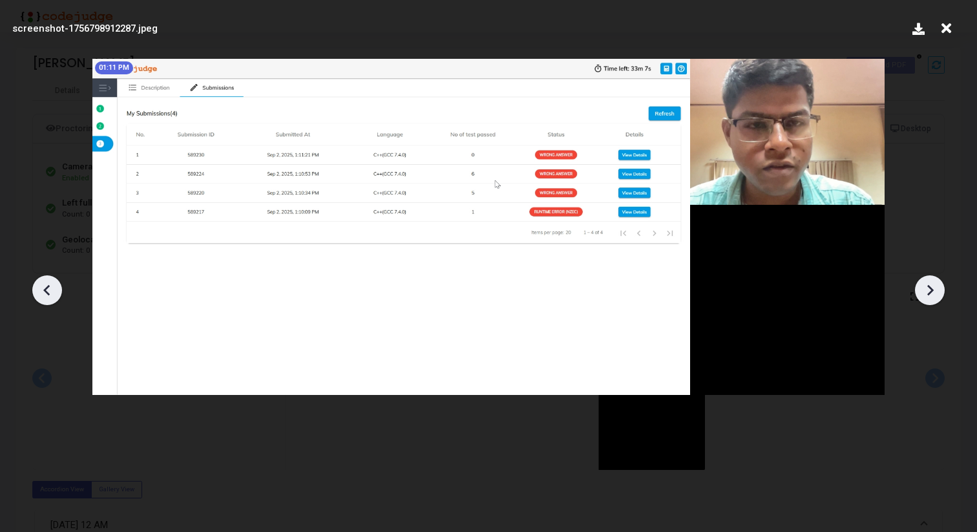
click at [925, 283] on icon at bounding box center [930, 290] width 19 height 19
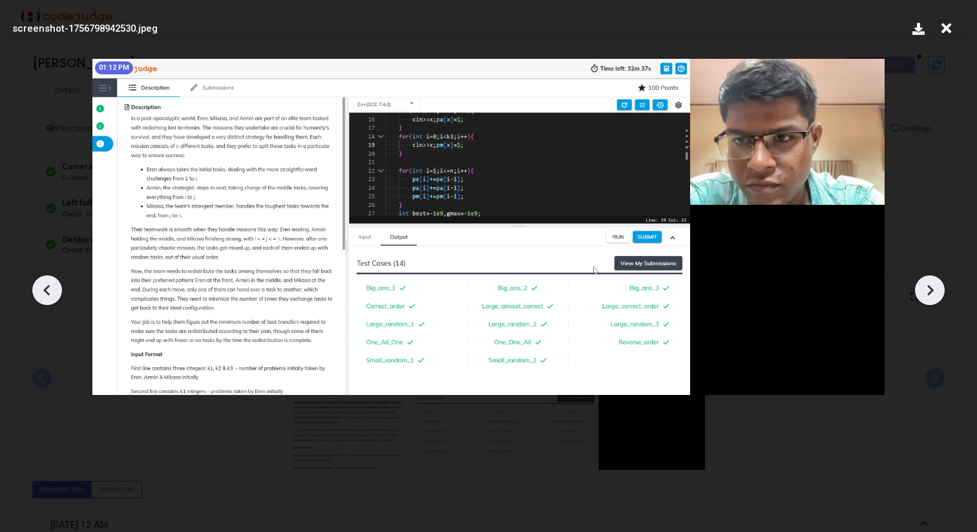
click at [925, 283] on icon at bounding box center [930, 290] width 19 height 19
click at [953, 25] on icon at bounding box center [947, 28] width 20 height 25
